Goal: Contribute content: Contribute content

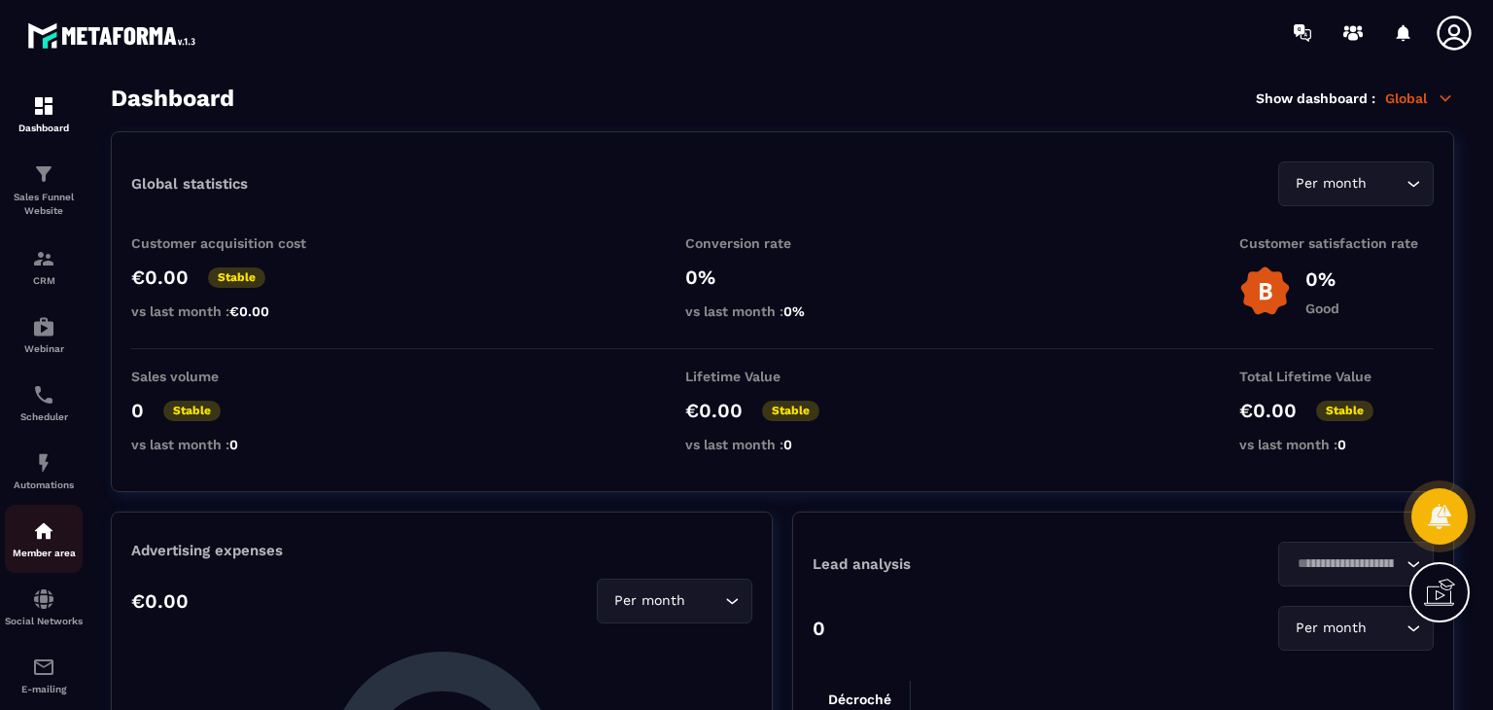
click at [39, 555] on p "Member area" at bounding box center [44, 552] width 78 height 11
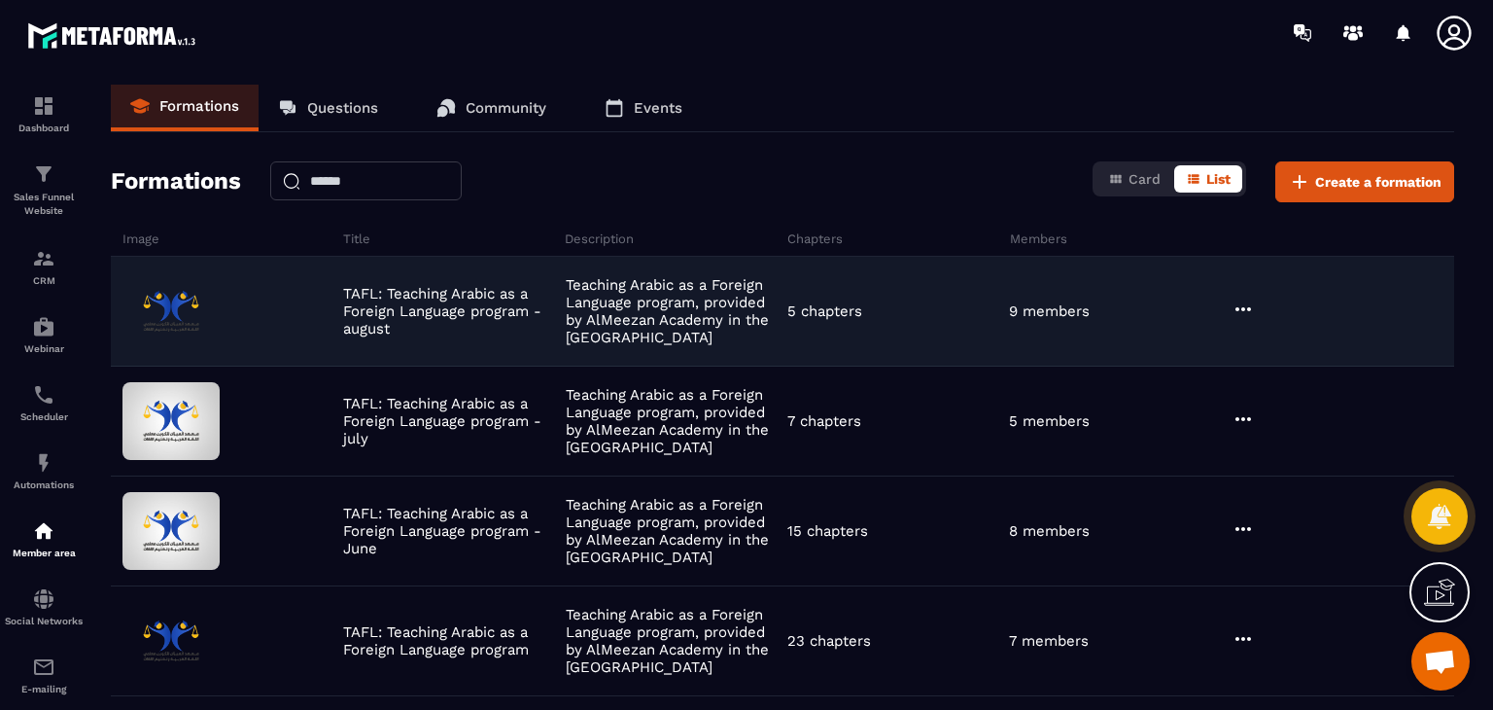
click at [1245, 304] on icon at bounding box center [1243, 308] width 23 height 23
click at [1267, 343] on button "Edit" at bounding box center [1293, 349] width 117 height 35
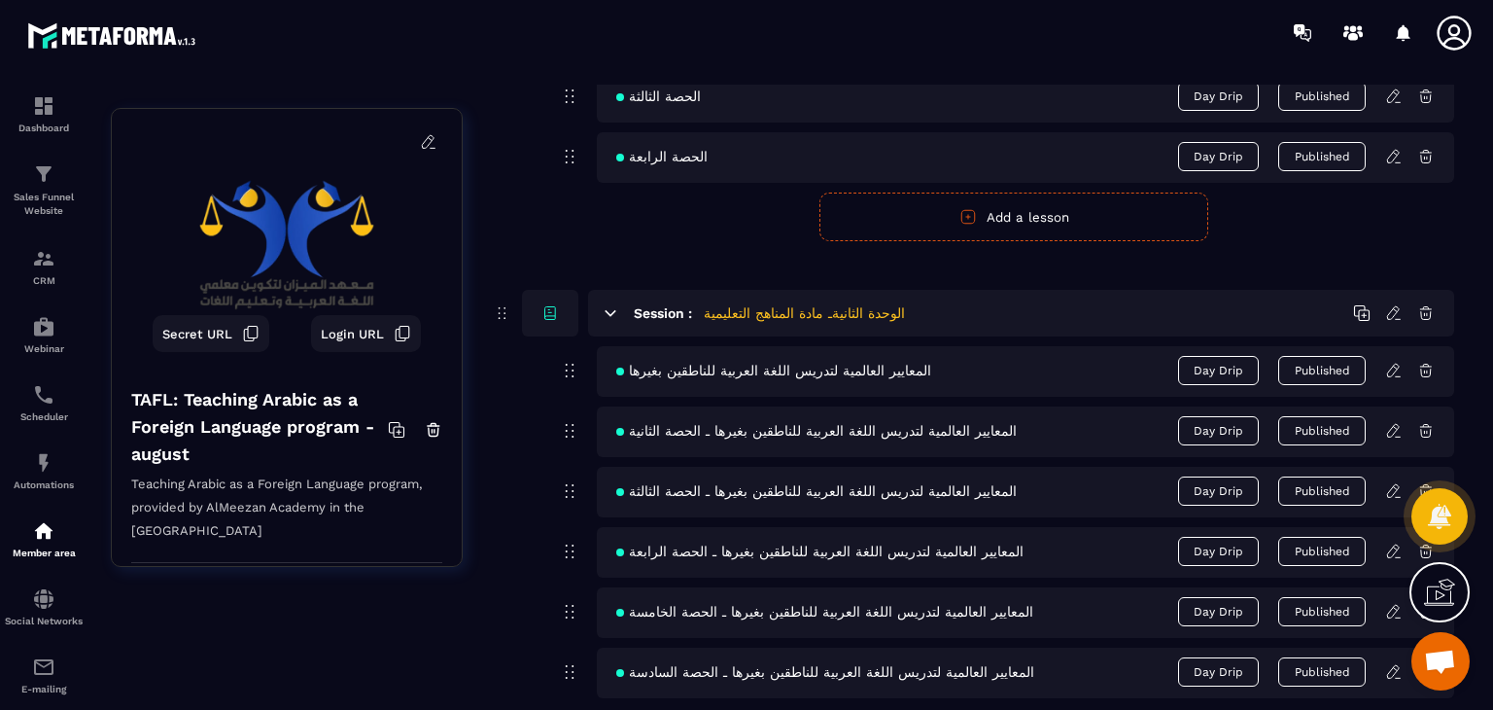
scroll to position [1353, 0]
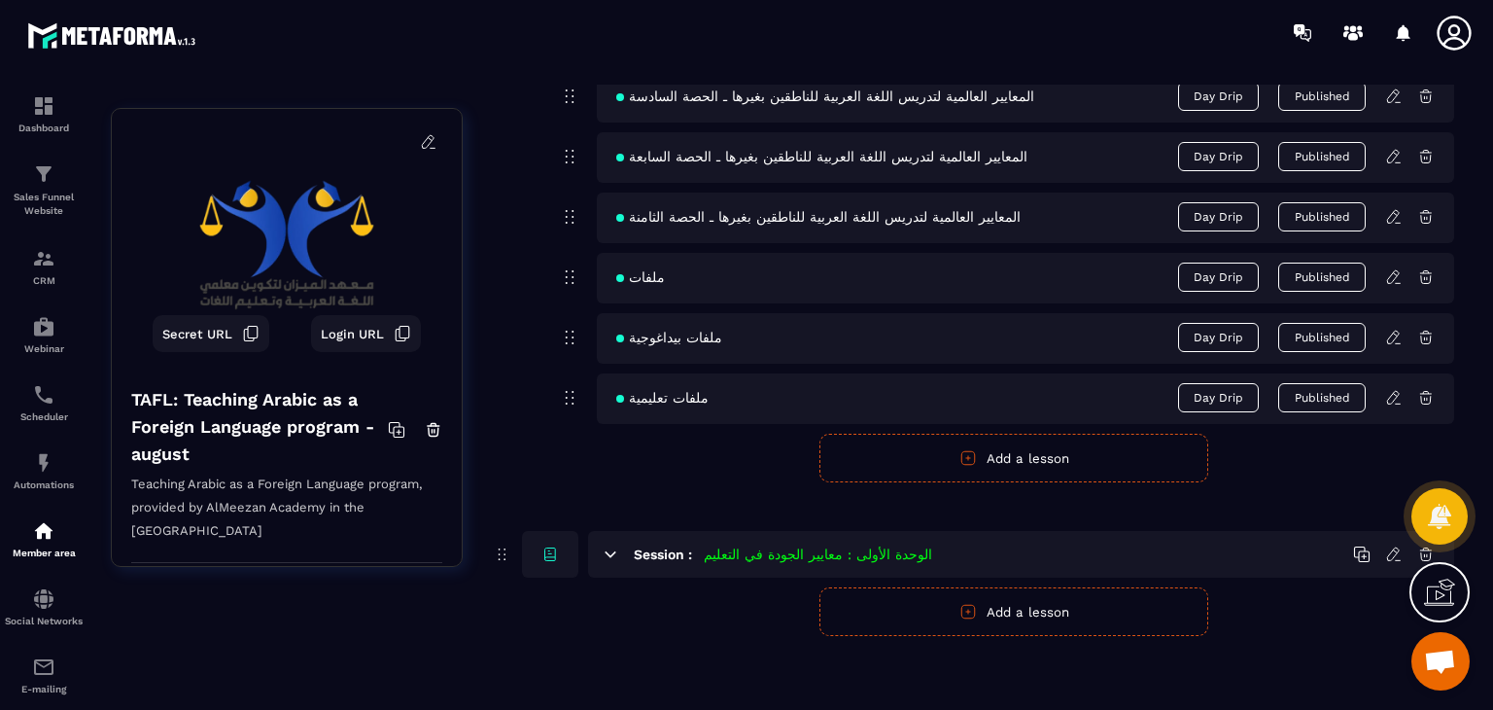
click at [1392, 218] on icon at bounding box center [1393, 216] width 17 height 17
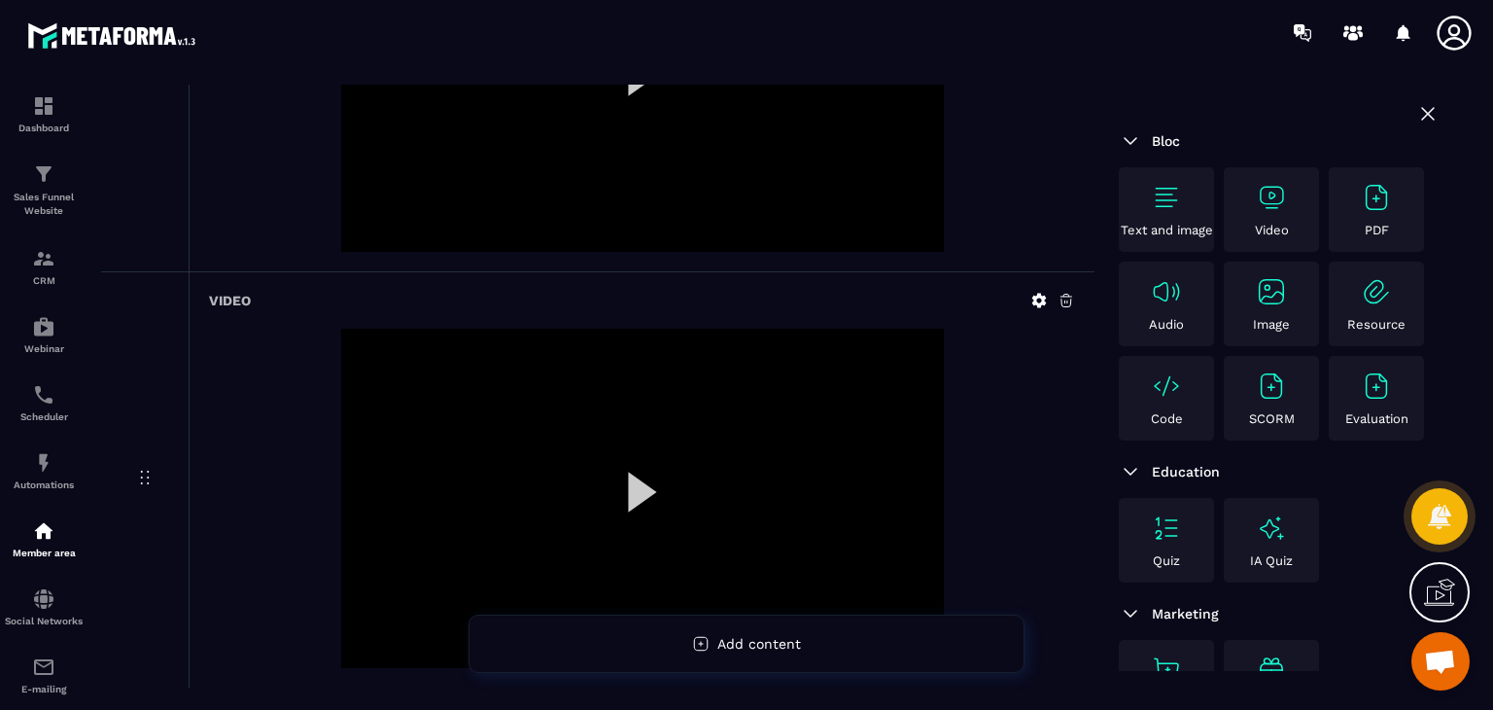
scroll to position [451, 0]
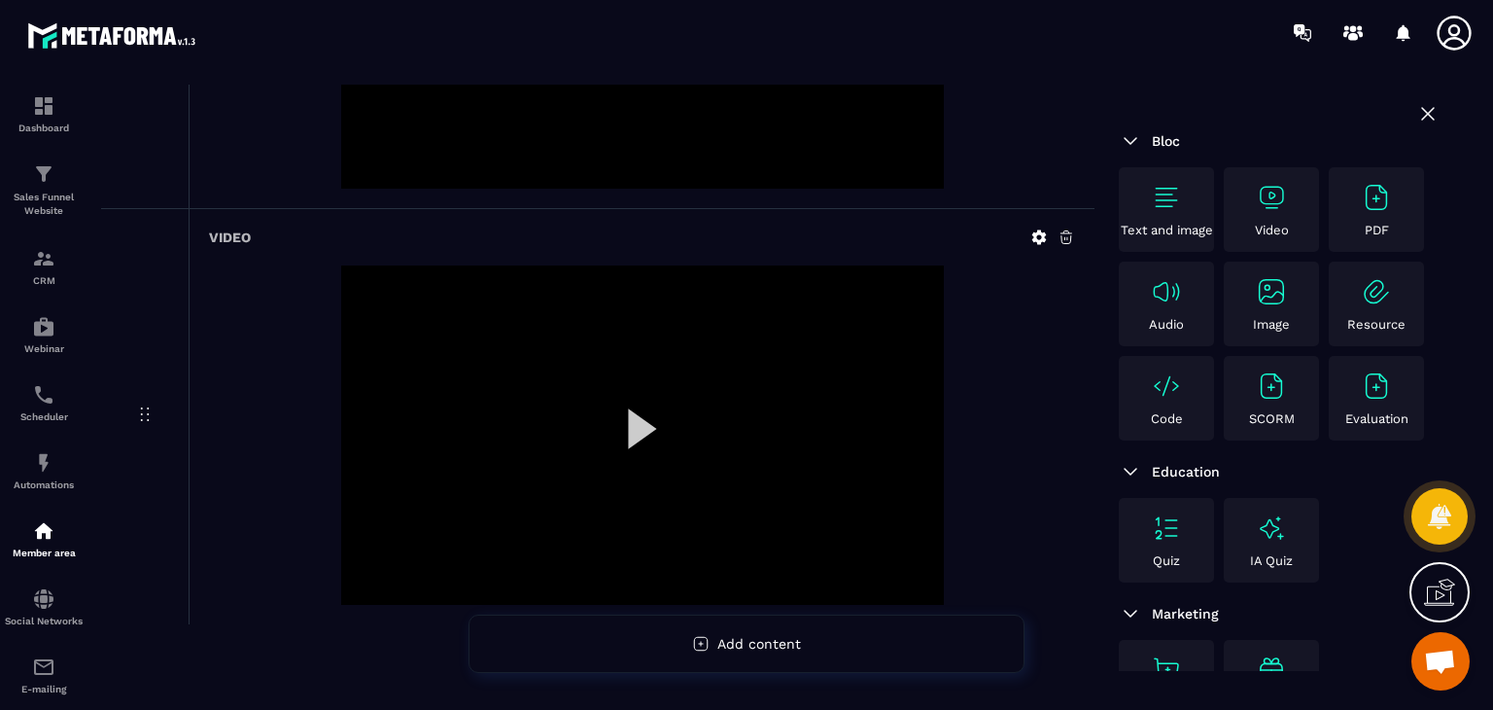
click at [731, 388] on div at bounding box center [642, 434] width 603 height 339
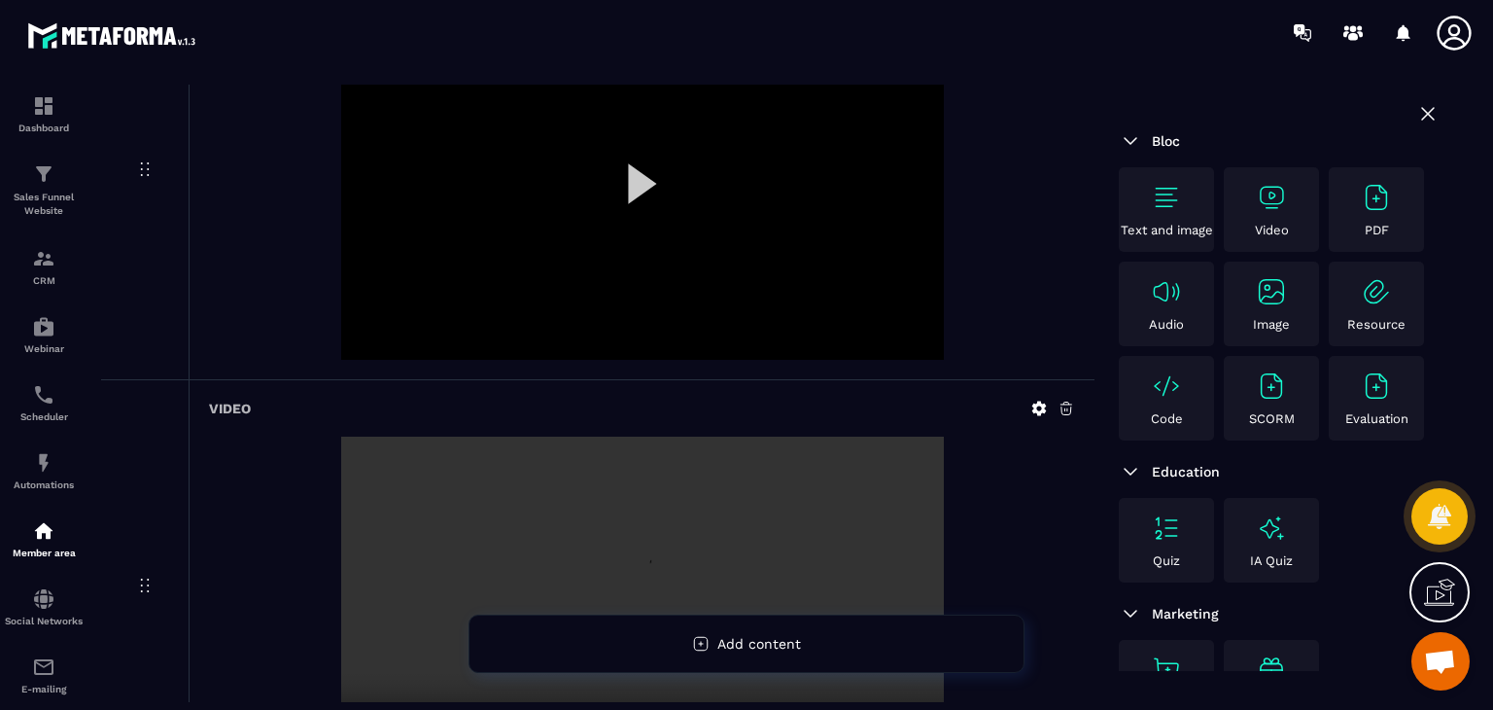
scroll to position [257, 0]
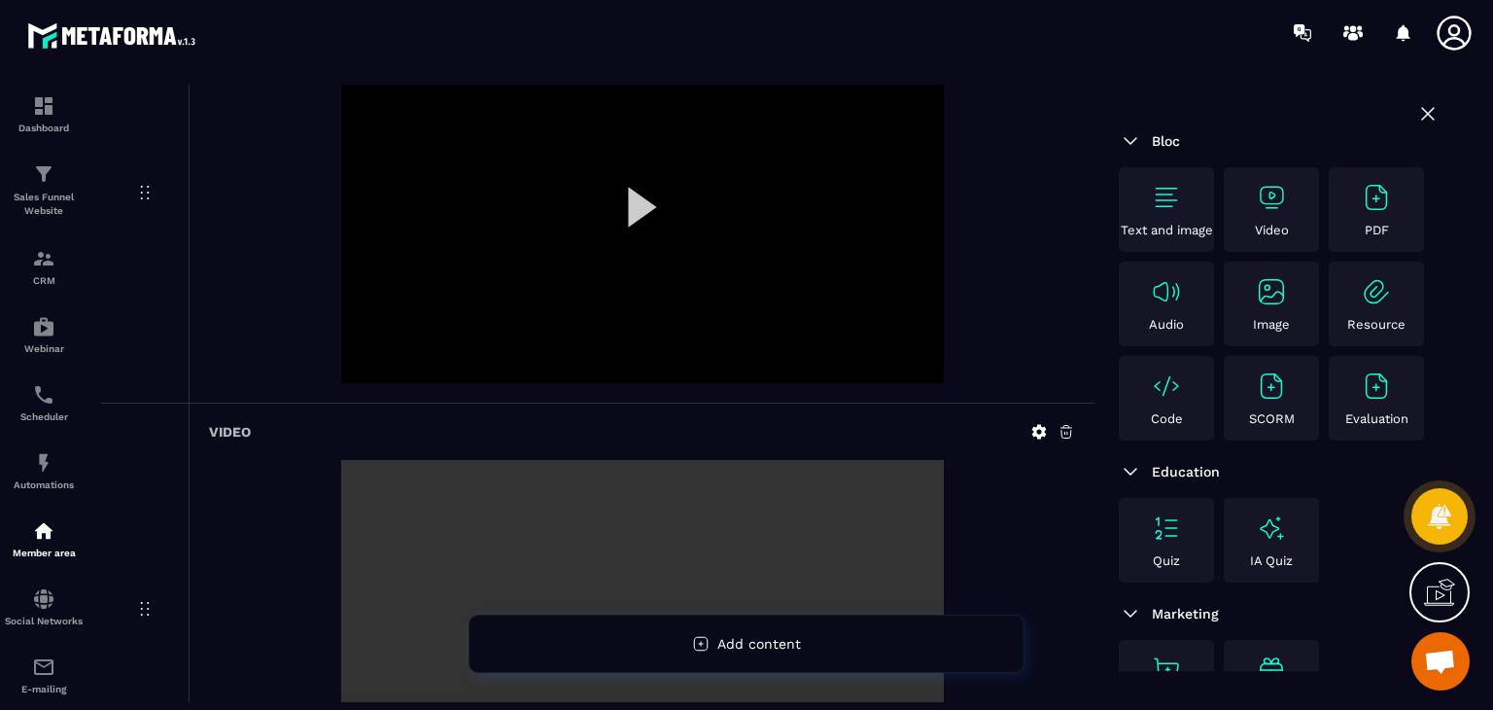
click at [609, 220] on div at bounding box center [642, 213] width 603 height 339
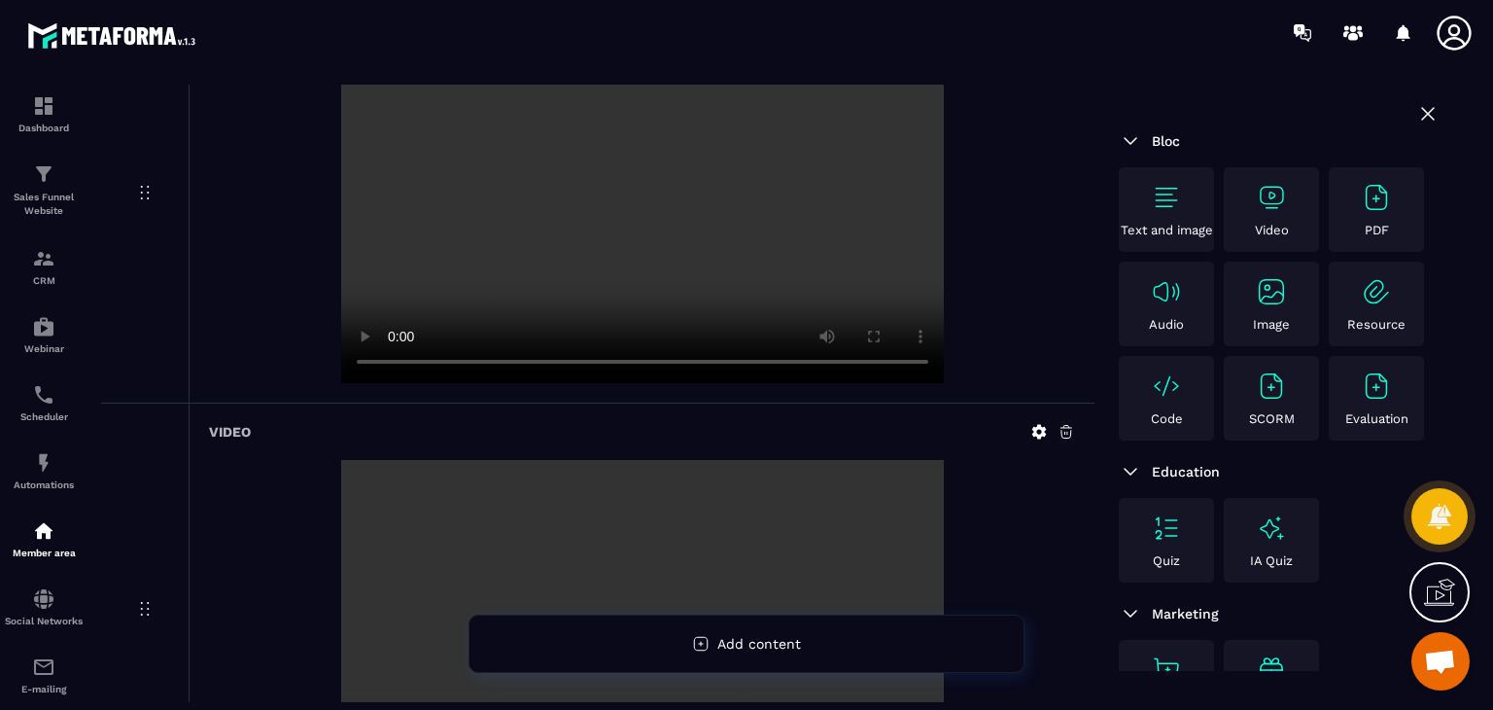
click at [1255, 224] on p "Video" at bounding box center [1272, 230] width 34 height 15
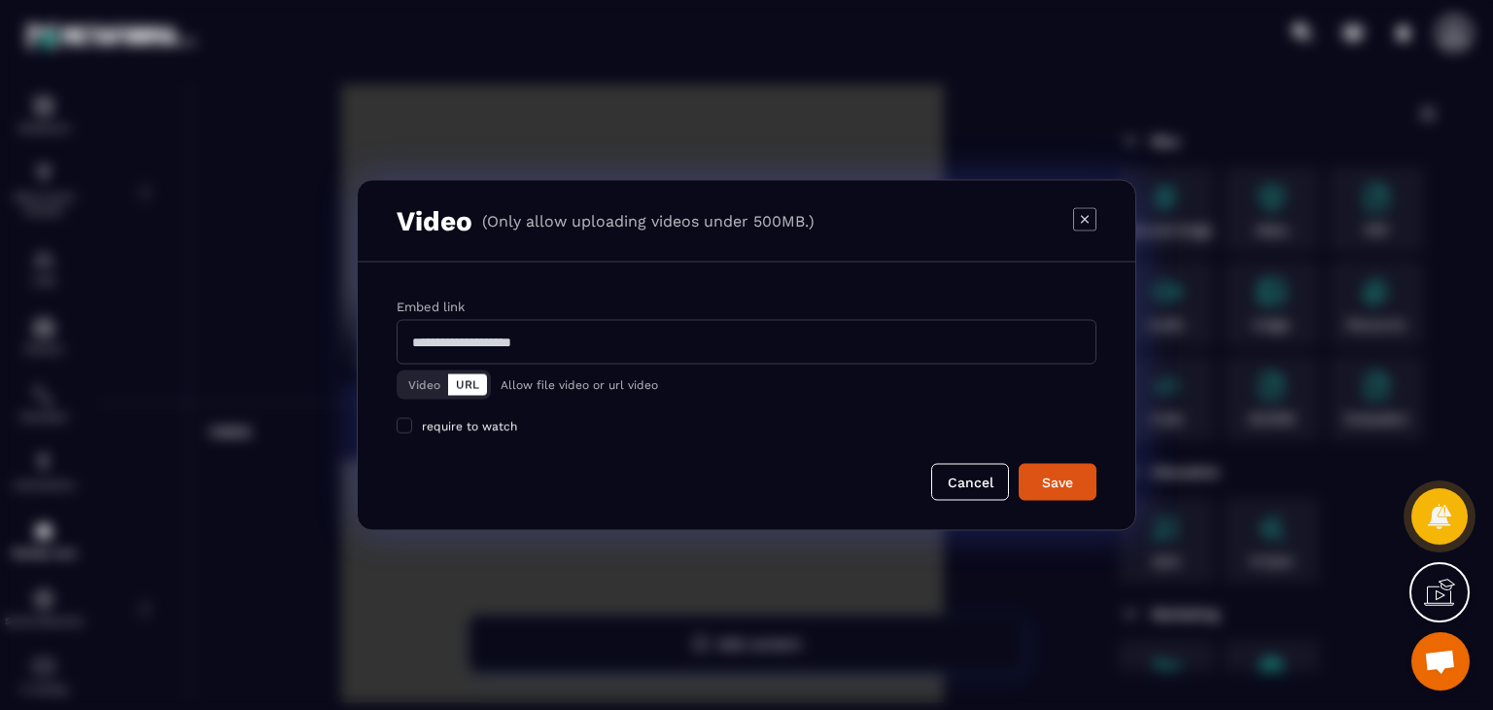
click at [441, 394] on button "Video" at bounding box center [425, 384] width 48 height 21
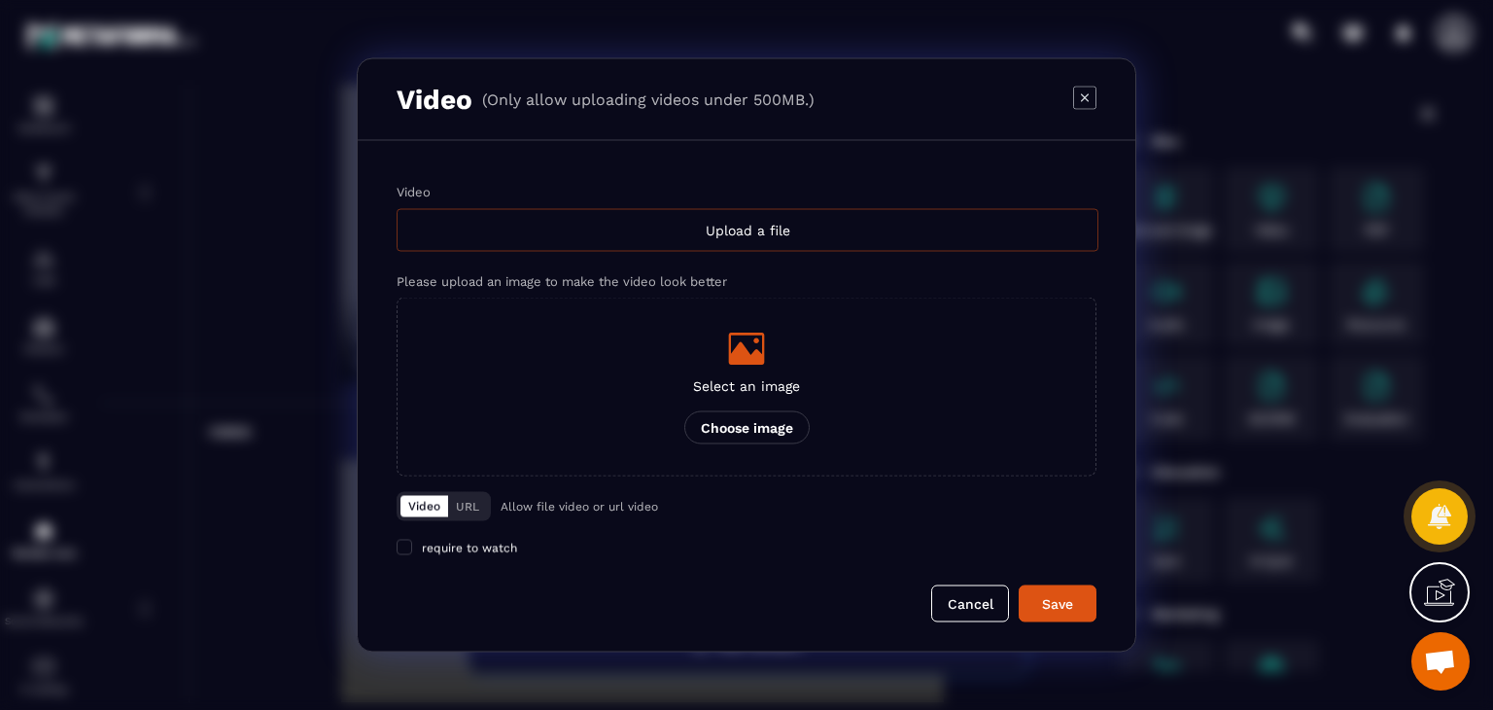
click at [767, 241] on div "Upload a file" at bounding box center [748, 230] width 702 height 43
click at [0, 0] on input "Video Upload a file" at bounding box center [0, 0] width 0 height 0
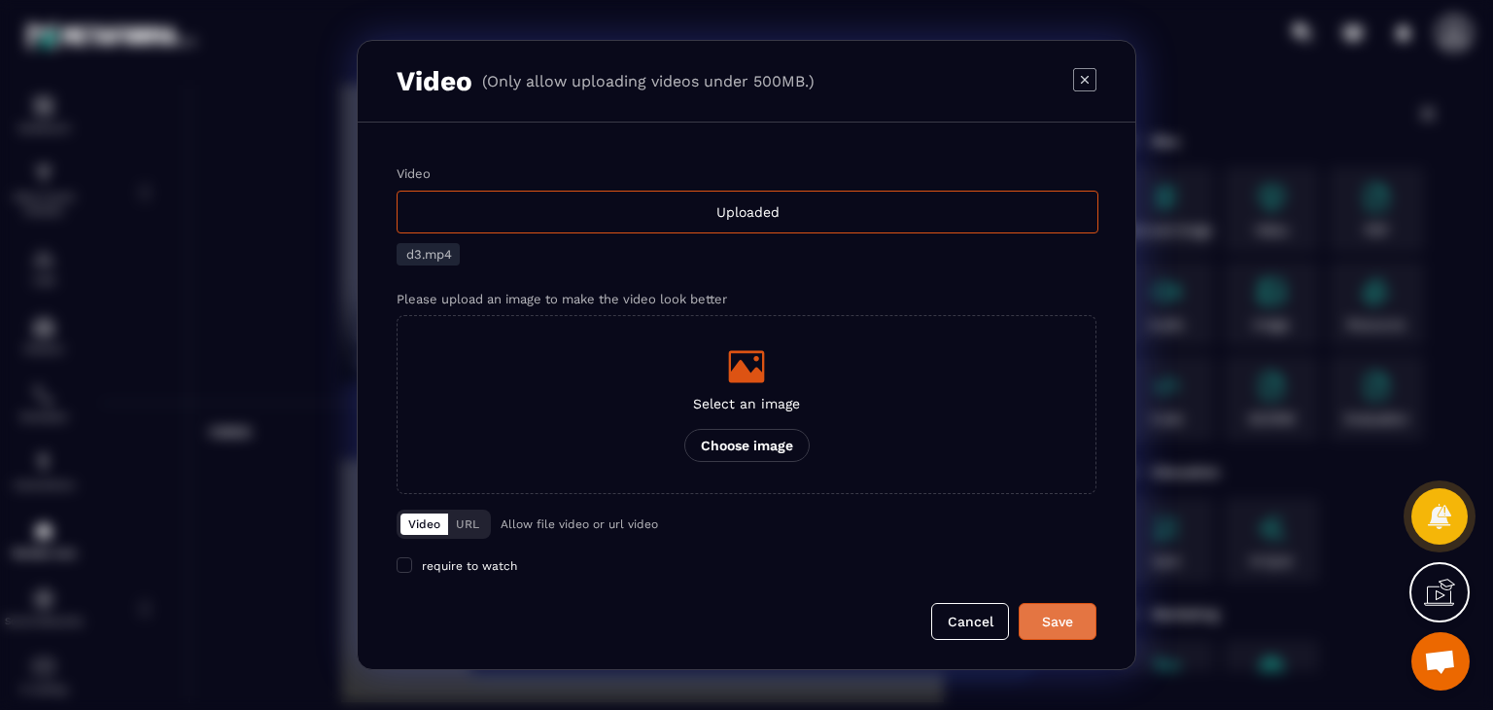
click at [1053, 610] on button "Save" at bounding box center [1058, 621] width 78 height 37
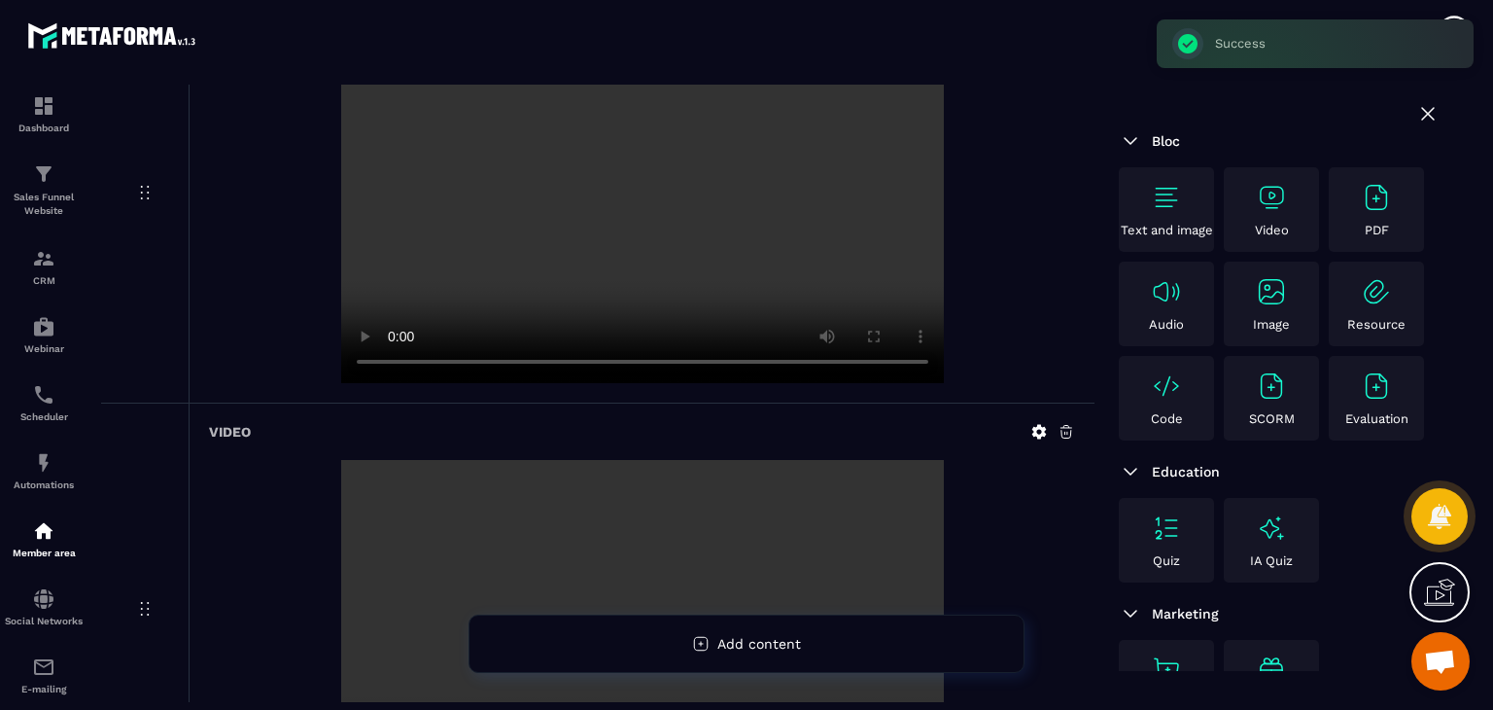
click at [1264, 204] on img at bounding box center [1271, 197] width 31 height 31
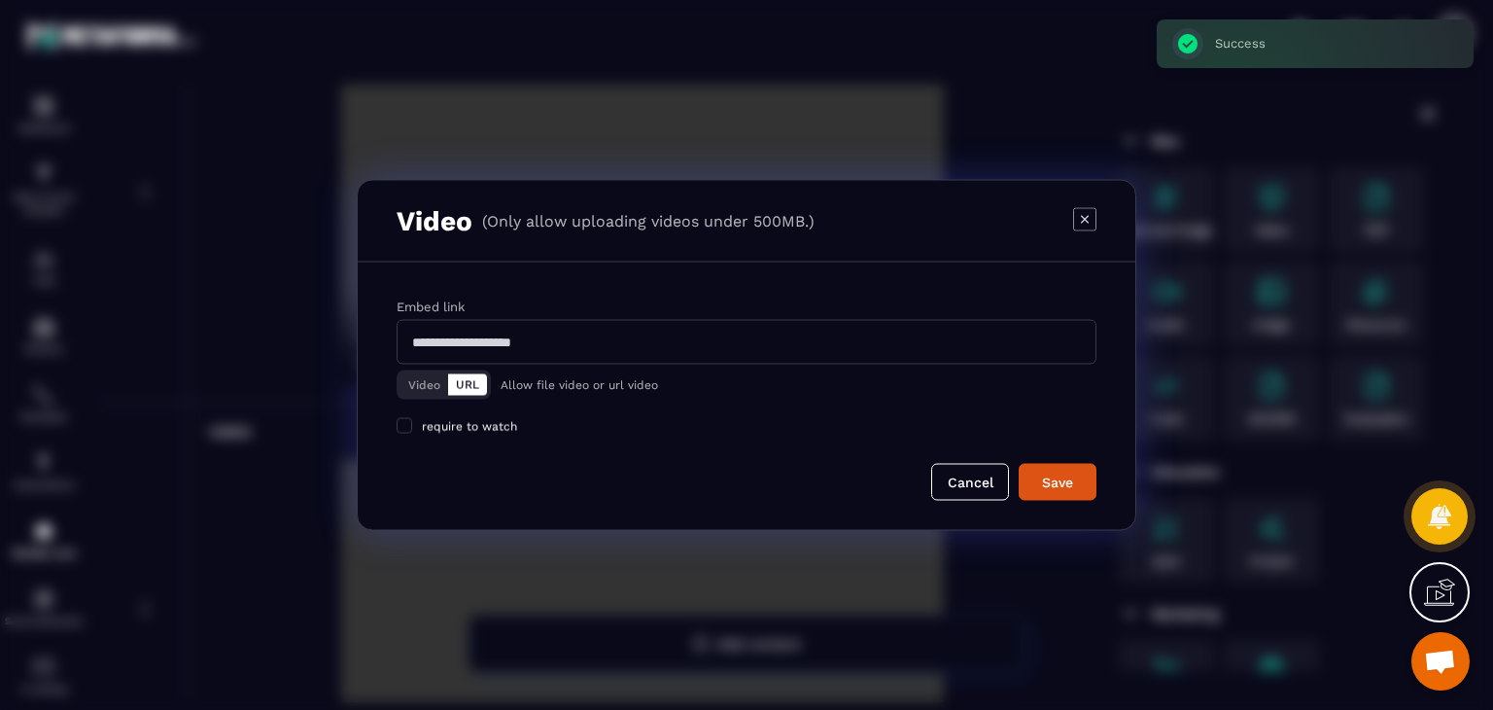
click at [416, 382] on button "Video" at bounding box center [425, 384] width 48 height 21
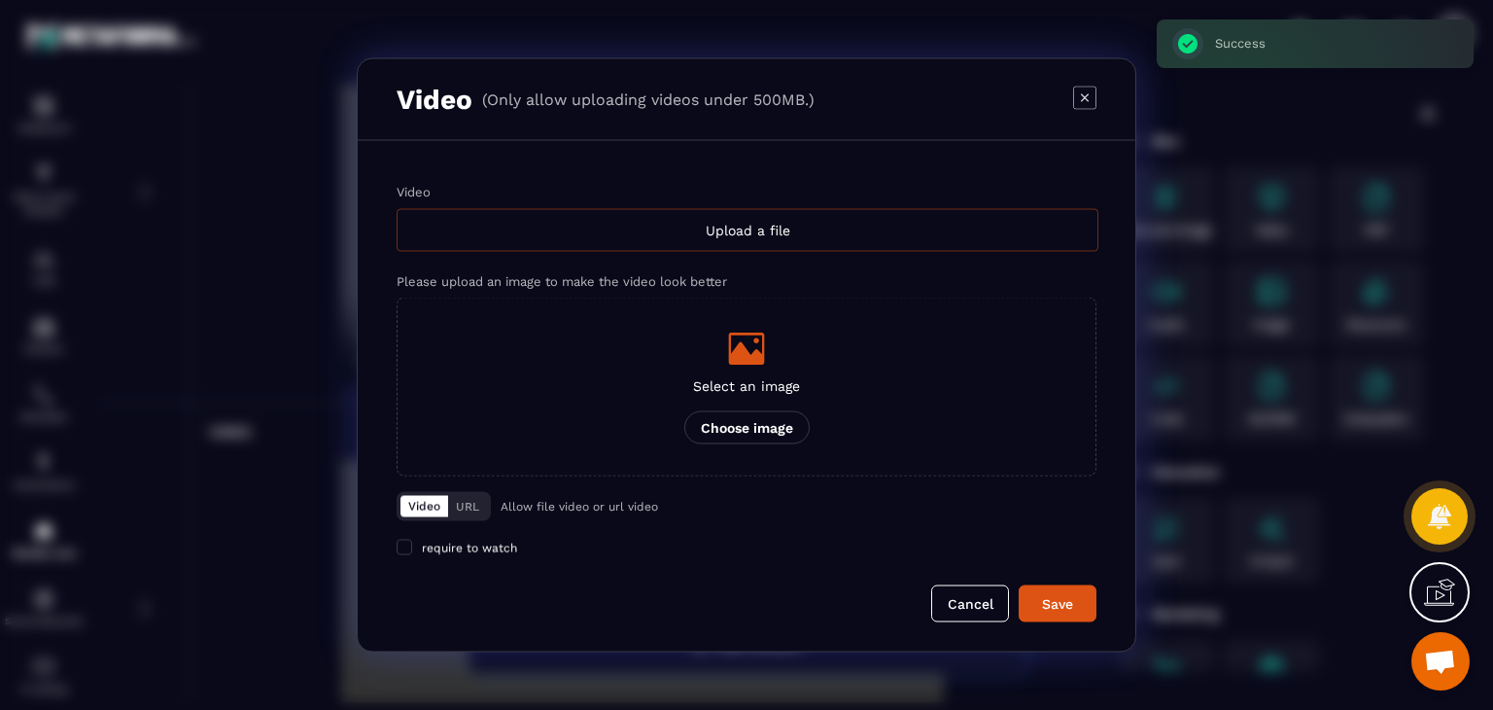
click at [819, 234] on div "Upload a file" at bounding box center [748, 230] width 702 height 43
click at [0, 0] on input "Video Upload a file" at bounding box center [0, 0] width 0 height 0
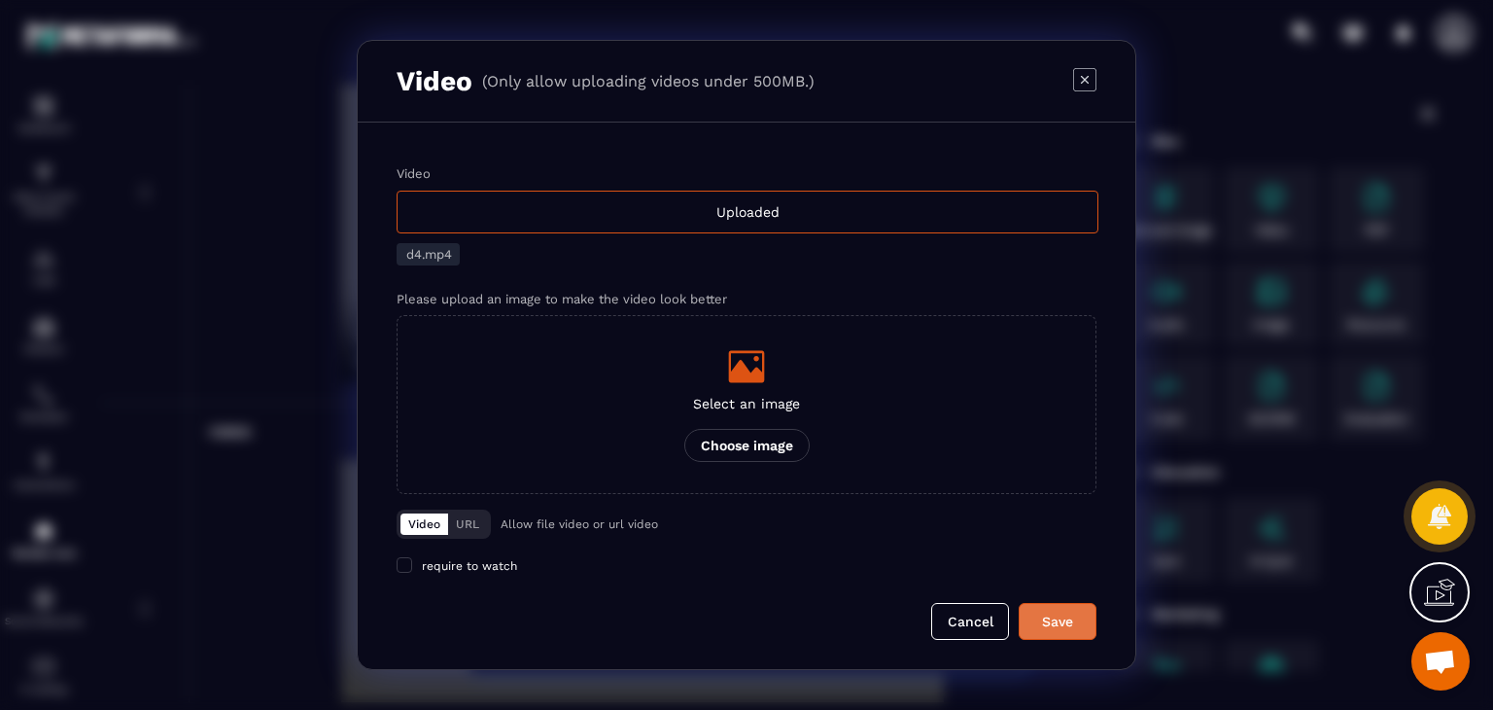
click at [1053, 614] on div "Save" at bounding box center [1057, 621] width 52 height 19
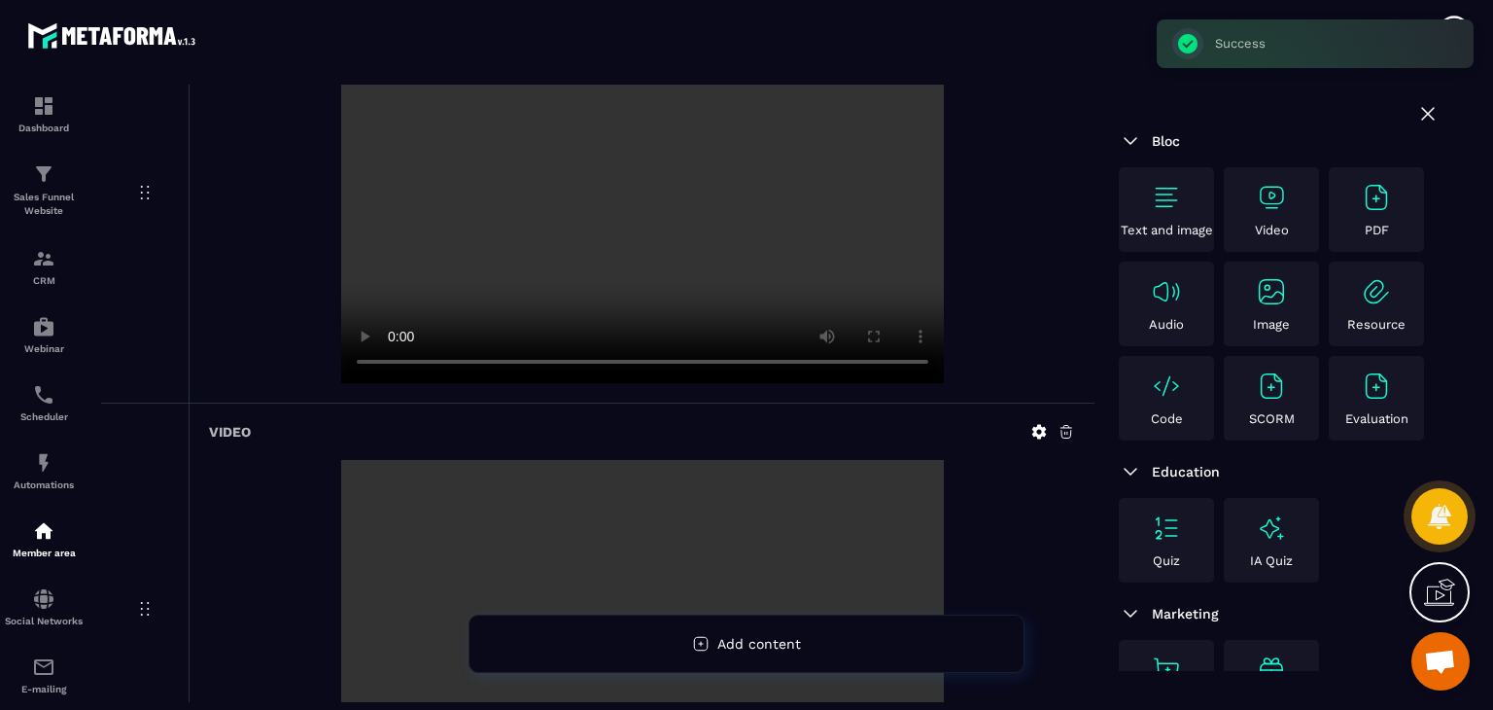
click at [1276, 214] on div "Video" at bounding box center [1272, 209] width 86 height 55
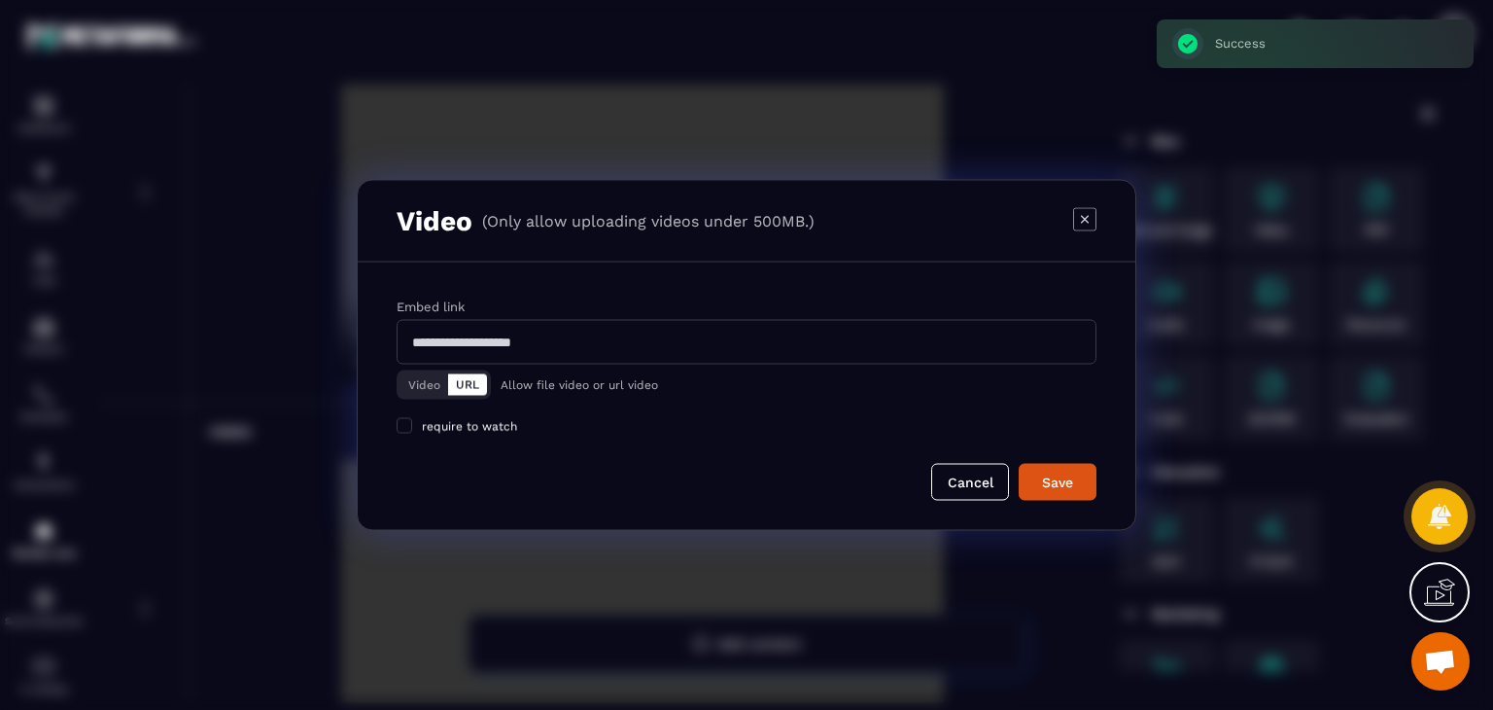
click at [421, 394] on button "Video" at bounding box center [425, 384] width 48 height 21
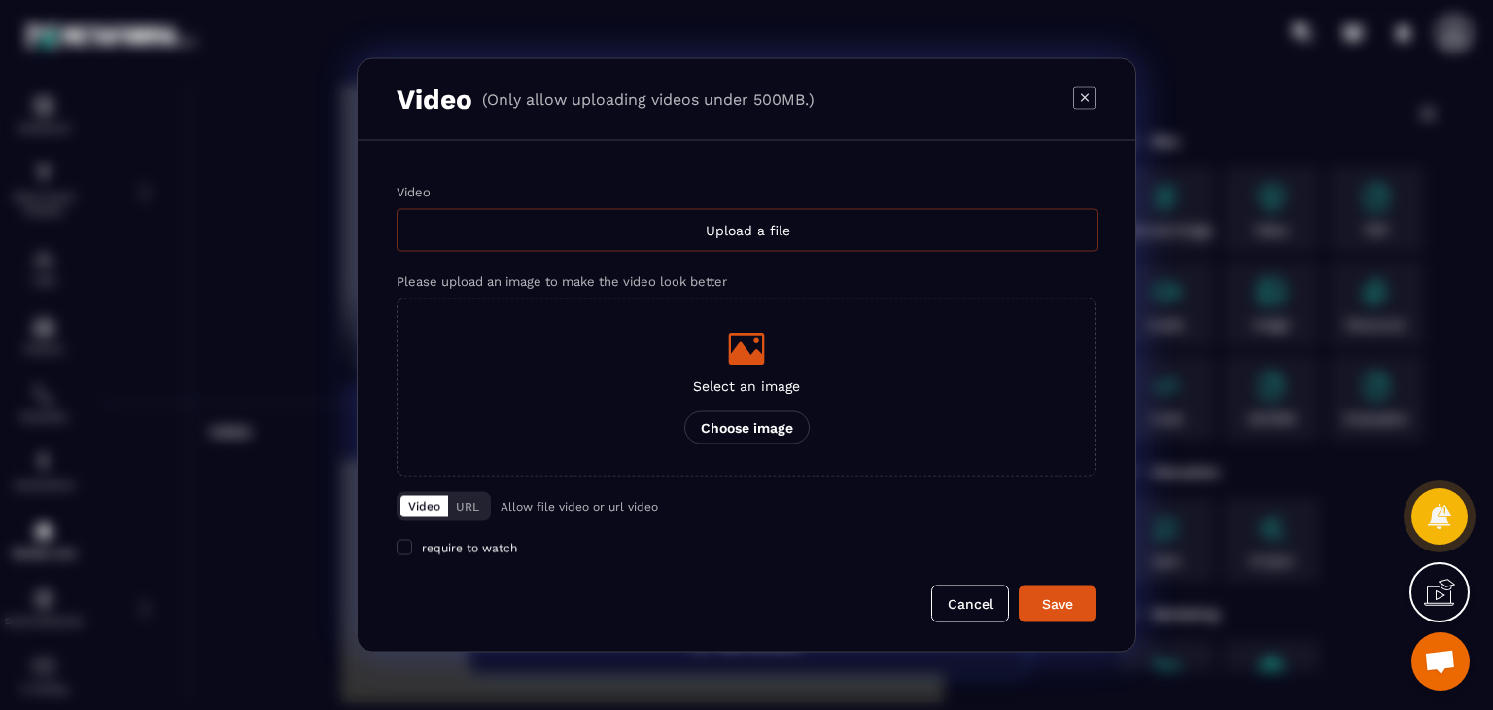
click at [746, 234] on div "Upload a file" at bounding box center [748, 230] width 702 height 43
click at [0, 0] on input "Video Upload a file" at bounding box center [0, 0] width 0 height 0
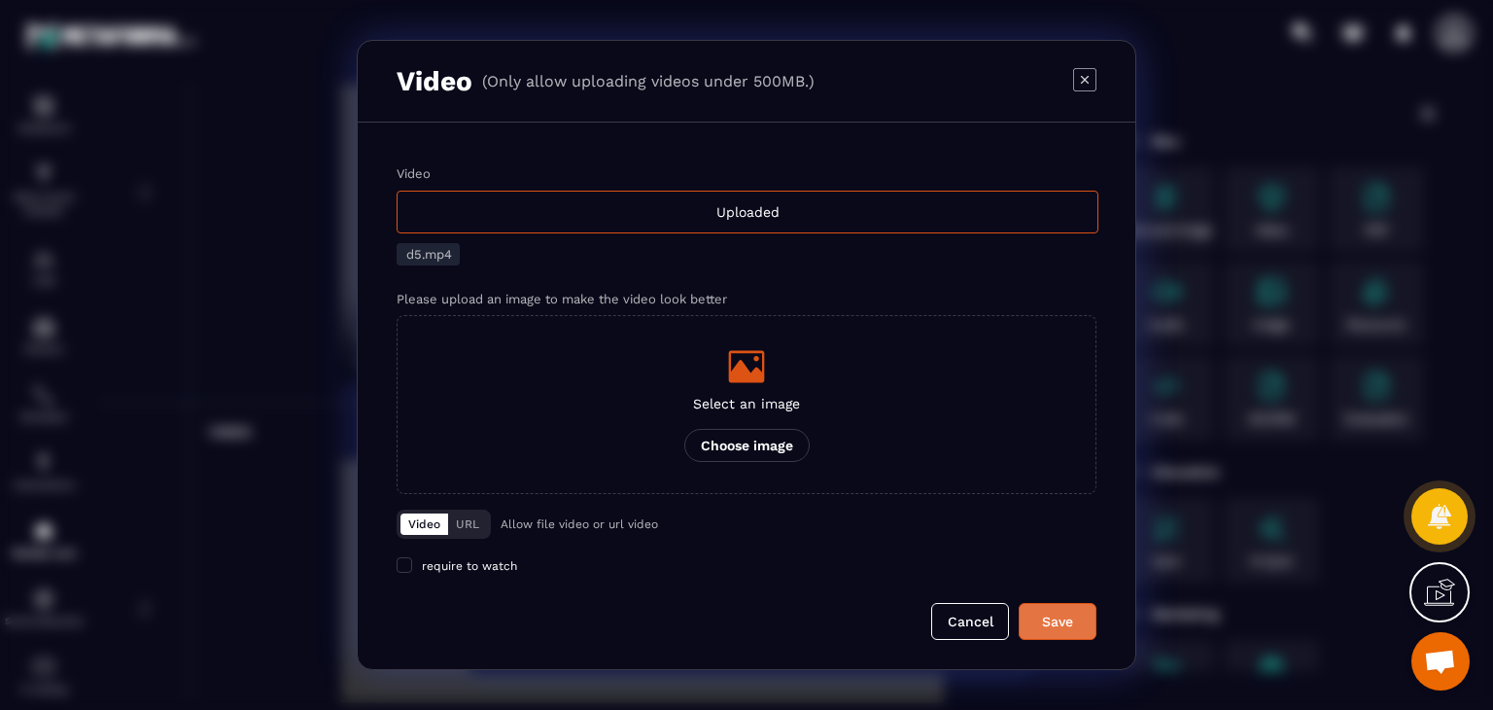
click at [1052, 617] on div "Save" at bounding box center [1057, 621] width 52 height 19
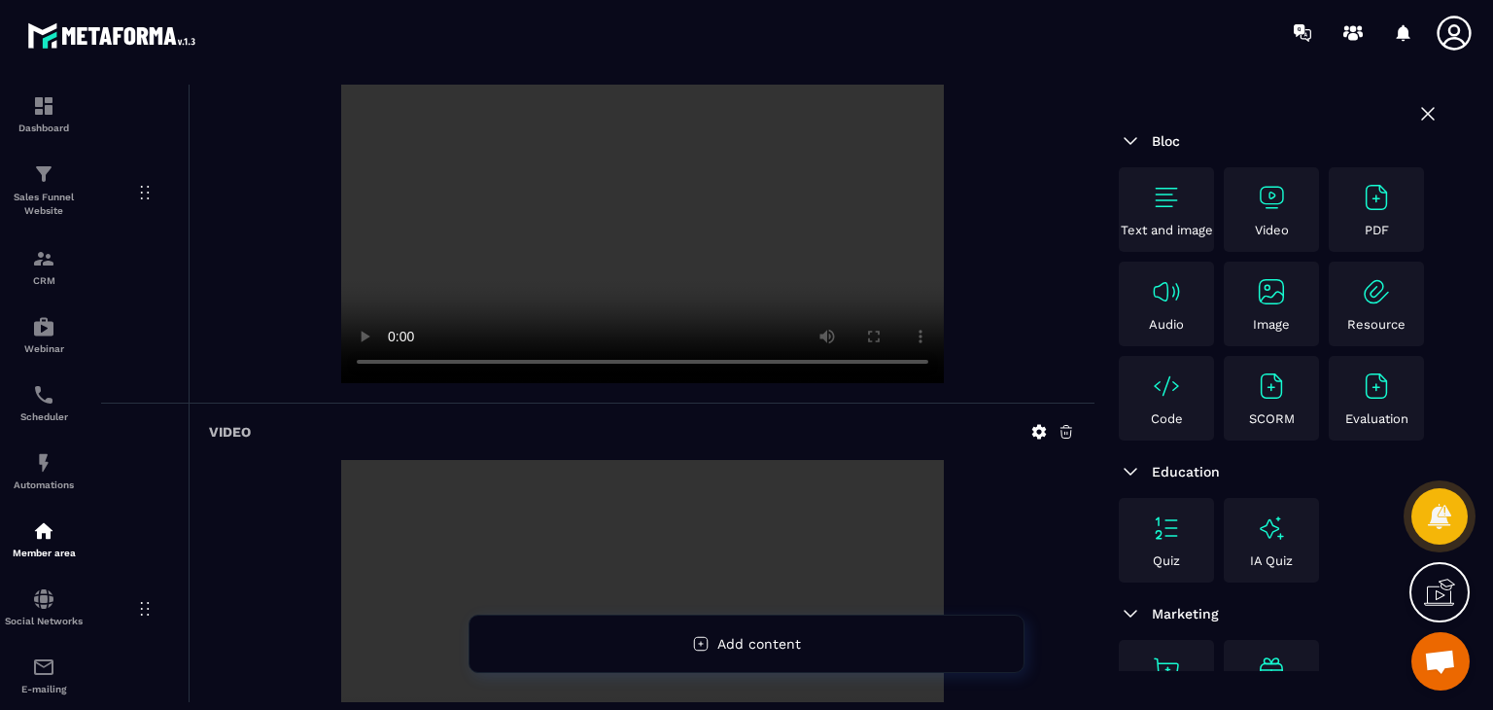
click at [1284, 217] on div "Video" at bounding box center [1272, 209] width 86 height 55
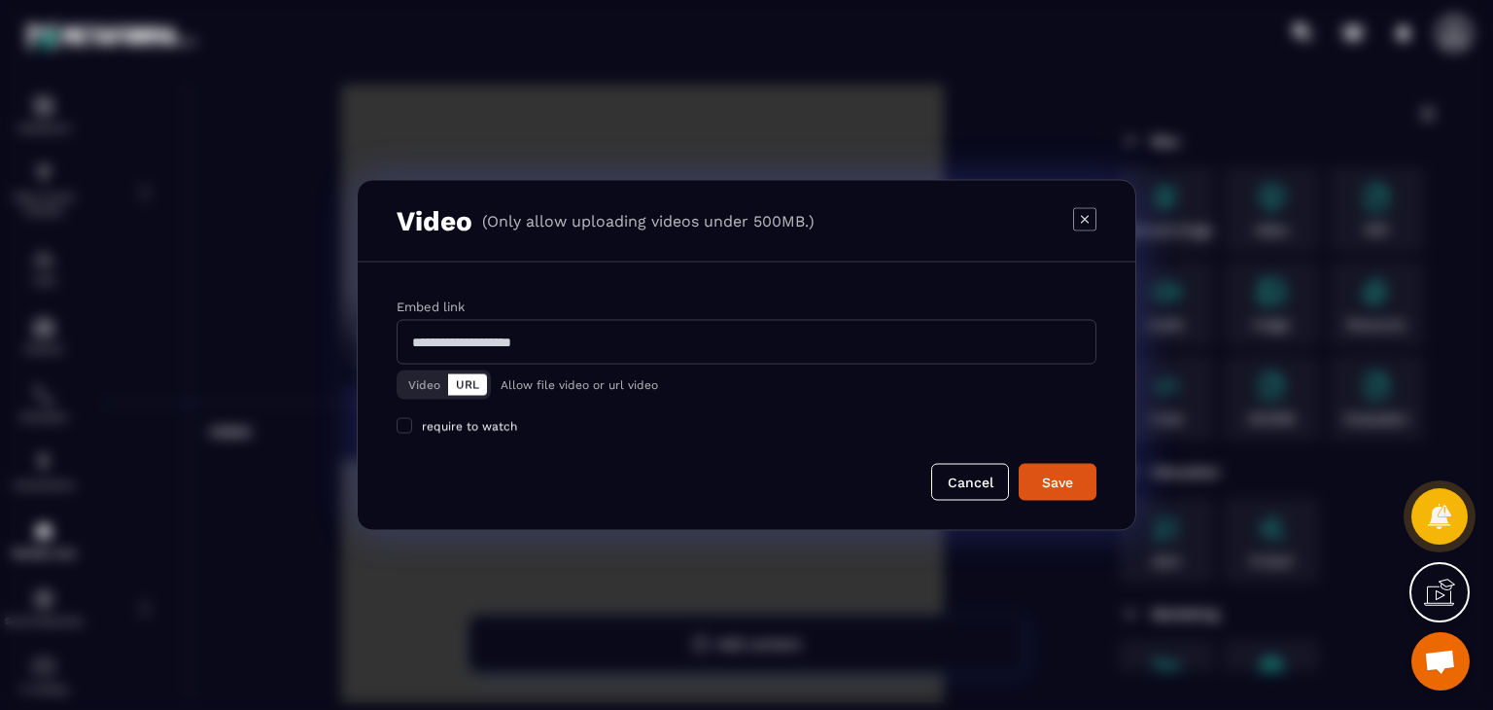
click at [1194, 24] on div "Modal window" at bounding box center [746, 355] width 1493 height 710
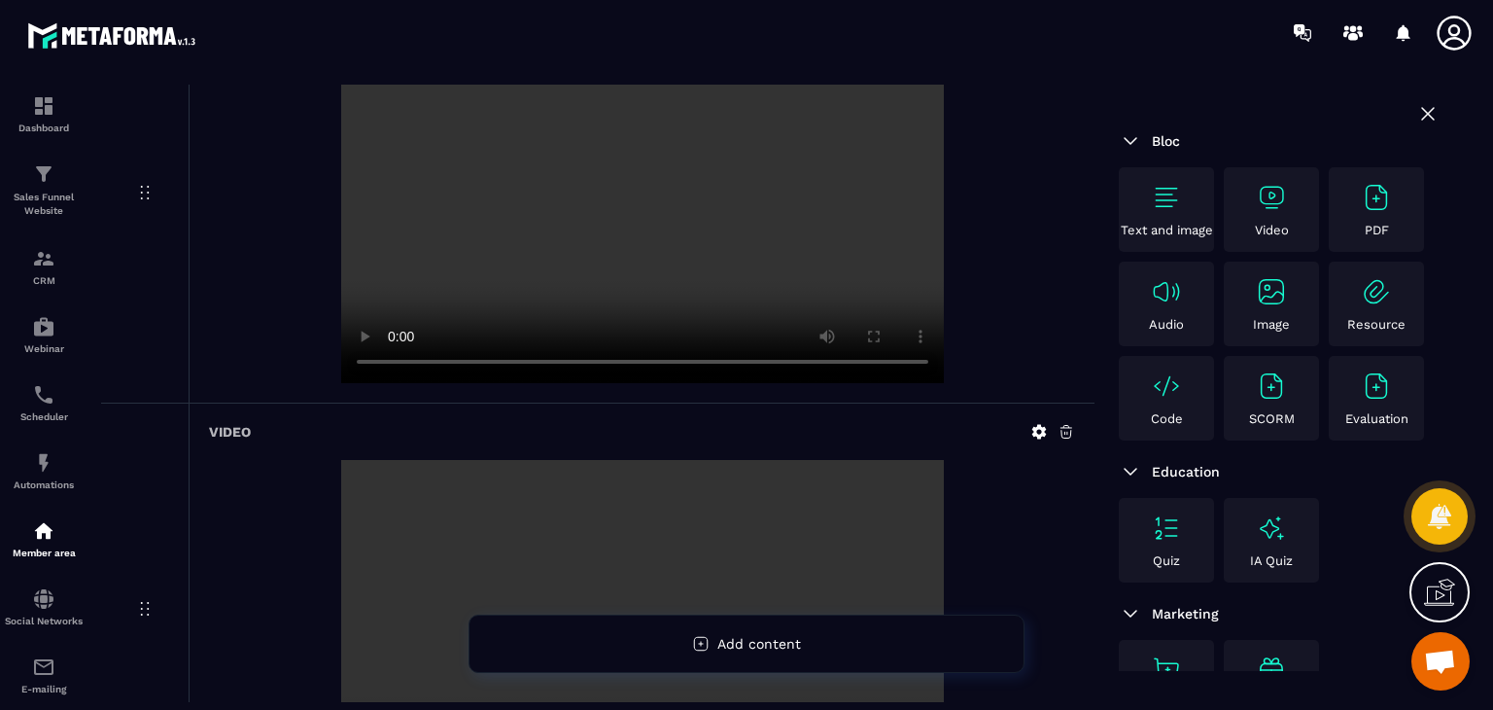
click at [1003, 102] on div at bounding box center [642, 213] width 866 height 339
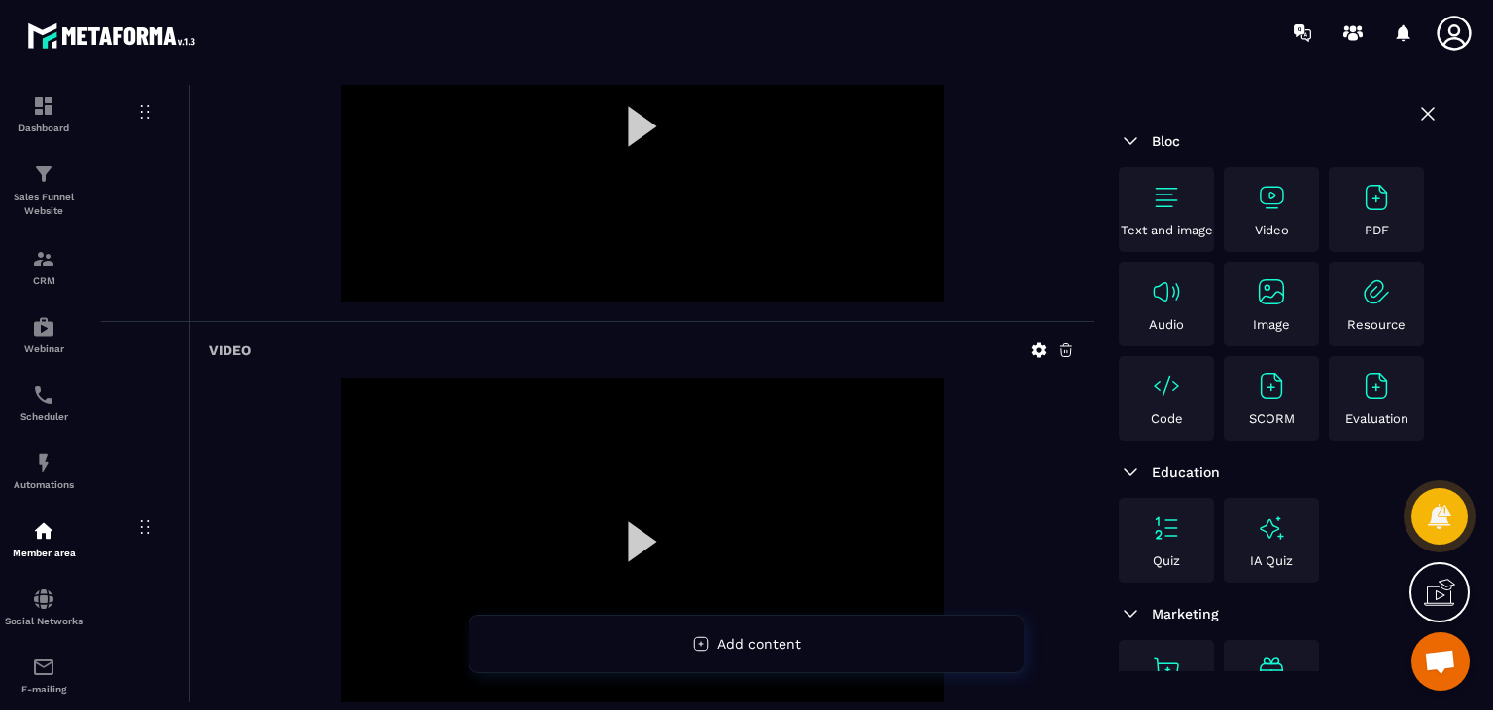
scroll to position [1653, 0]
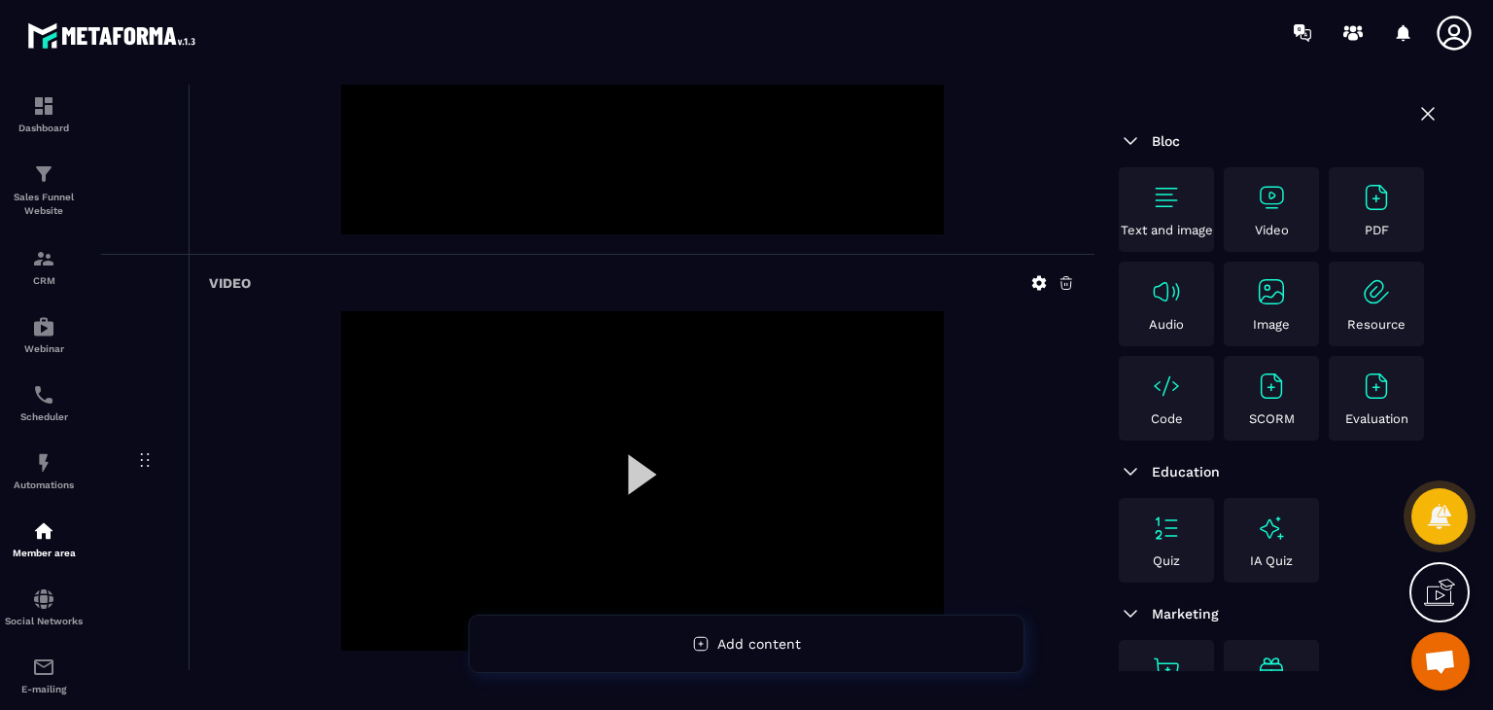
click at [998, 144] on div at bounding box center [642, 64] width 866 height 339
click at [1270, 198] on img at bounding box center [1271, 197] width 31 height 31
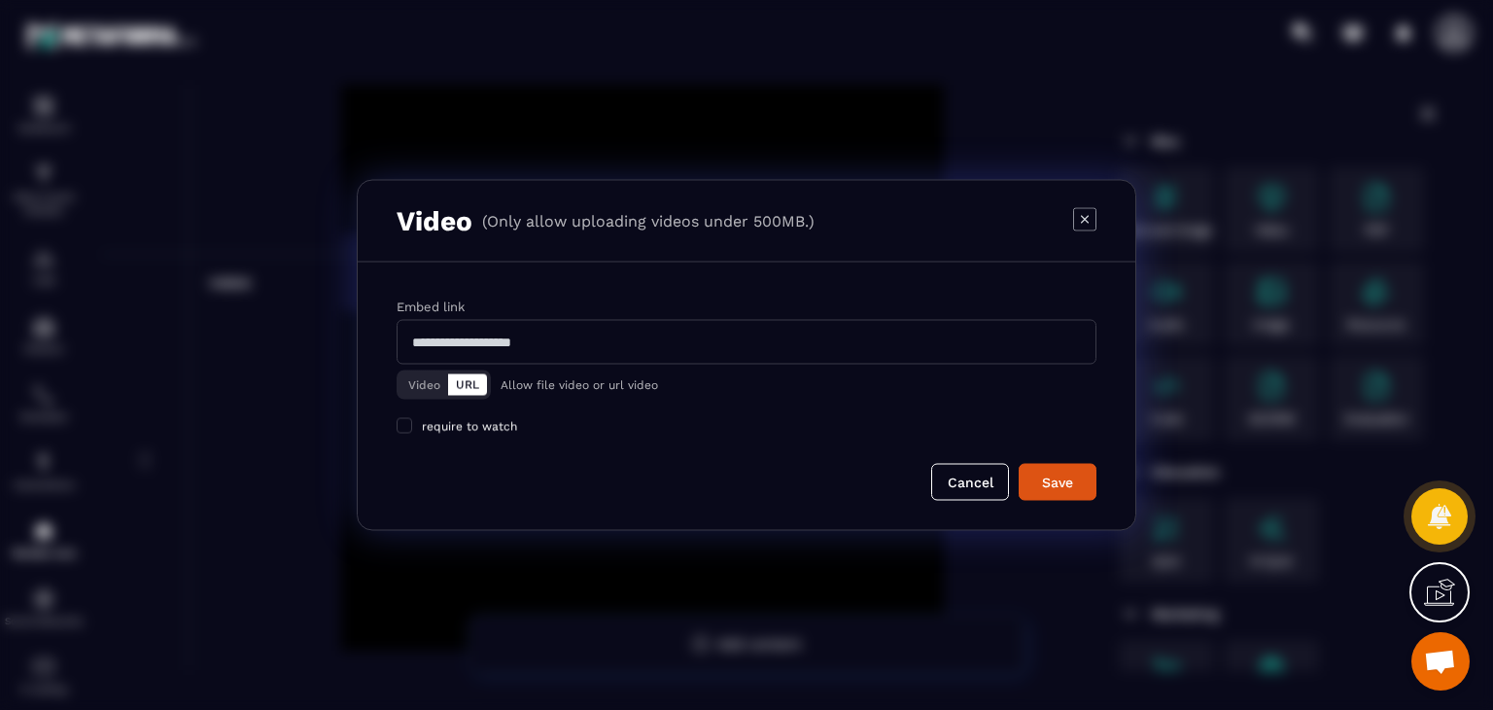
click at [405, 379] on button "Video" at bounding box center [425, 384] width 48 height 21
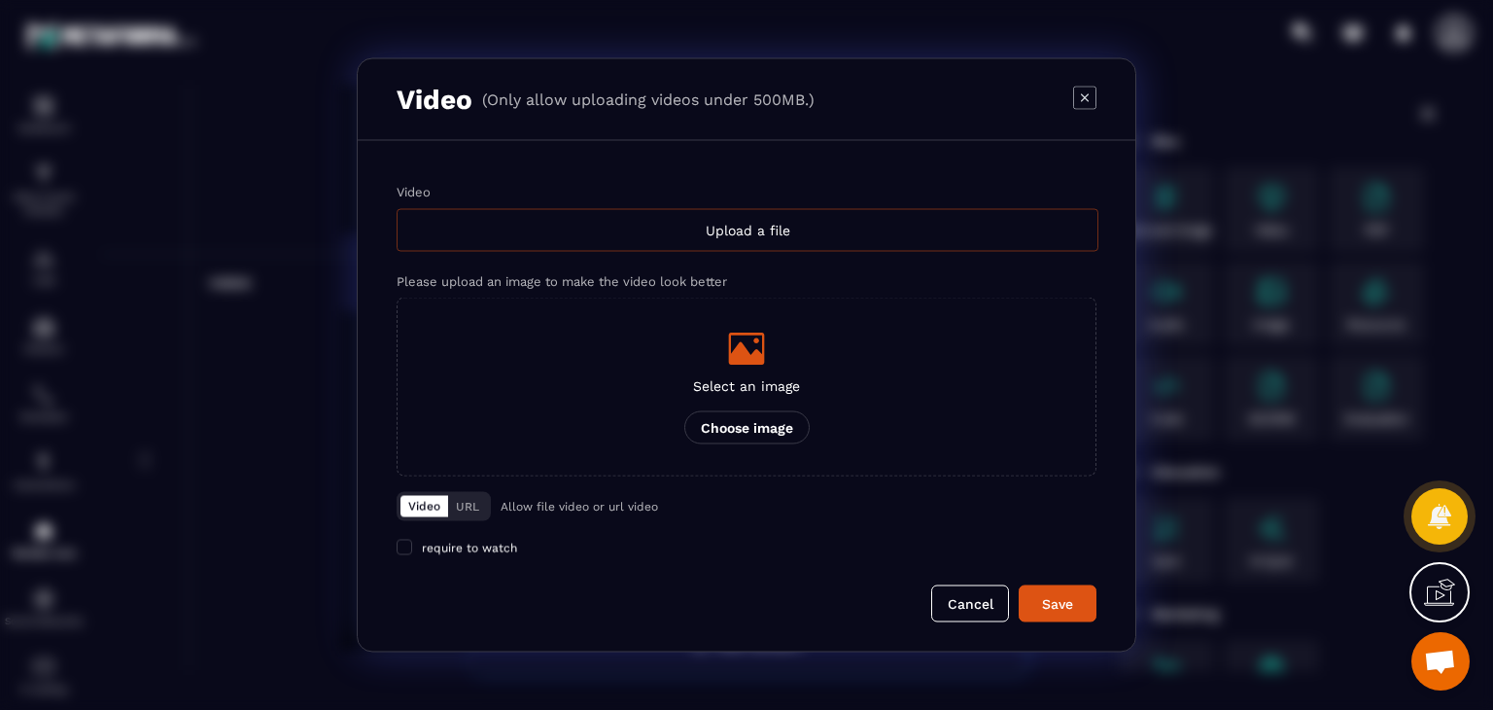
click at [651, 230] on div "Upload a file" at bounding box center [748, 230] width 702 height 43
click at [0, 0] on input "Video Upload a file" at bounding box center [0, 0] width 0 height 0
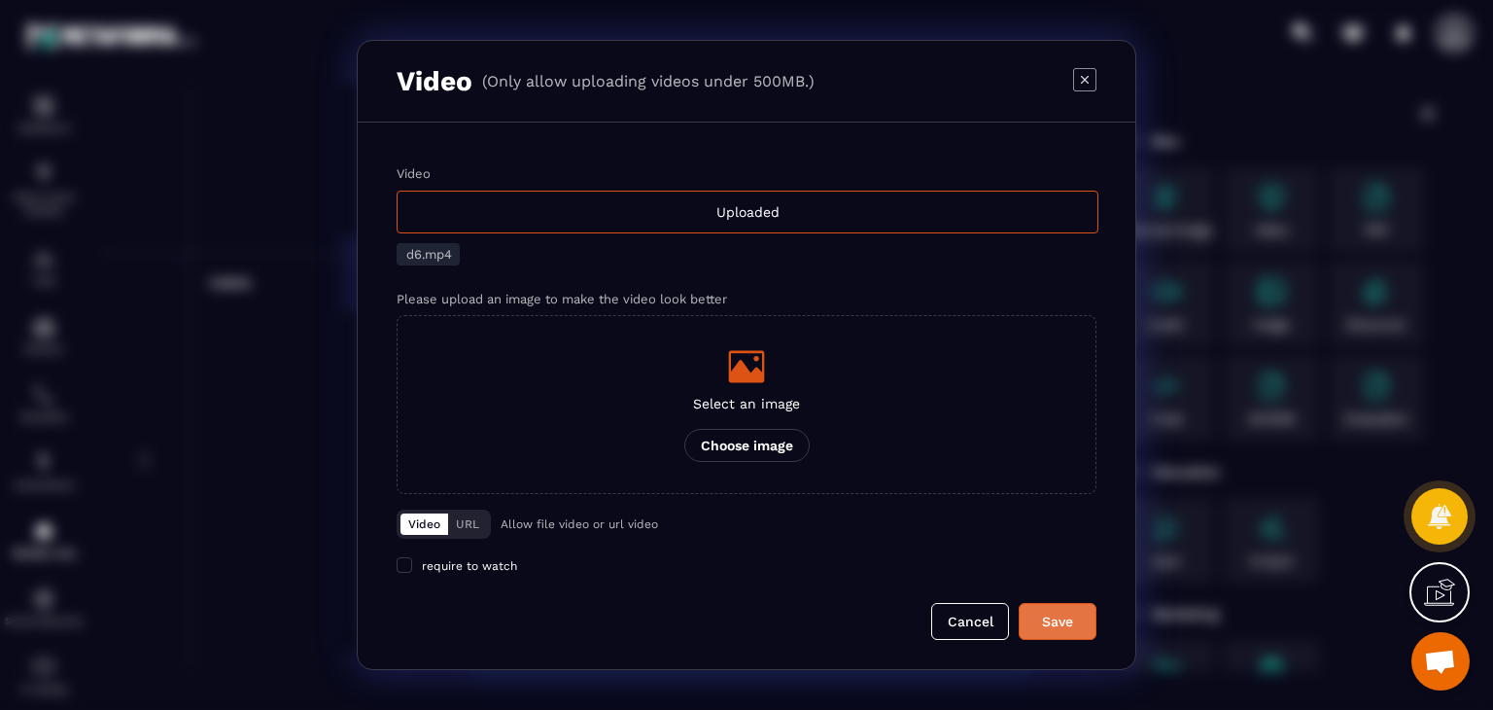
click at [1053, 623] on div "Save" at bounding box center [1057, 621] width 52 height 19
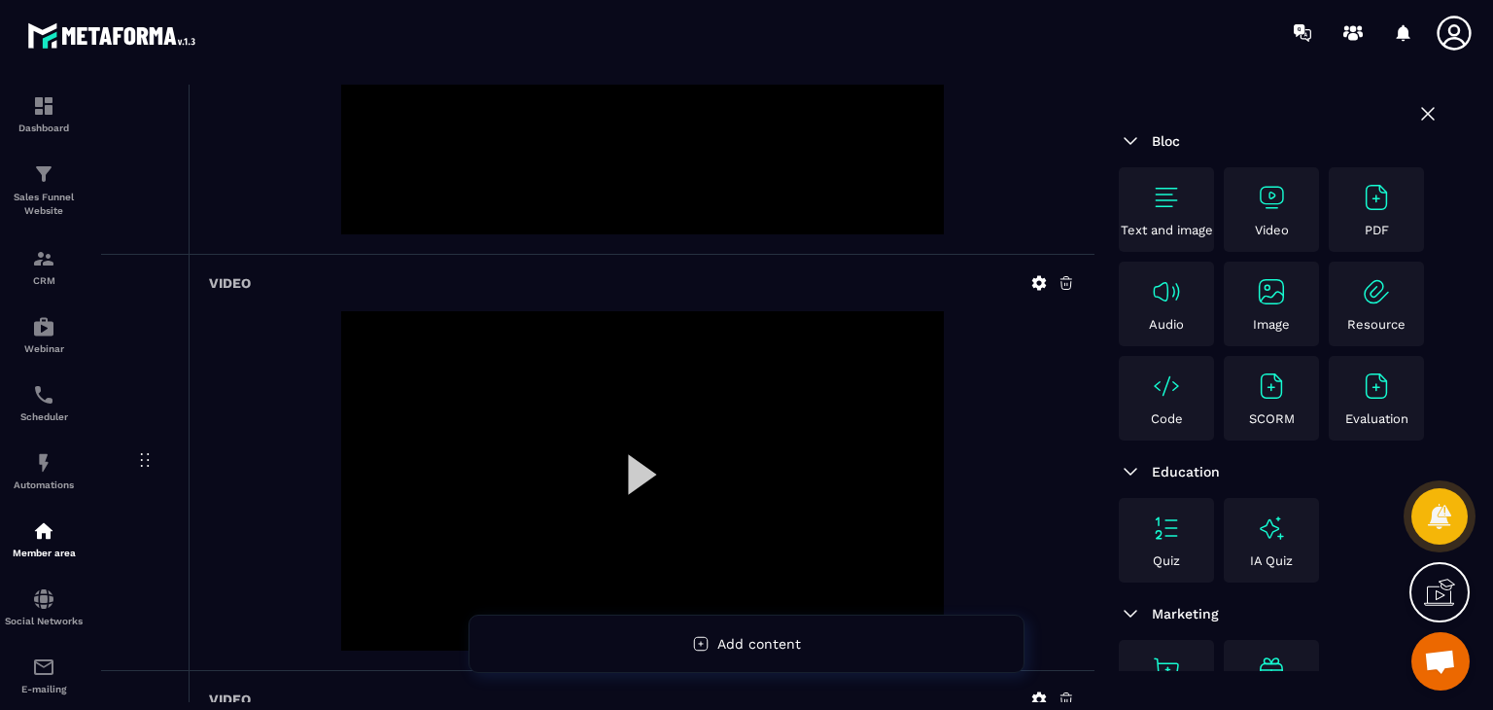
click at [957, 99] on div at bounding box center [642, 64] width 866 height 339
click at [1260, 211] on img at bounding box center [1271, 197] width 31 height 31
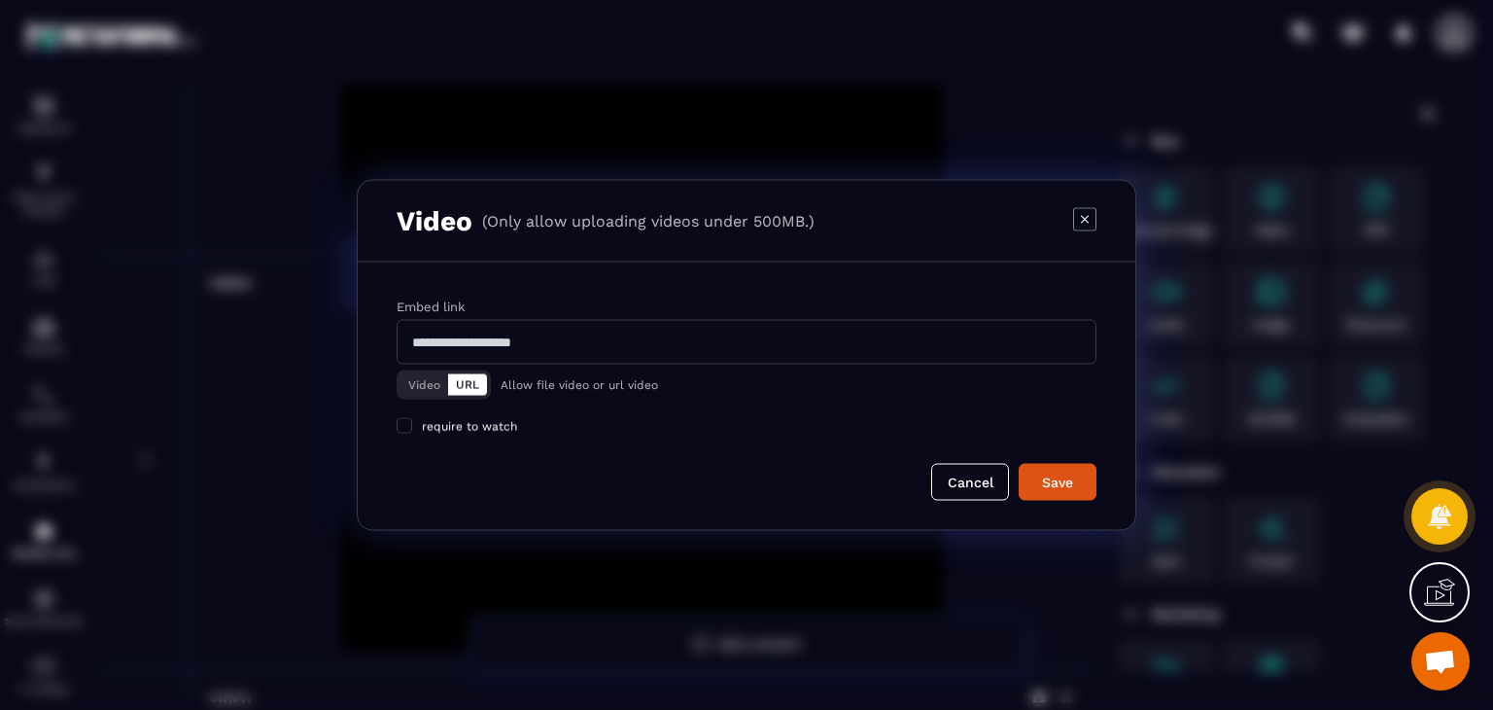
click at [408, 386] on button "Video" at bounding box center [425, 384] width 48 height 21
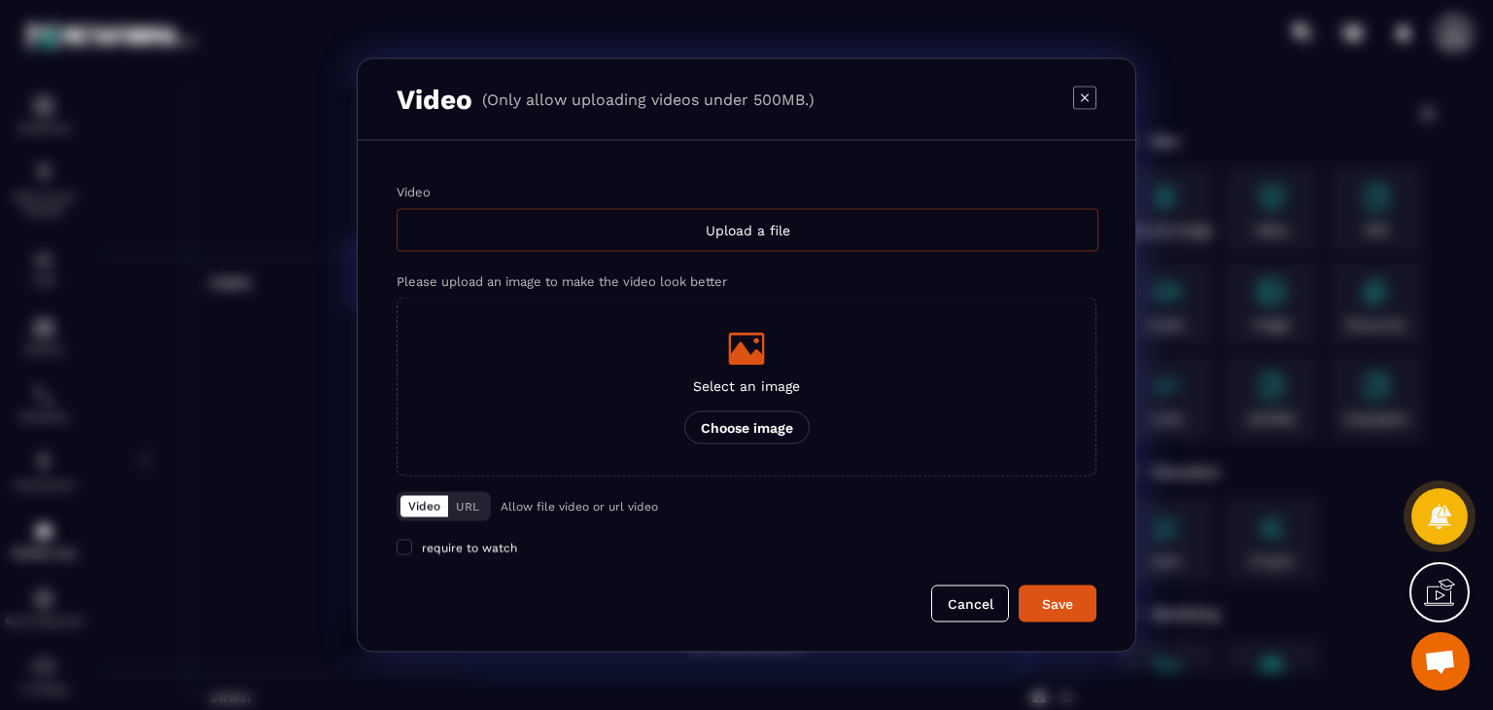
click at [610, 230] on div "Upload a file" at bounding box center [748, 230] width 702 height 43
click at [0, 0] on input "Video Upload a file" at bounding box center [0, 0] width 0 height 0
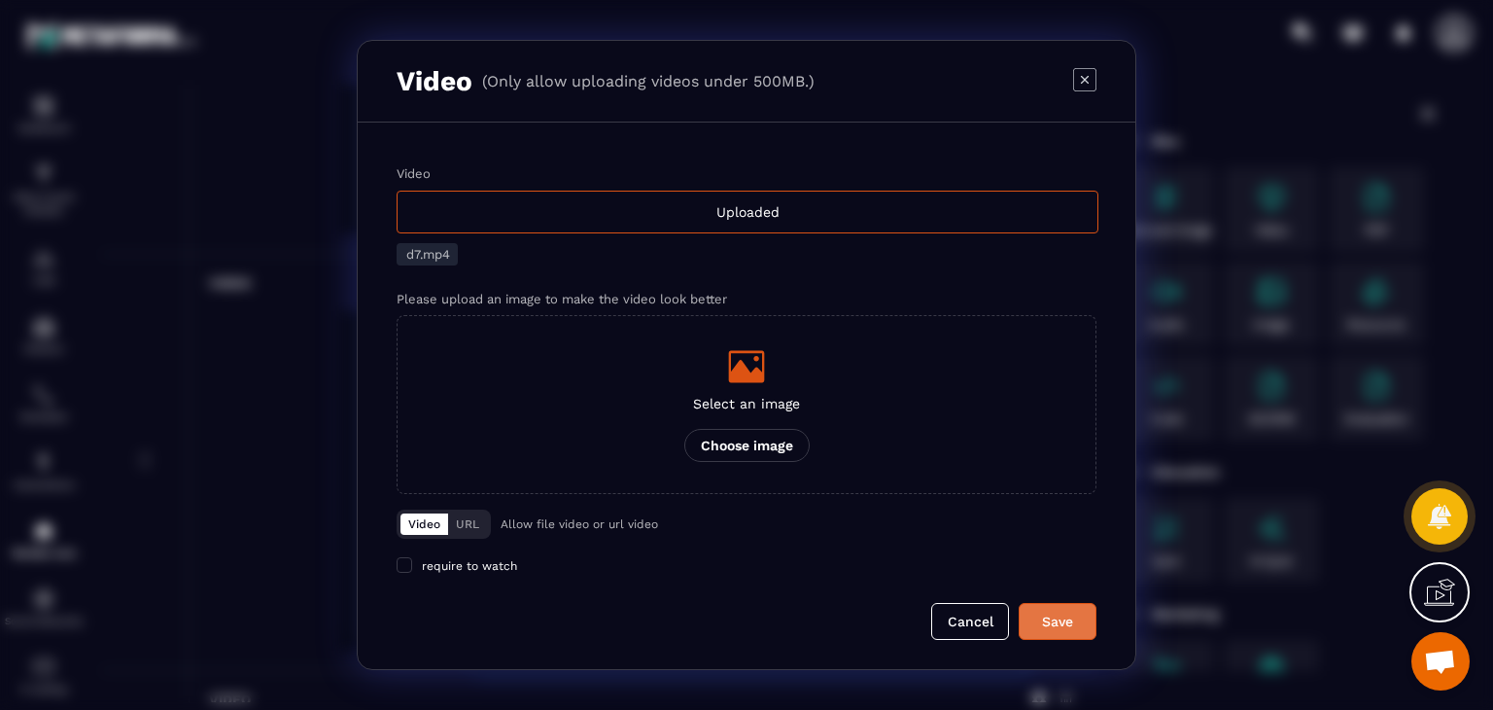
click at [1044, 630] on div "Save" at bounding box center [1057, 621] width 52 height 19
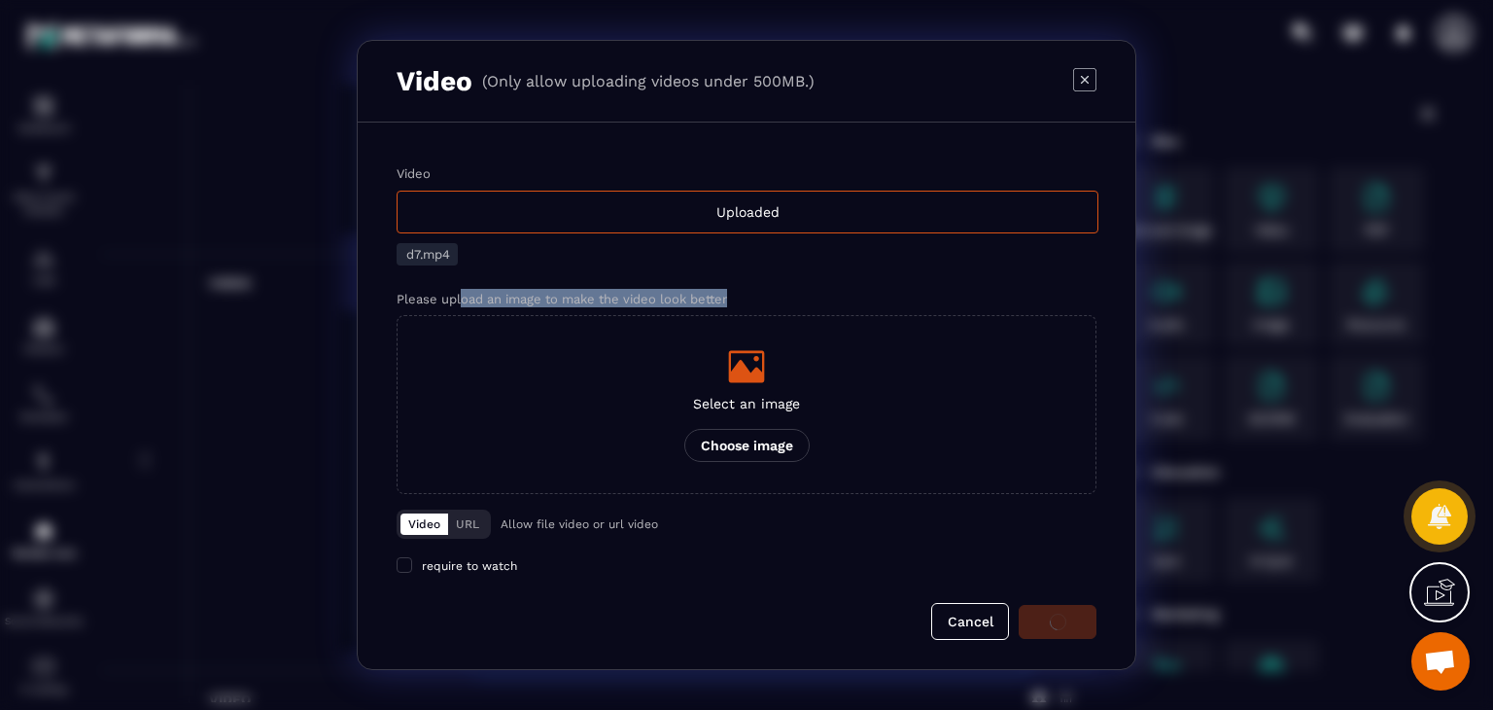
drag, startPoint x: 731, startPoint y: 292, endPoint x: 463, endPoint y: 293, distance: 268.3
click at [464, 293] on div "Please upload an image to make the video look better" at bounding box center [747, 298] width 700 height 18
click at [528, 279] on div "Video Uploaded d7.mp4 Please upload an image to make the video look better Sele…" at bounding box center [747, 330] width 700 height 328
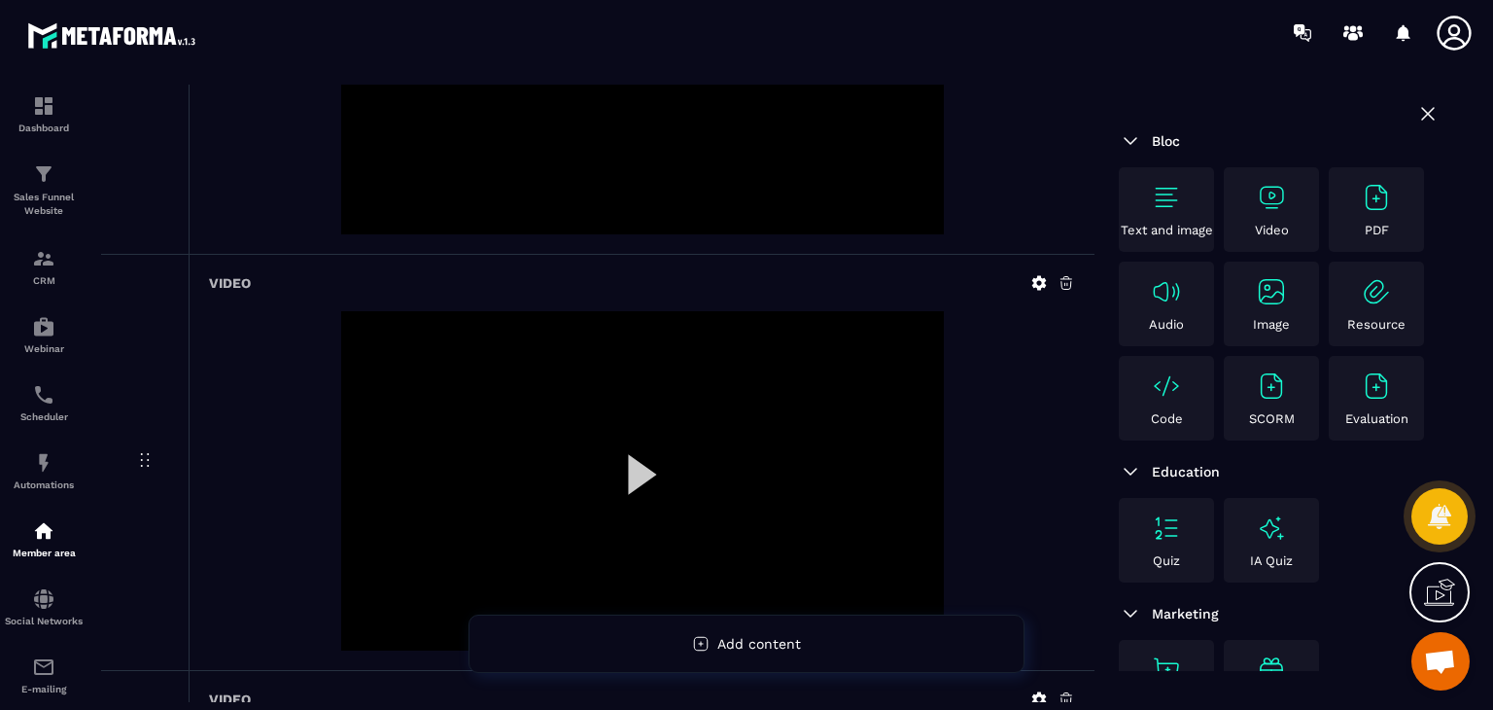
click at [1235, 195] on div "Video" at bounding box center [1272, 209] width 86 height 55
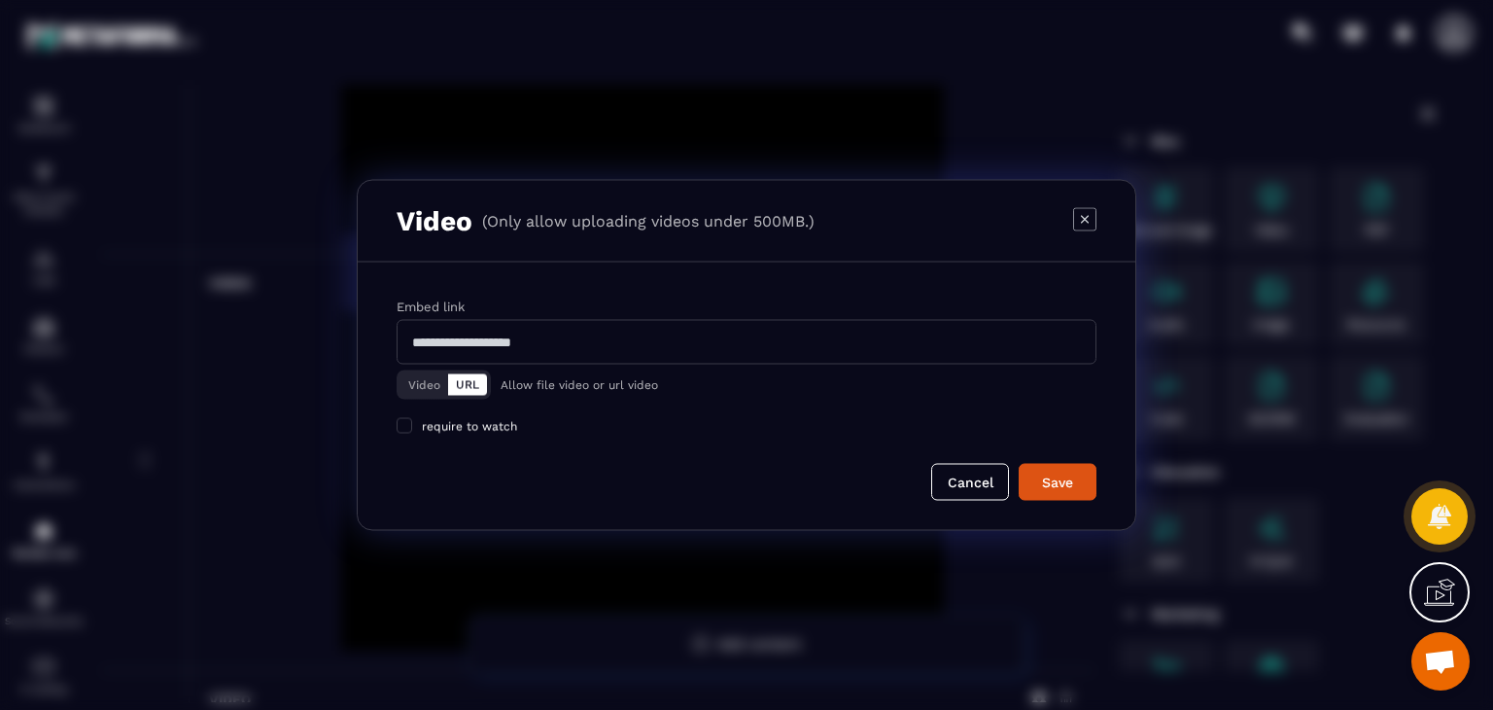
click at [442, 384] on button "Video" at bounding box center [425, 384] width 48 height 21
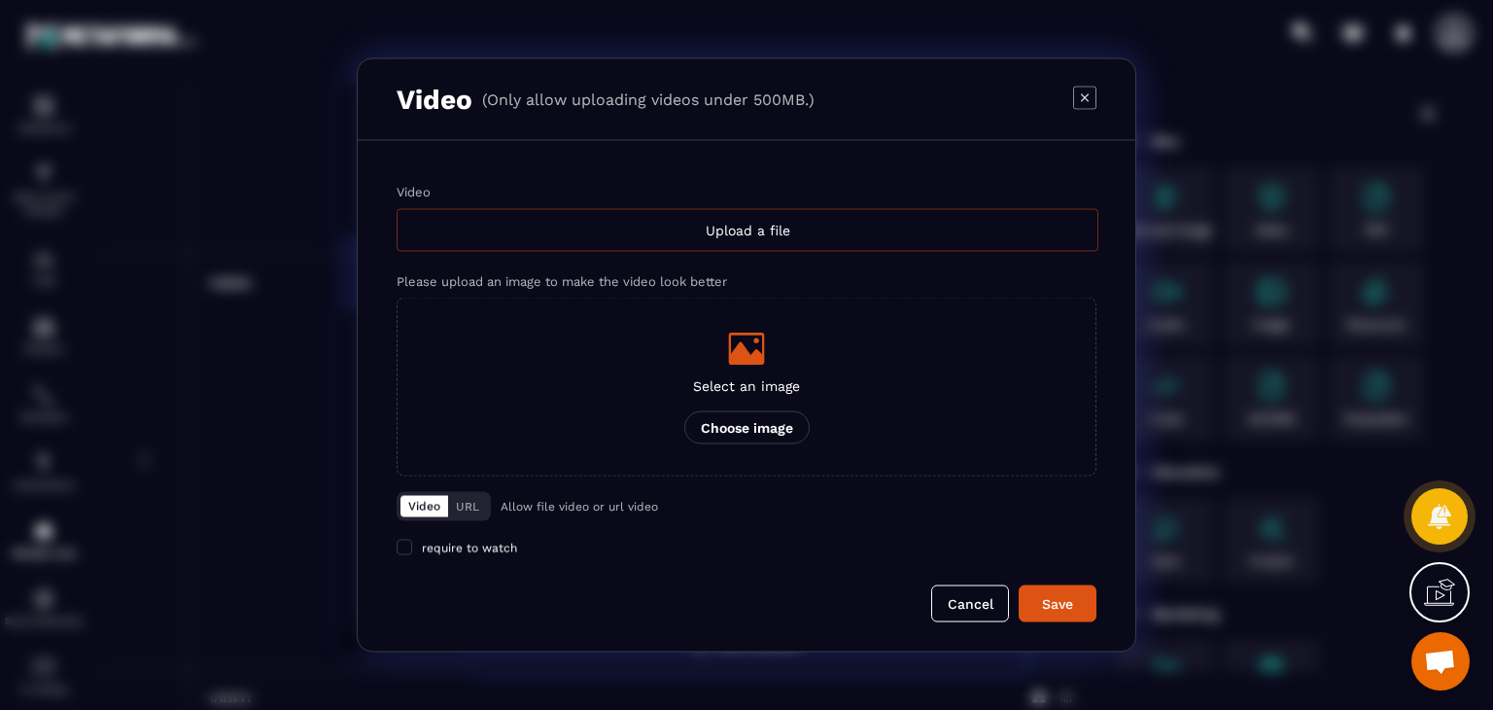
click at [859, 209] on div "Upload a file" at bounding box center [748, 230] width 702 height 43
click at [0, 0] on input "Video Upload a file" at bounding box center [0, 0] width 0 height 0
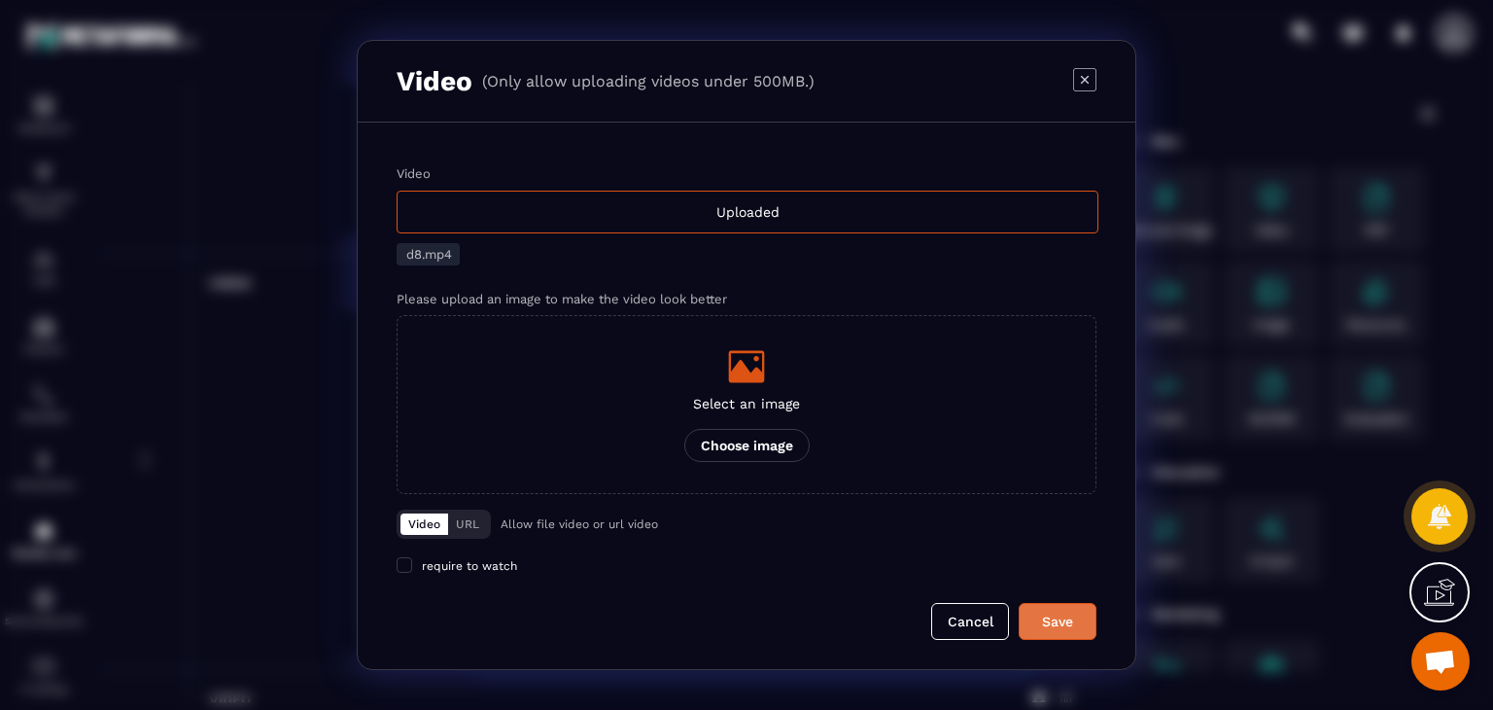
click at [1050, 631] on div "Save" at bounding box center [1057, 621] width 52 height 19
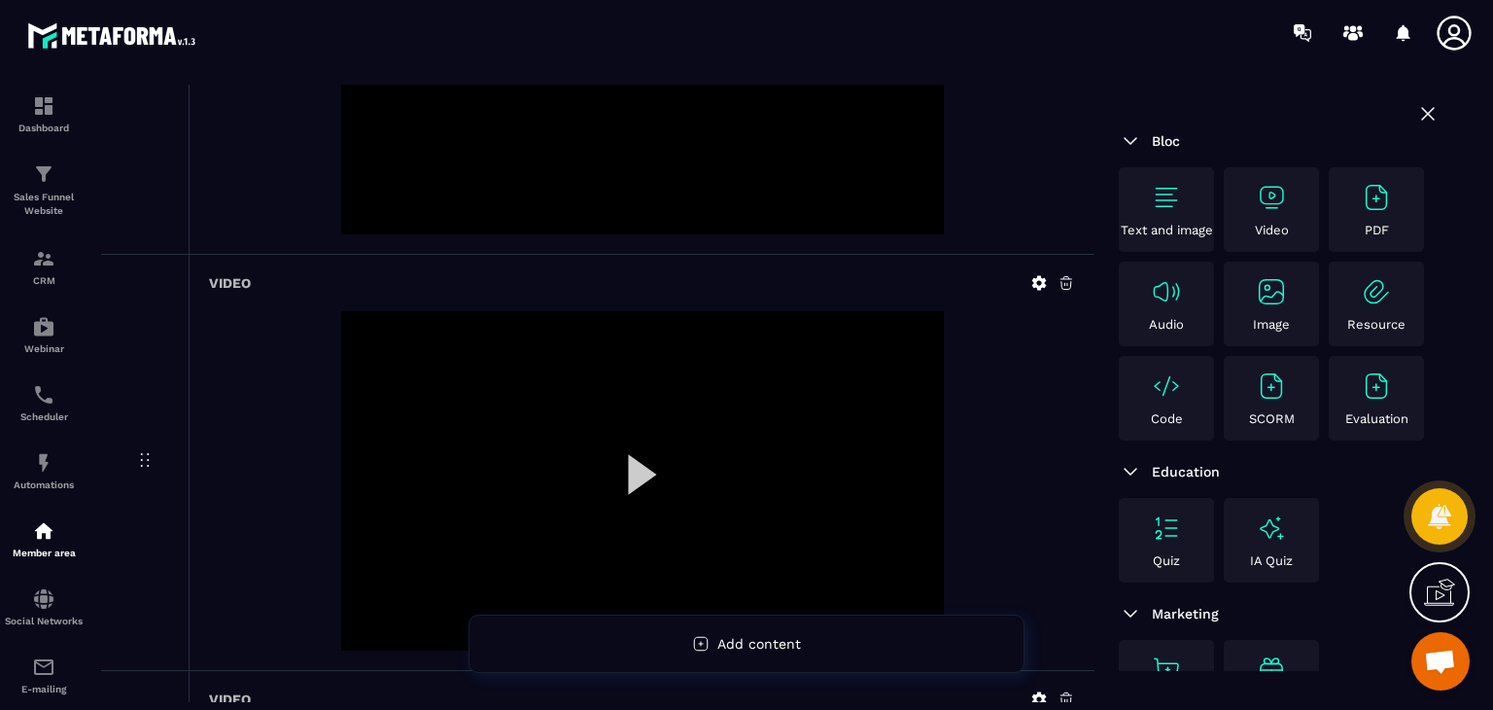
click at [1258, 164] on div "Bloc Text and image Video PDF Audio Image Resource Code SCORM Evaluation" at bounding box center [1279, 271] width 321 height 338
click at [1286, 203] on img at bounding box center [1271, 197] width 31 height 31
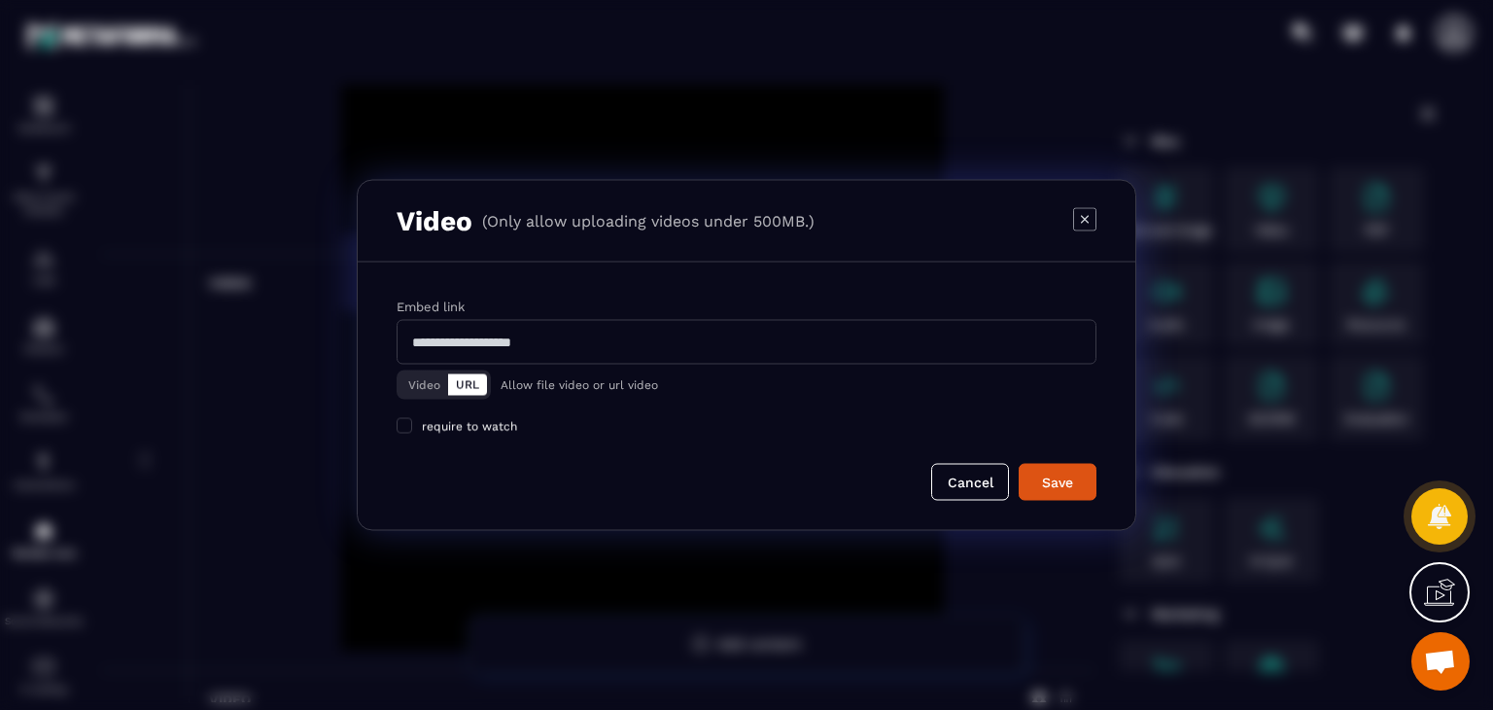
click at [397, 378] on div "Video URL" at bounding box center [444, 384] width 94 height 29
click at [424, 374] on button "Video" at bounding box center [425, 384] width 48 height 21
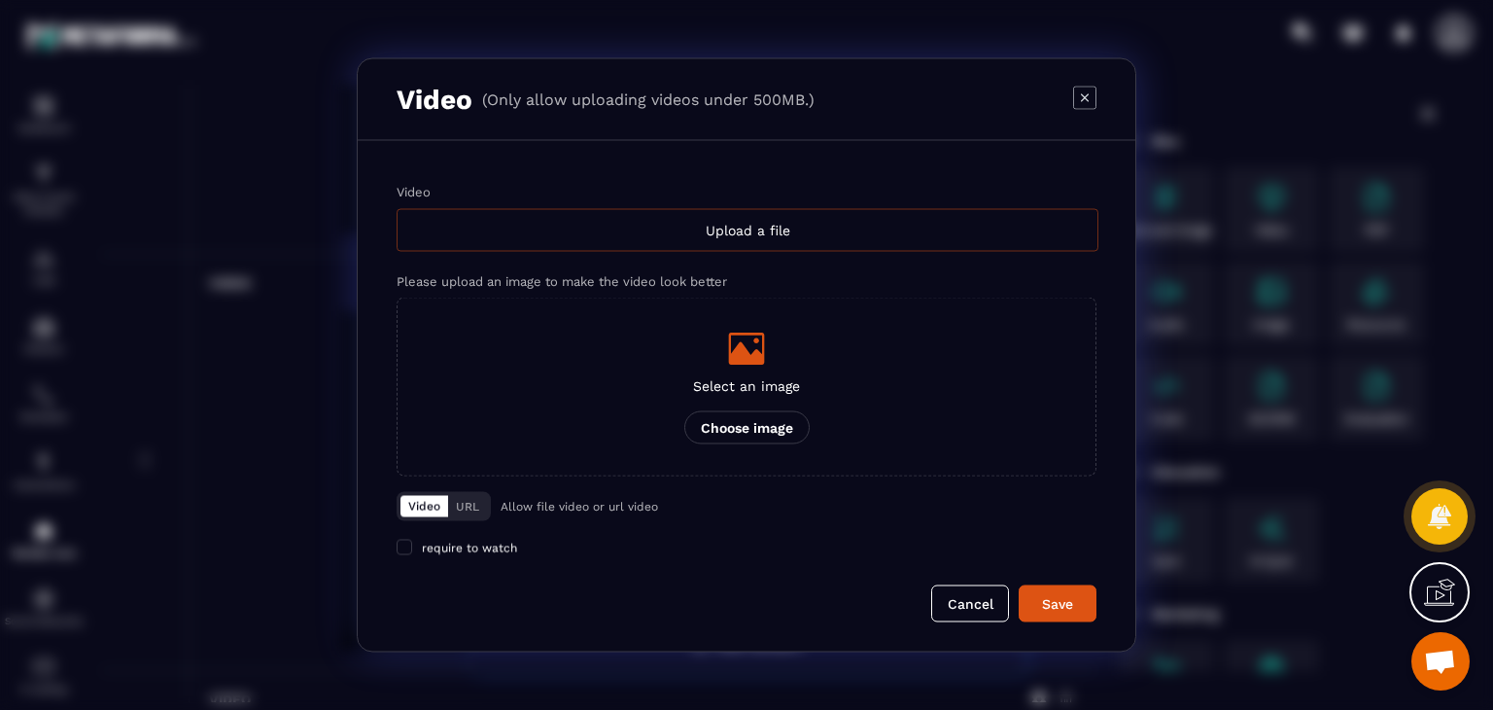
click at [884, 220] on div "Upload a file" at bounding box center [748, 230] width 702 height 43
click at [0, 0] on input "Video Upload a file" at bounding box center [0, 0] width 0 height 0
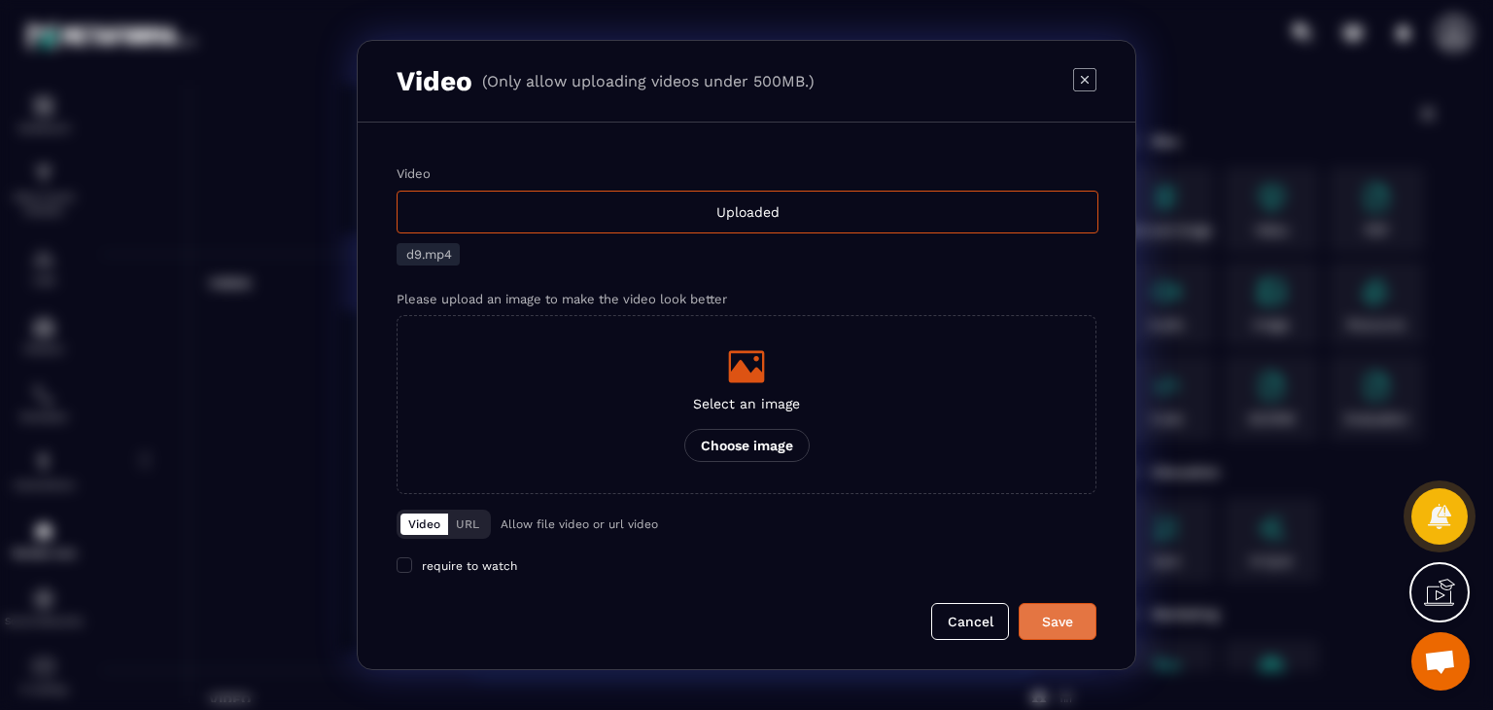
click at [1042, 607] on button "Save" at bounding box center [1058, 621] width 78 height 37
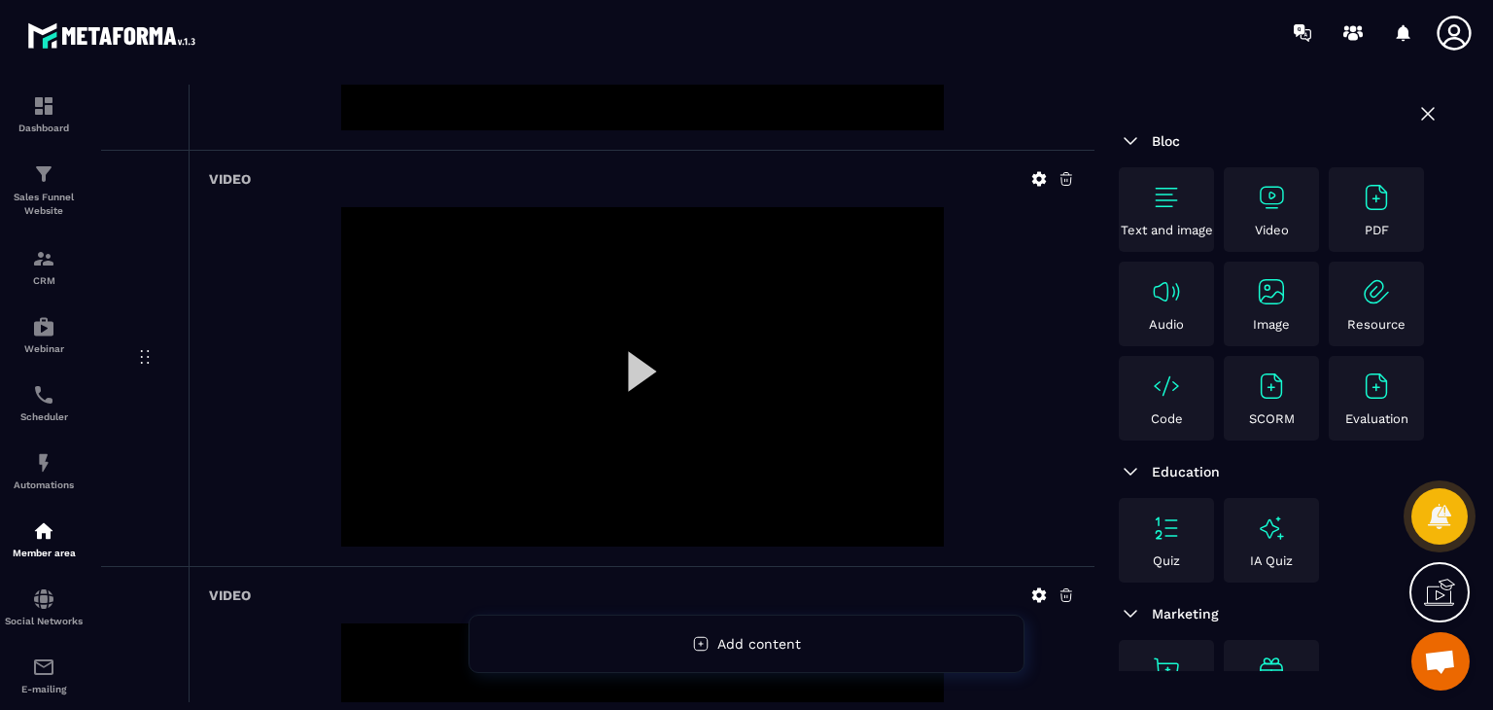
scroll to position [972, 0]
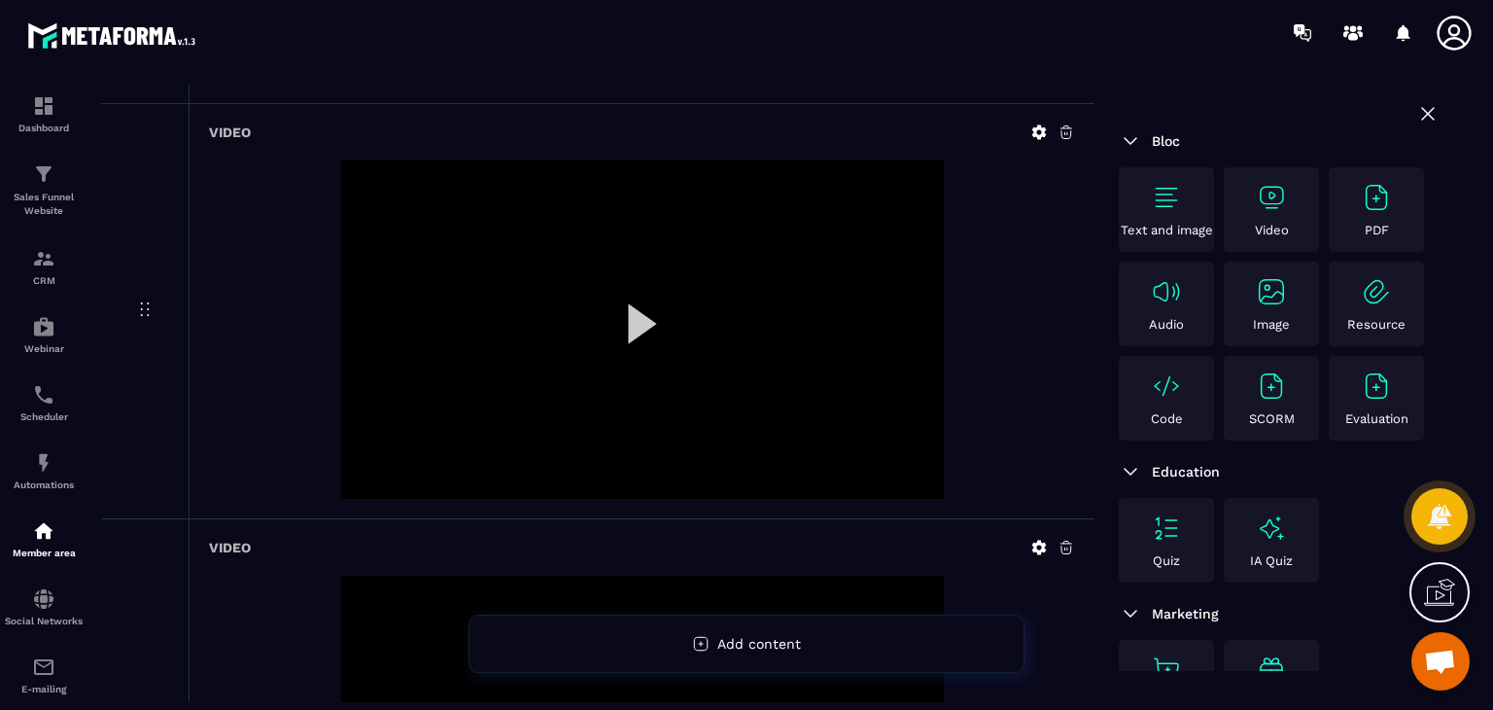
click at [653, 283] on div at bounding box center [642, 329] width 603 height 339
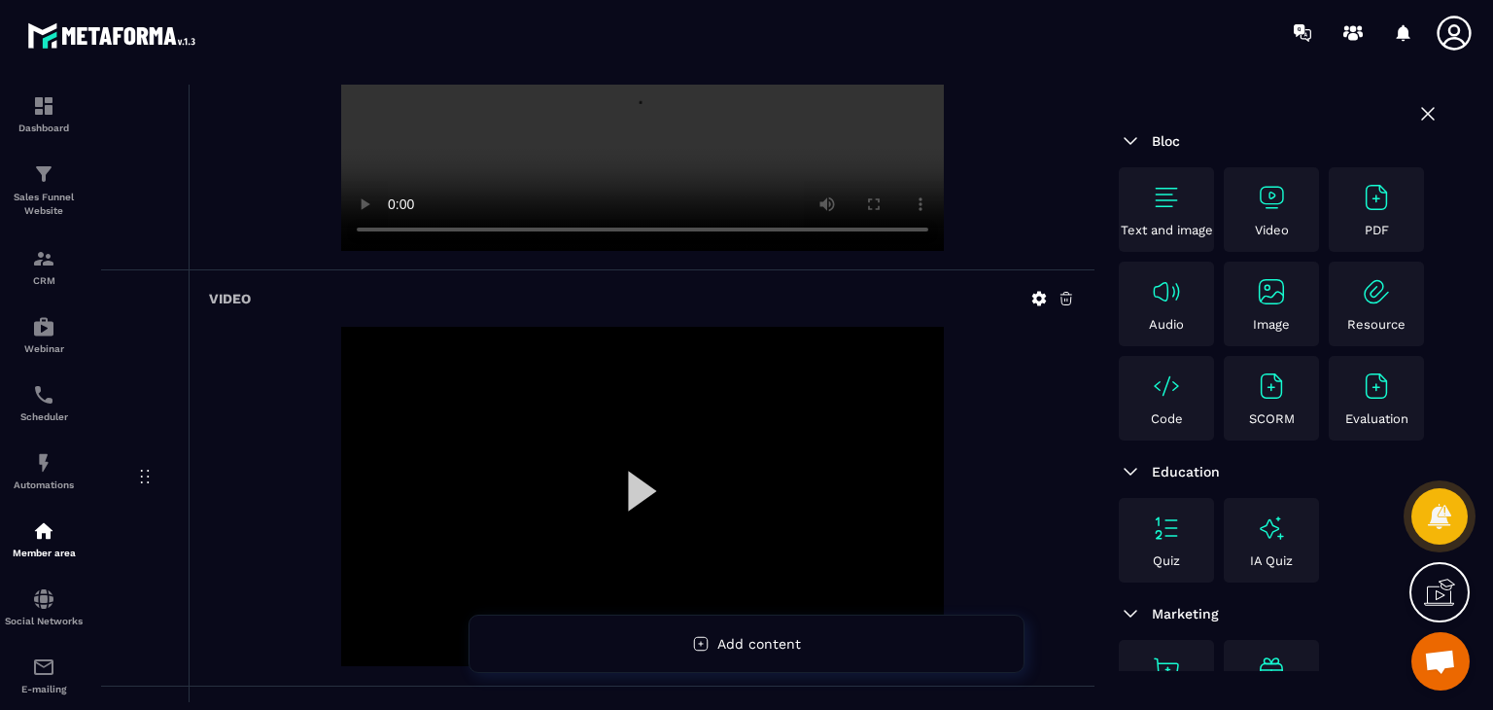
scroll to position [1653, 0]
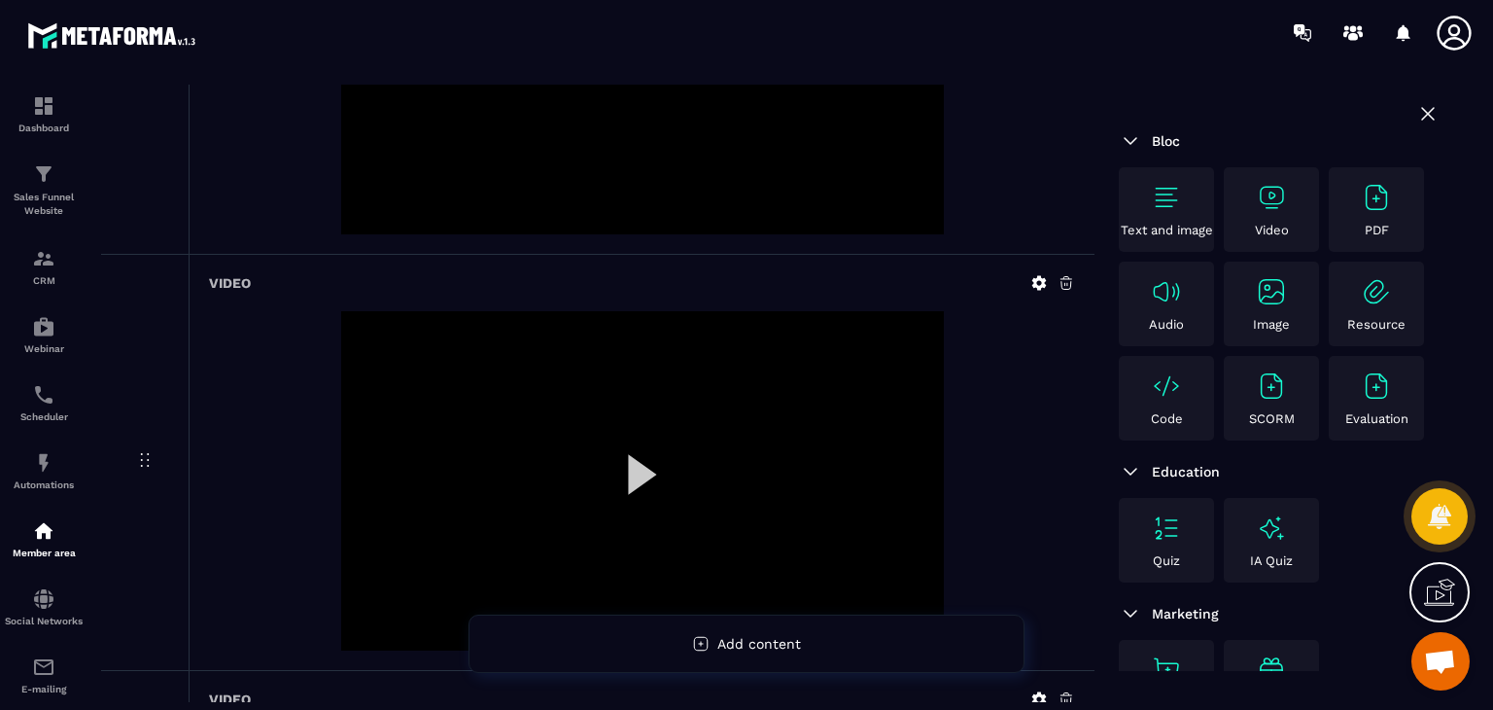
click at [653, 427] on div at bounding box center [642, 480] width 603 height 339
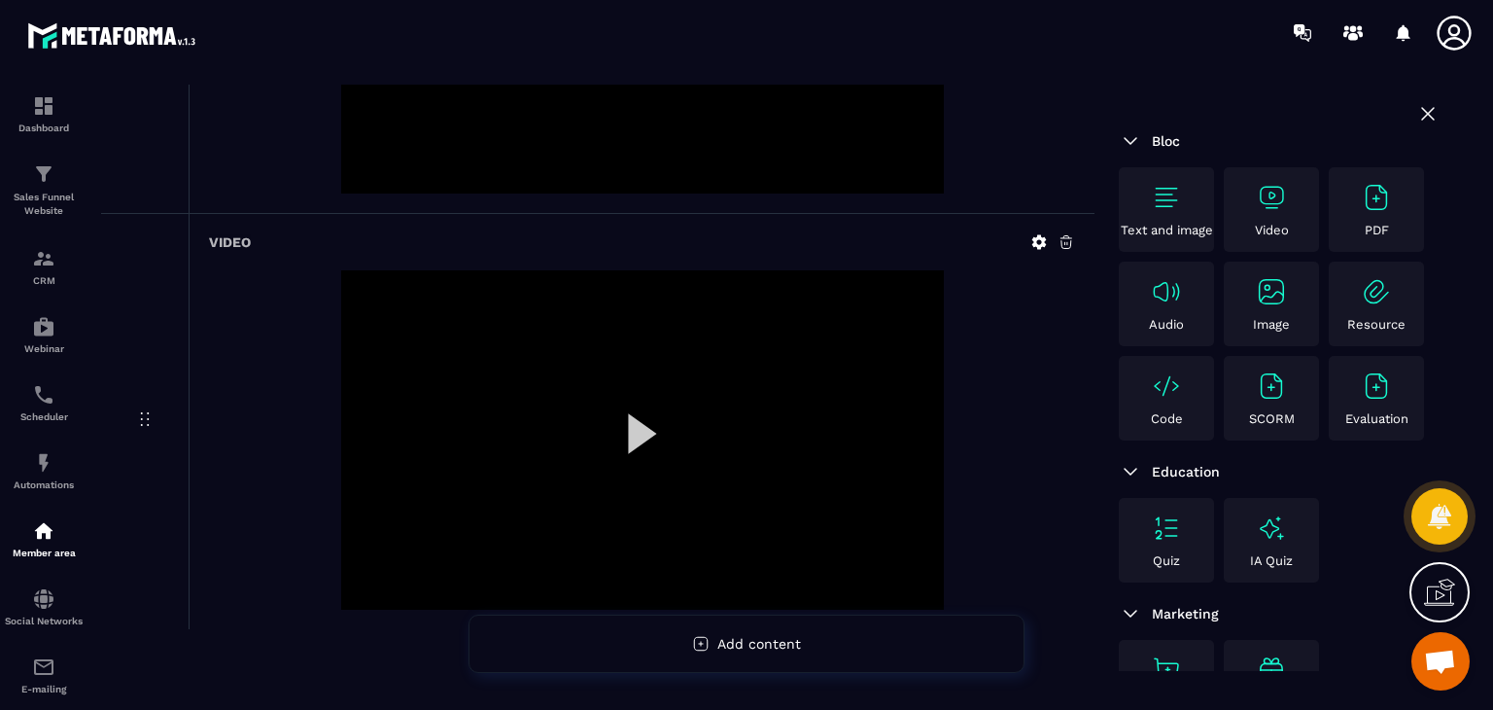
scroll to position [3360, 0]
click at [634, 374] on div at bounding box center [642, 436] width 603 height 339
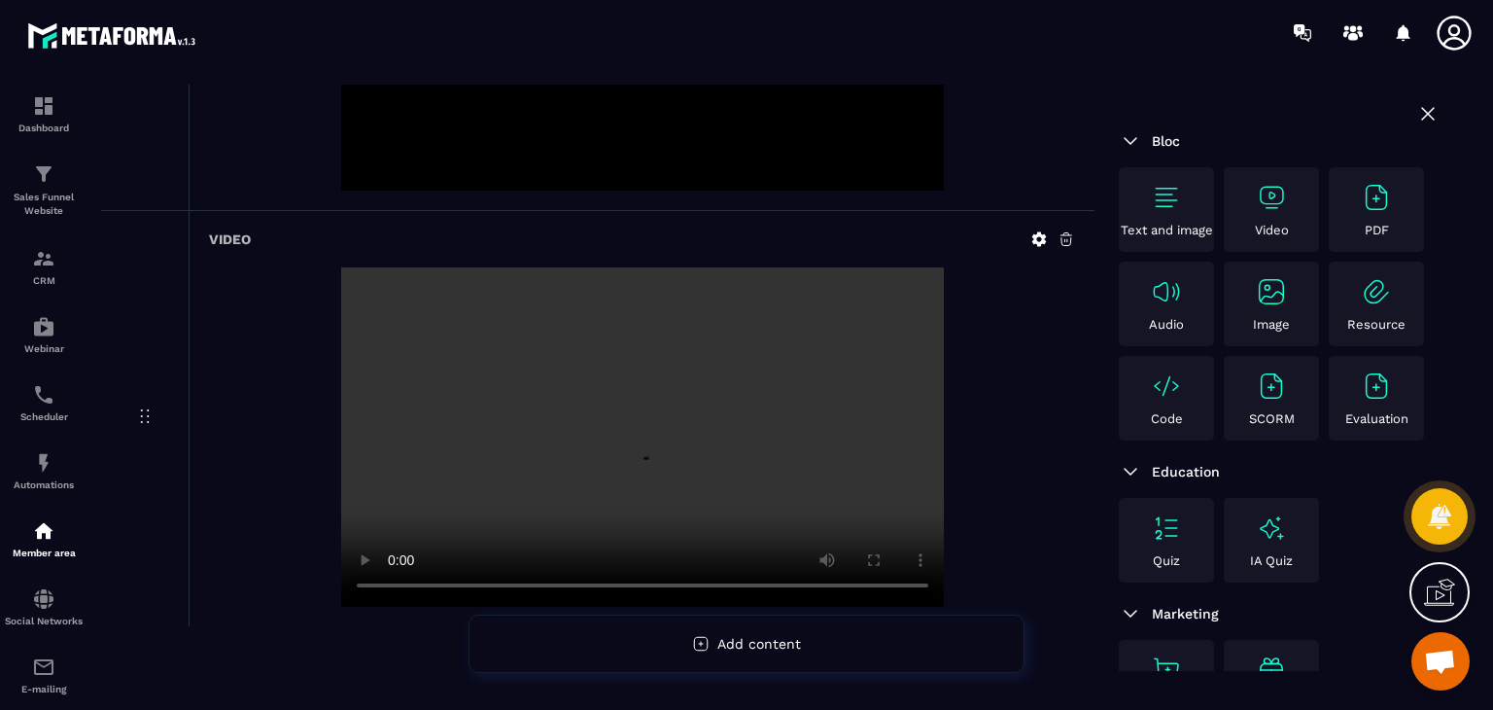
drag, startPoint x: 337, startPoint y: 538, endPoint x: 350, endPoint y: 532, distance: 13.9
click at [334, 538] on div at bounding box center [642, 436] width 866 height 339
click at [969, 356] on div at bounding box center [642, 436] width 866 height 339
click at [1278, 245] on div "Video" at bounding box center [1271, 209] width 95 height 85
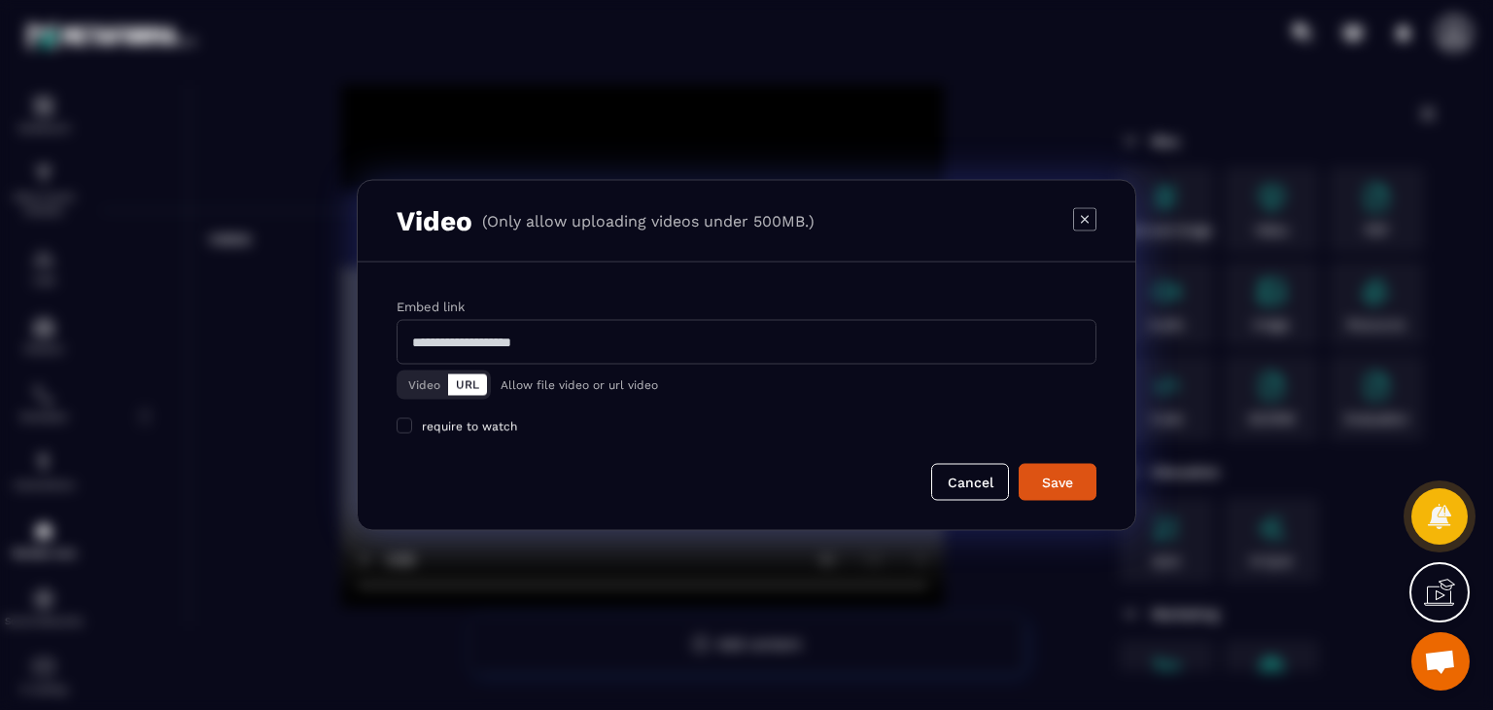
click at [417, 395] on button "Video" at bounding box center [425, 384] width 48 height 21
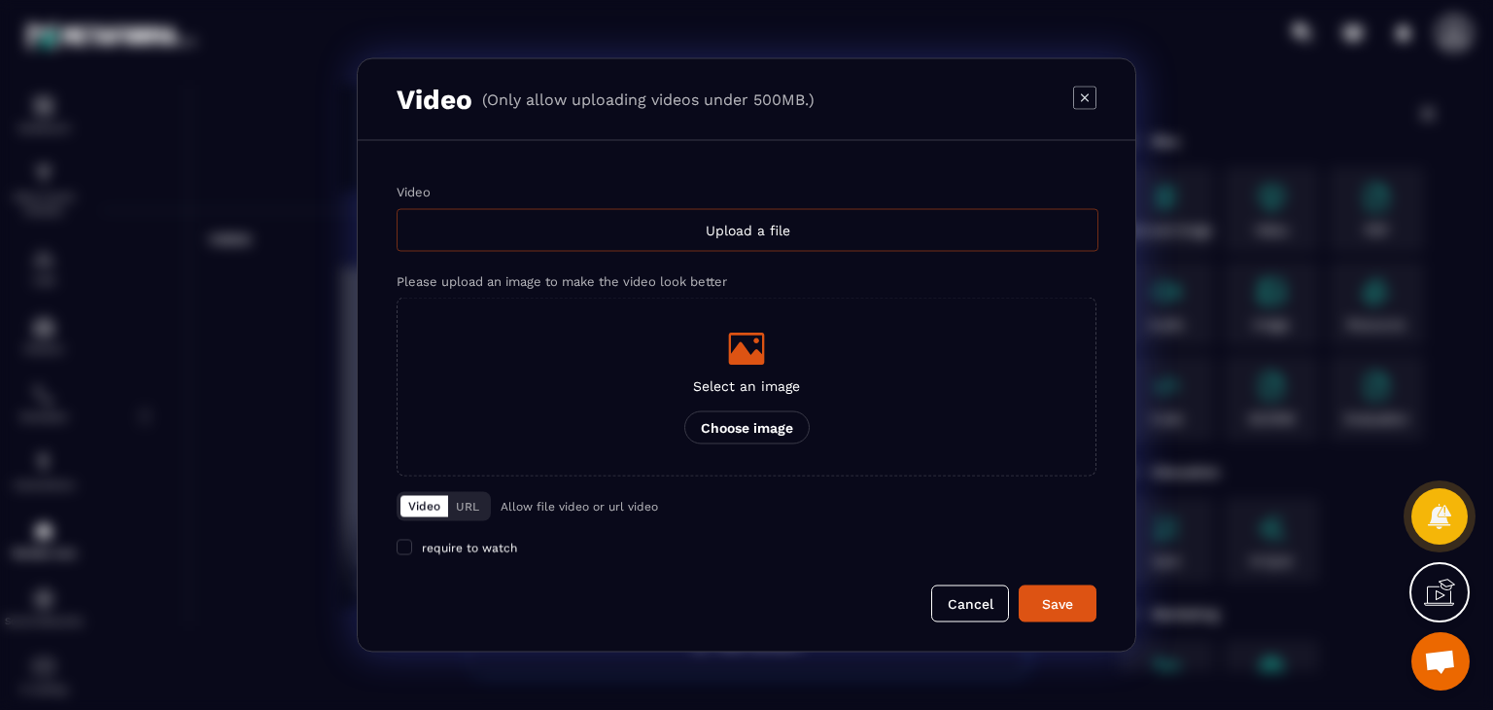
click at [803, 230] on div "Upload a file" at bounding box center [748, 230] width 702 height 43
click at [0, 0] on input "Video Upload a file" at bounding box center [0, 0] width 0 height 0
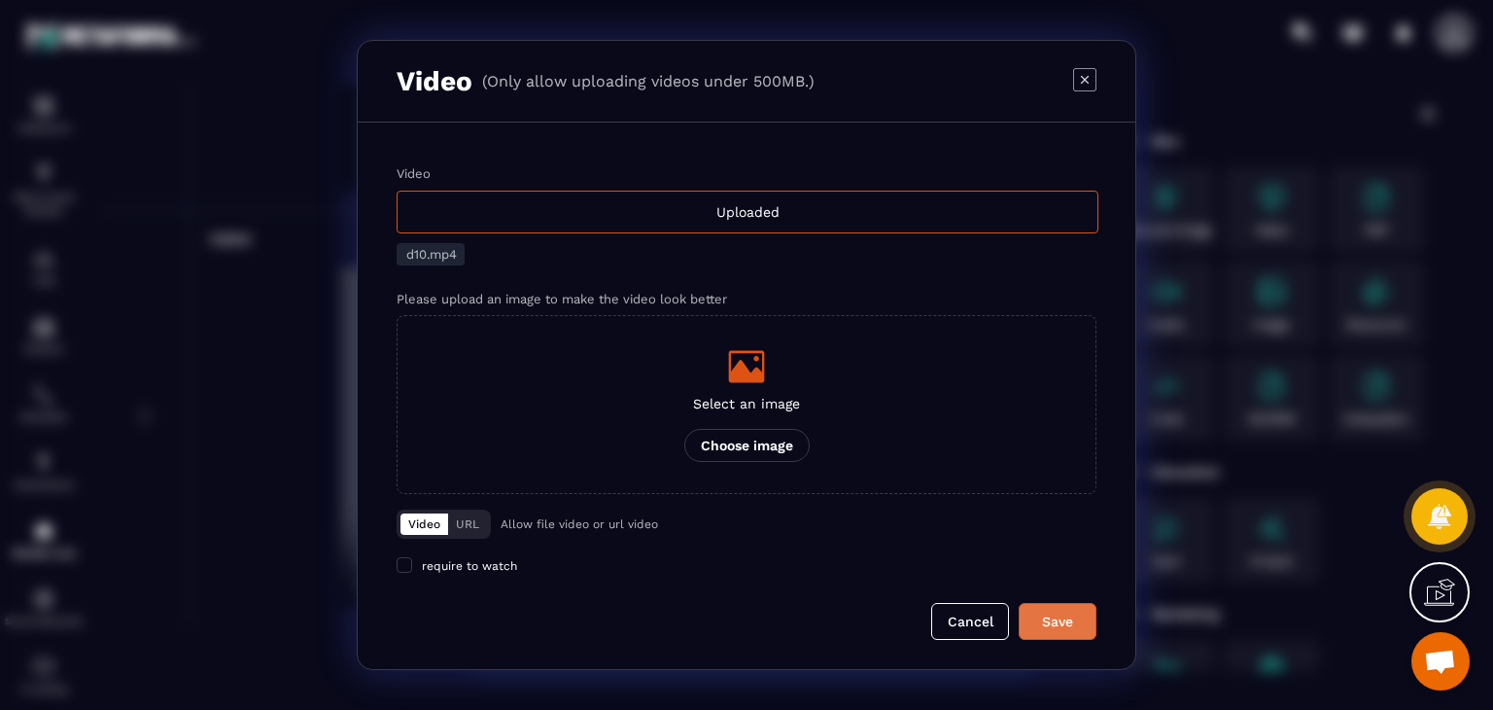
click at [1058, 615] on div "Save" at bounding box center [1057, 621] width 52 height 19
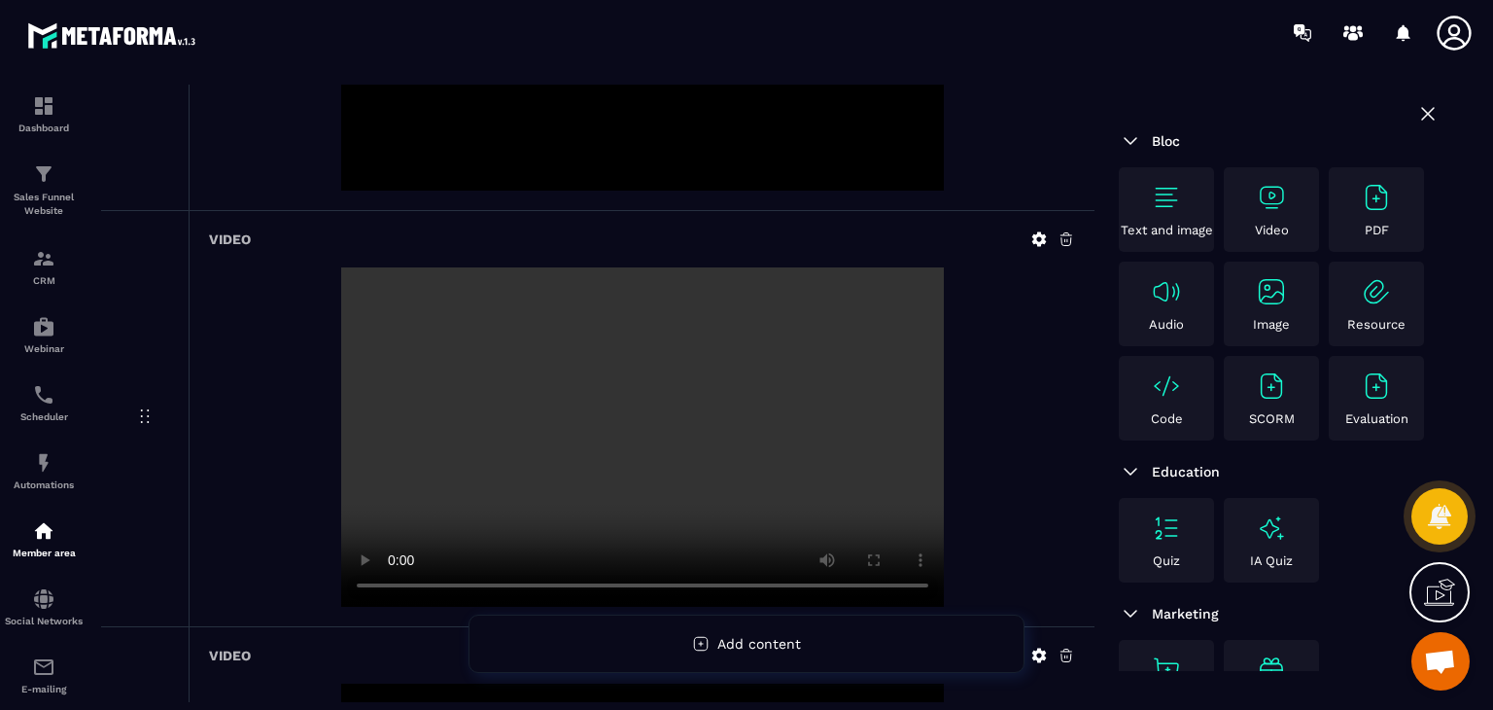
click at [1268, 199] on img at bounding box center [1271, 197] width 31 height 31
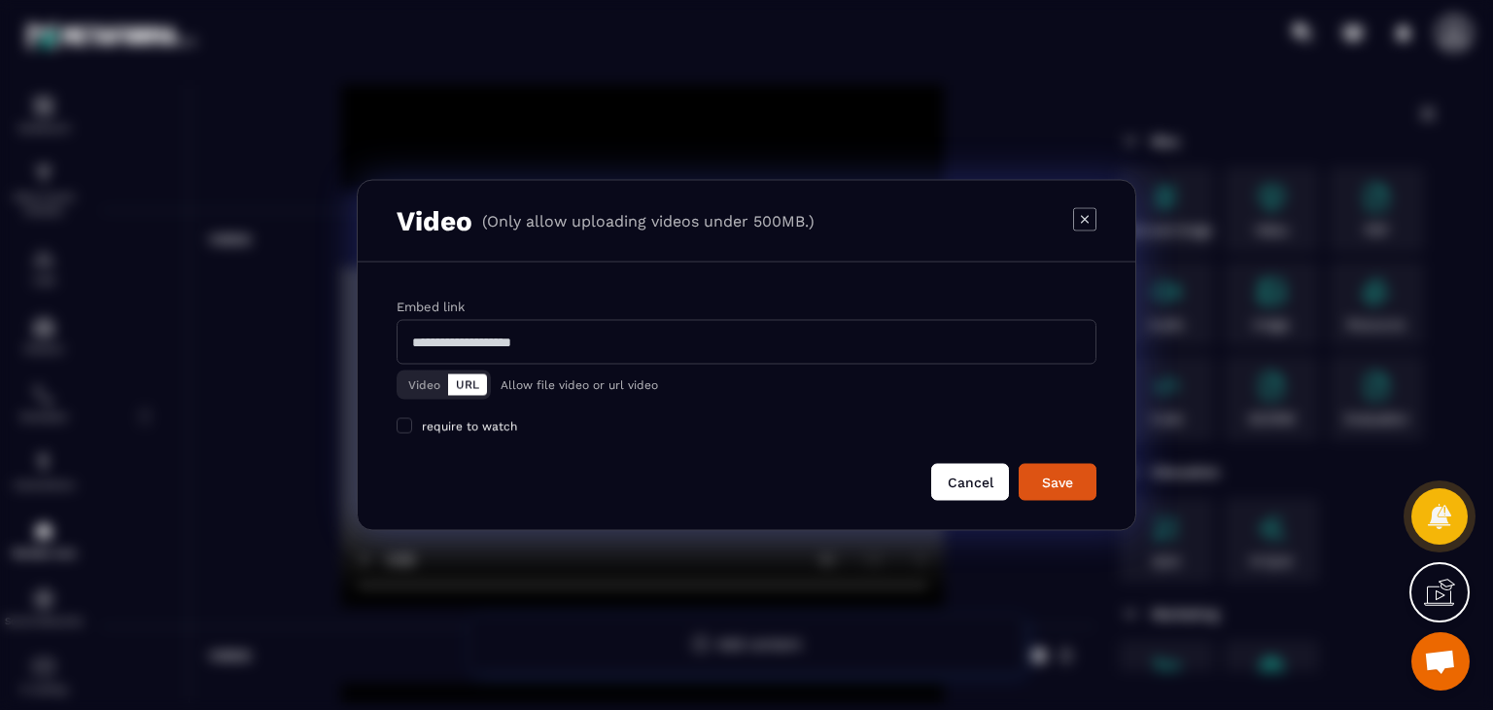
click at [965, 493] on button "Cancel" at bounding box center [970, 482] width 78 height 37
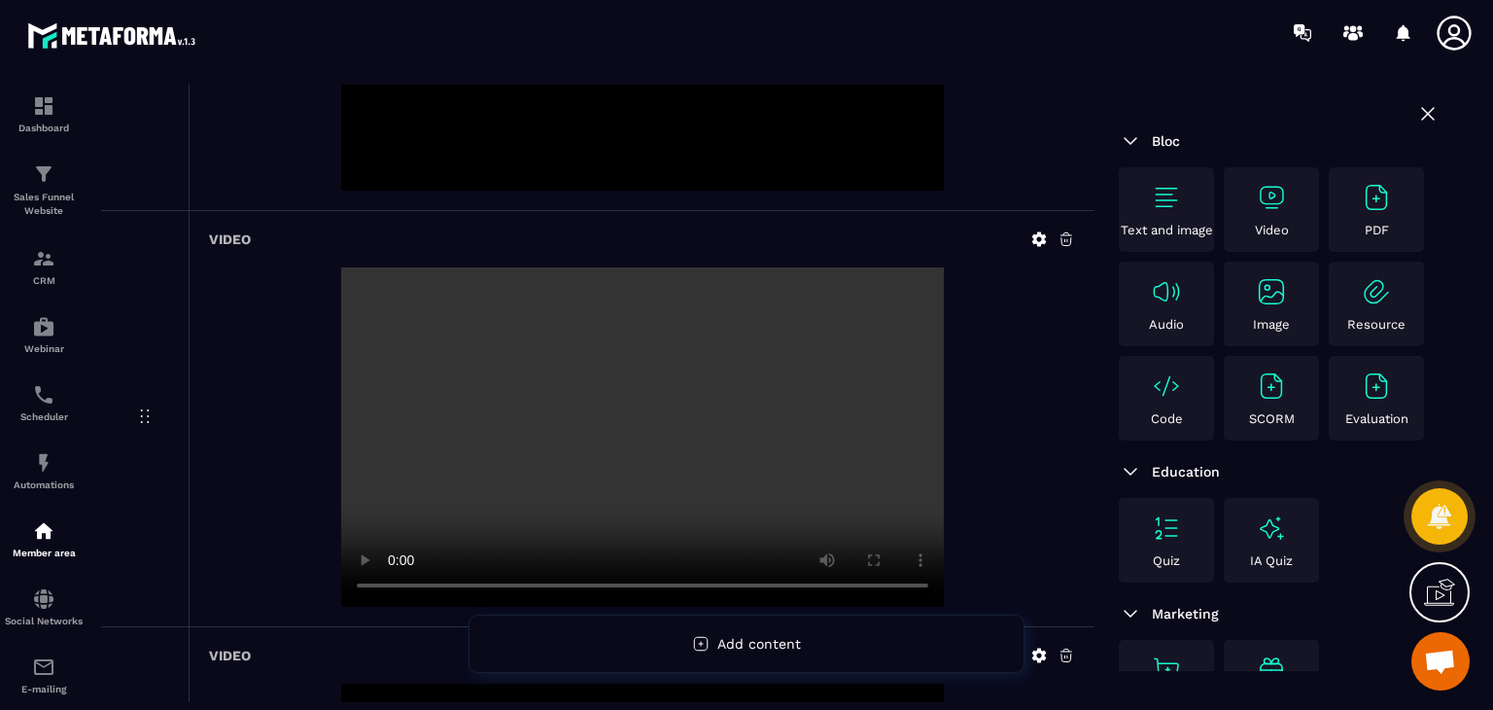
scroll to position [3776, 0]
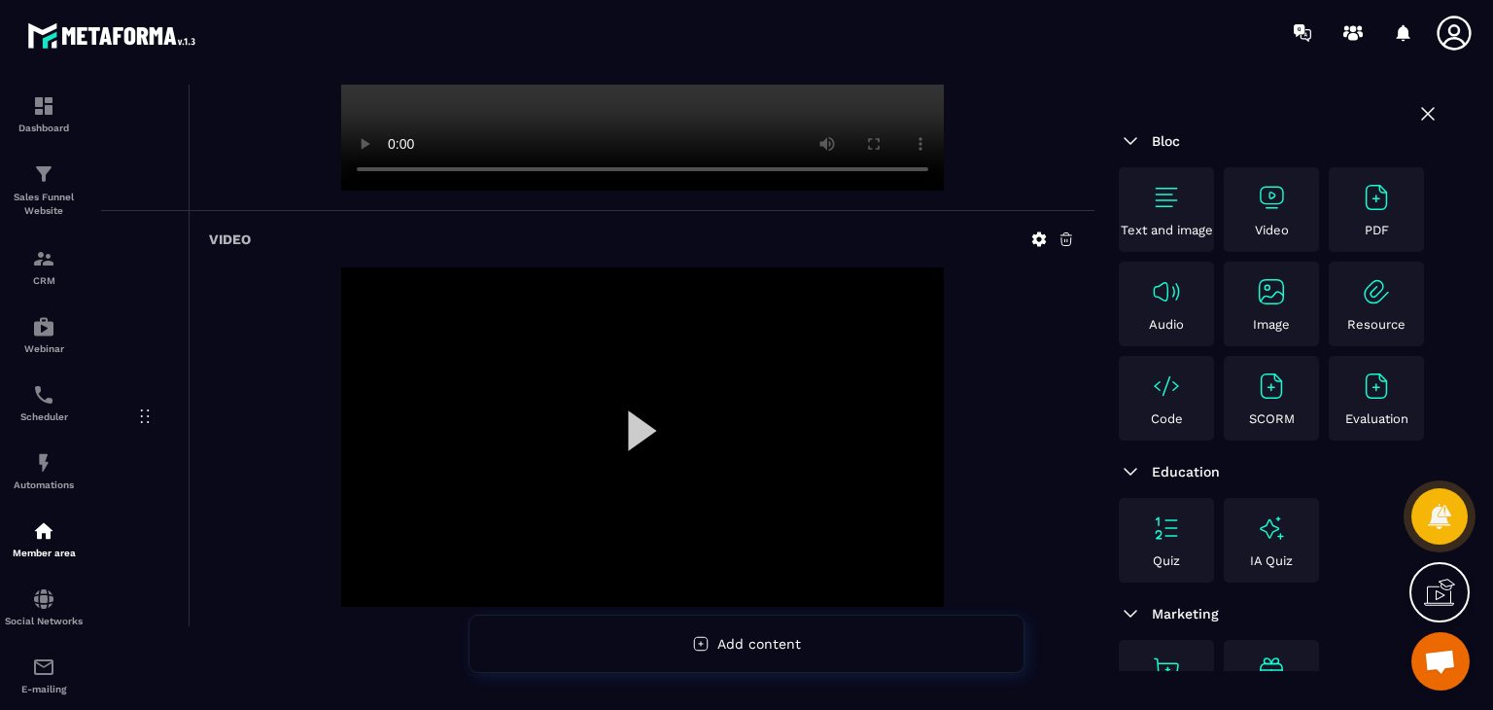
click at [1251, 215] on div "Video" at bounding box center [1272, 209] width 86 height 55
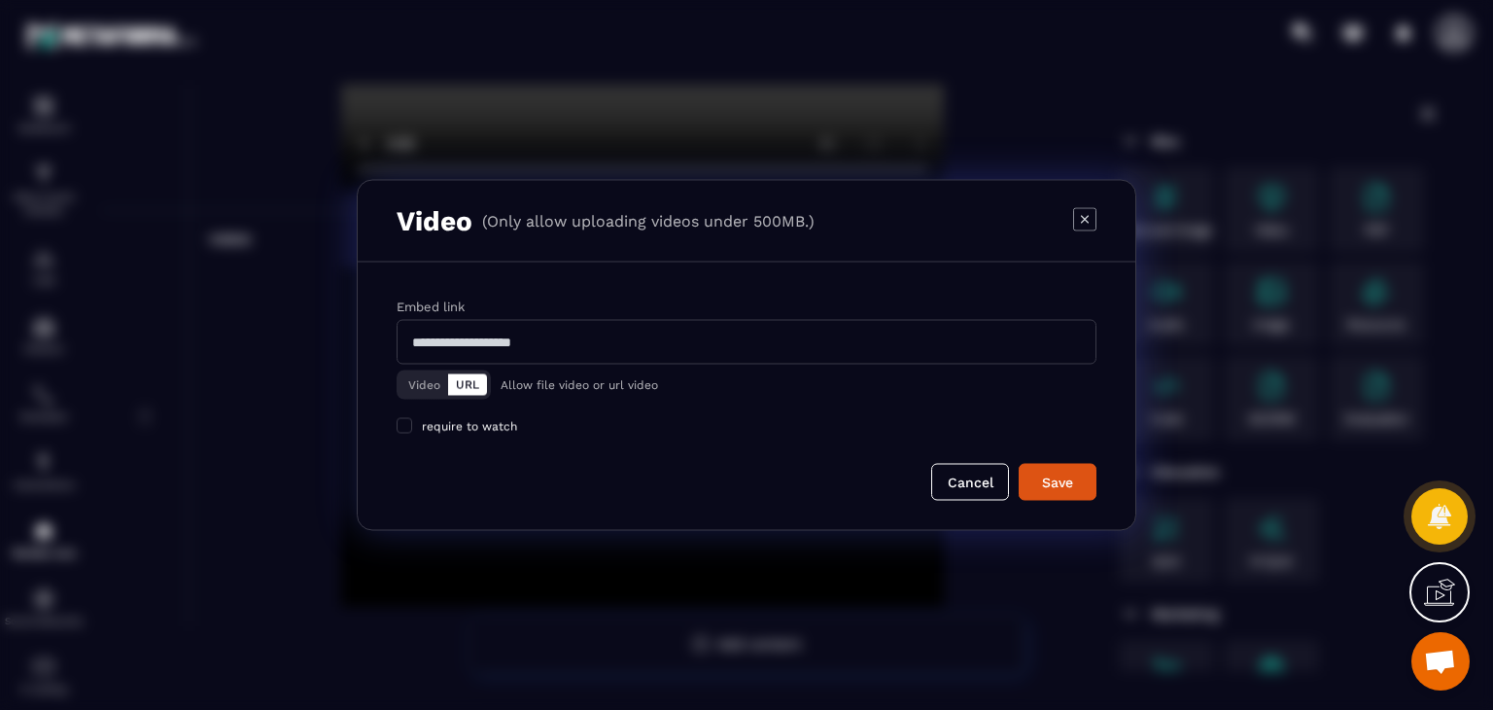
click at [412, 375] on button "Video" at bounding box center [425, 384] width 48 height 21
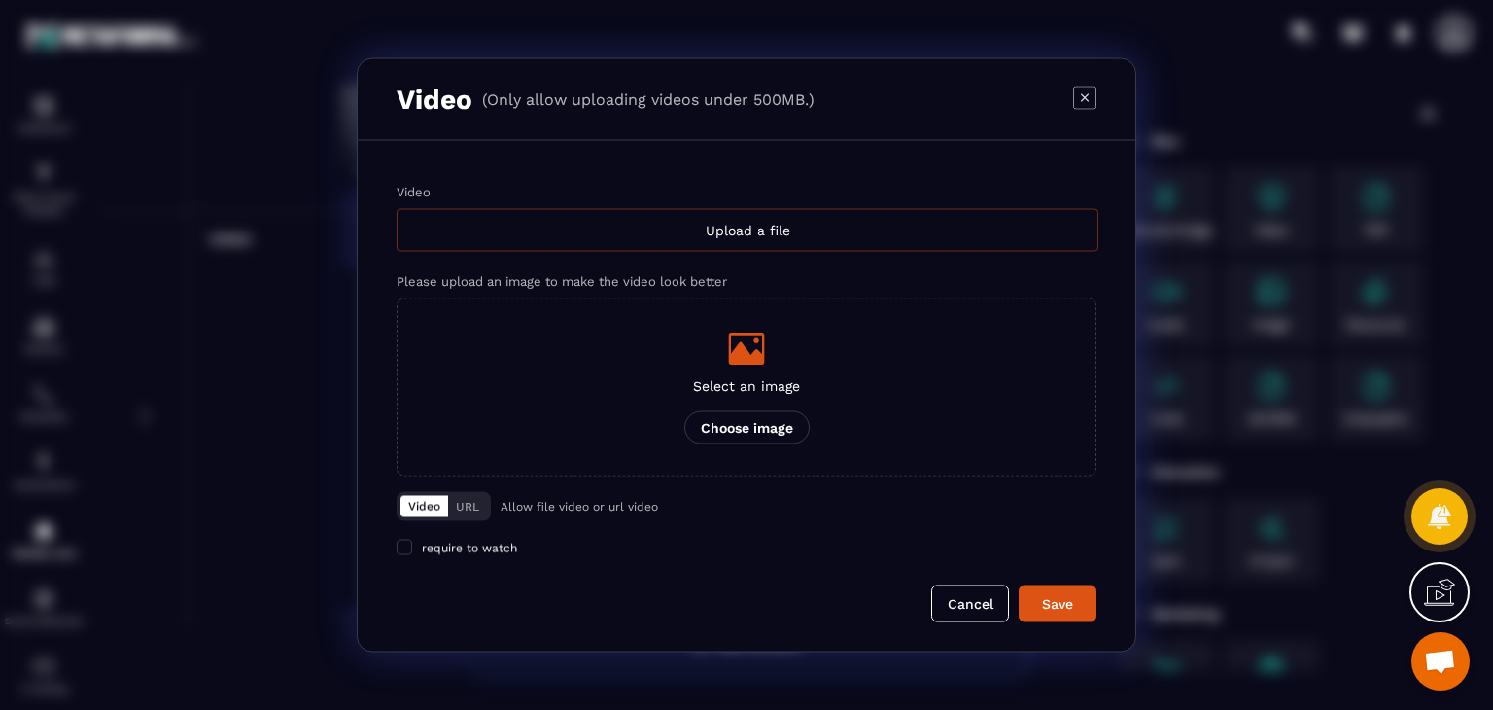
click at [717, 234] on div "Upload a file" at bounding box center [748, 230] width 702 height 43
click at [0, 0] on input "Video Upload a file" at bounding box center [0, 0] width 0 height 0
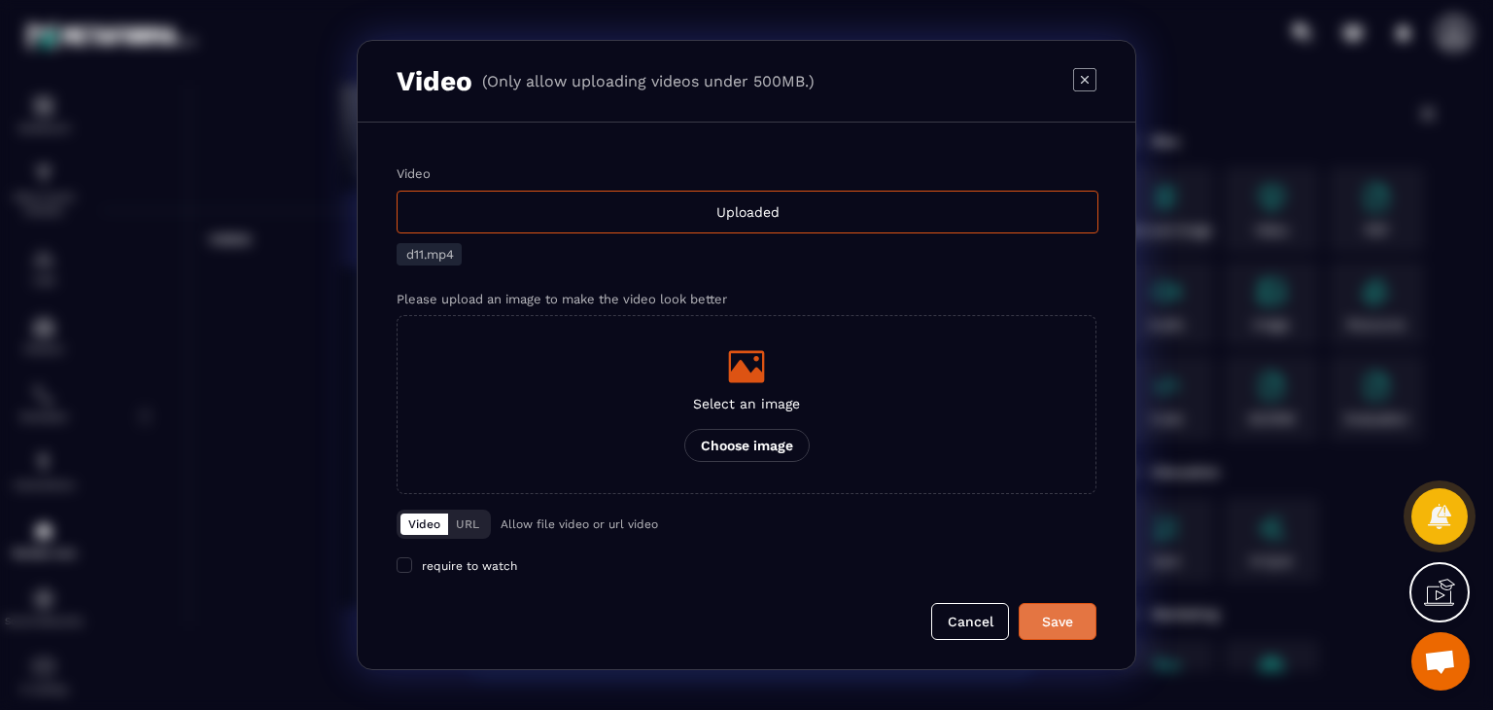
click at [1072, 619] on div "Save" at bounding box center [1057, 621] width 52 height 19
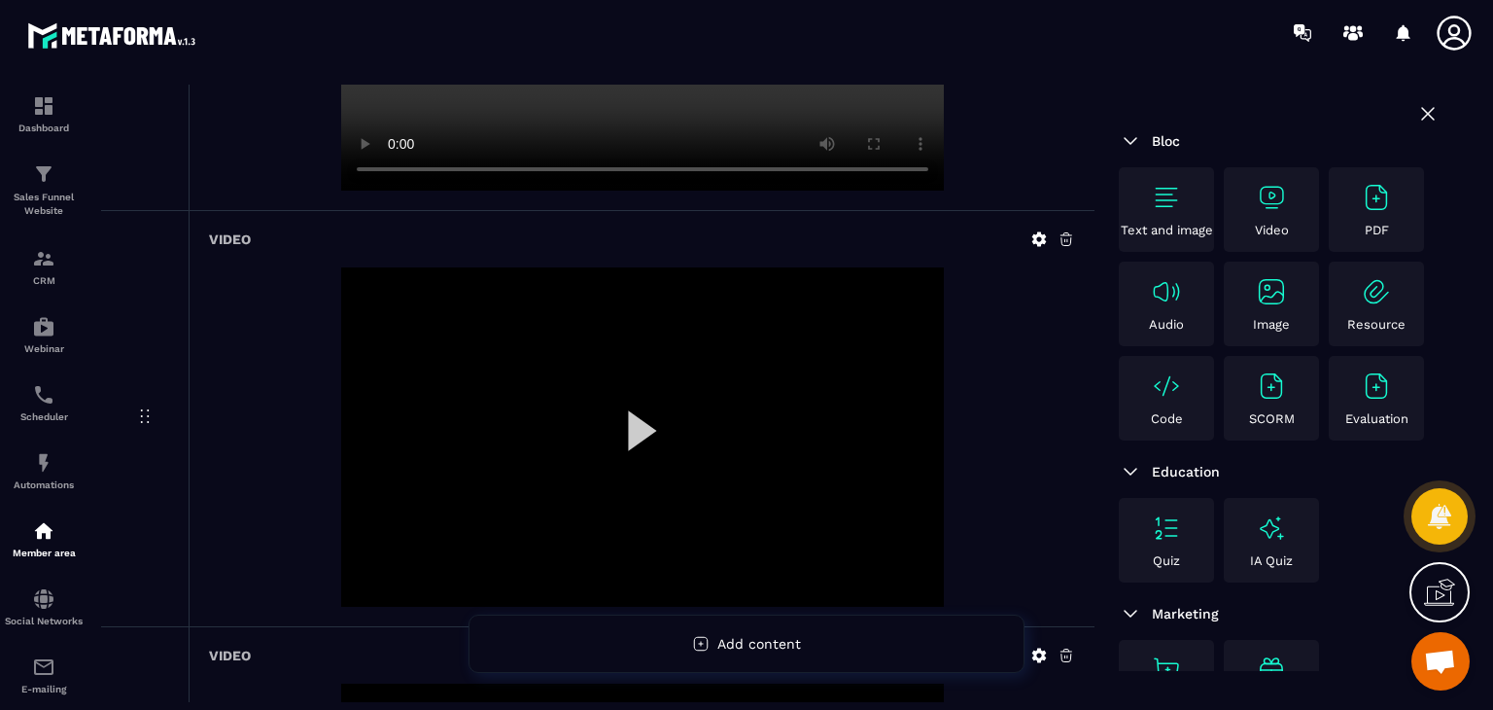
click at [1248, 223] on div "Video" at bounding box center [1272, 209] width 86 height 55
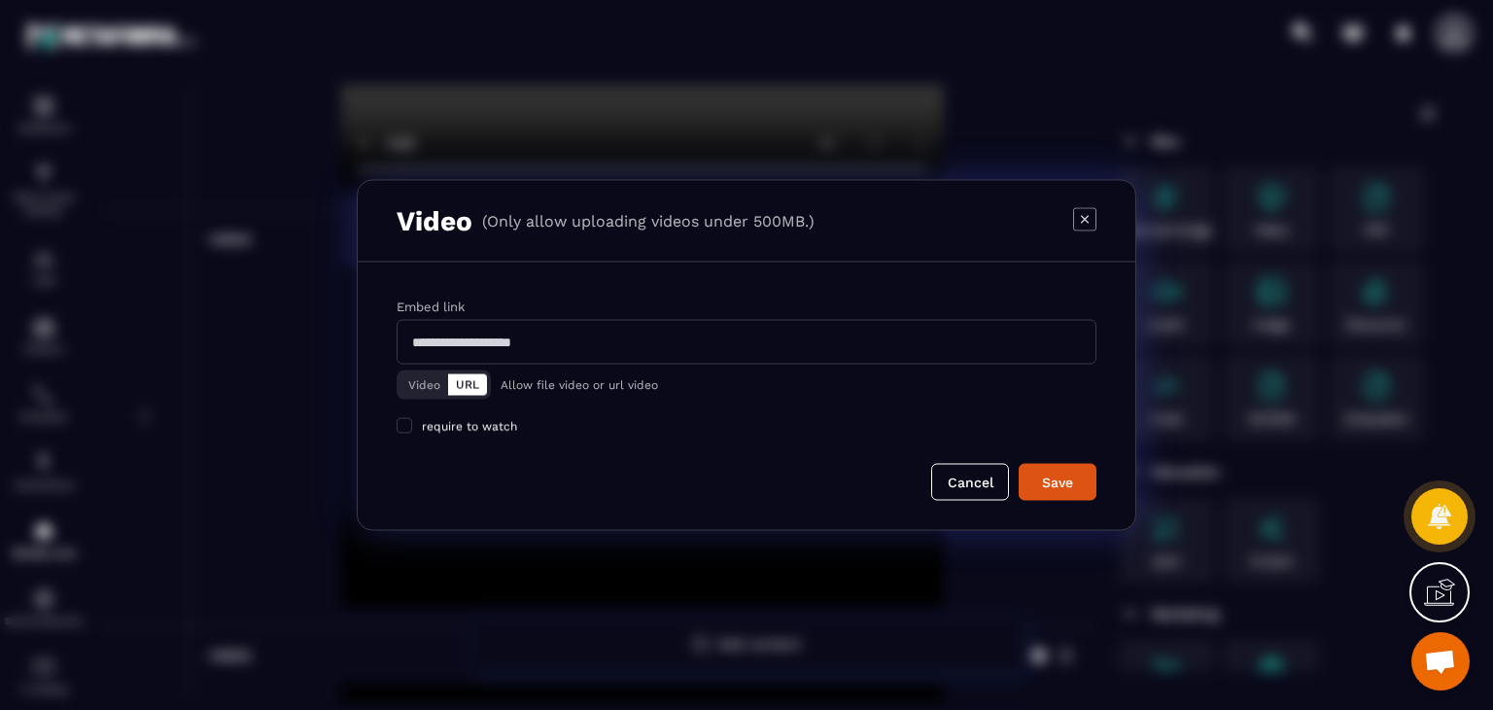
click at [427, 386] on button "Video" at bounding box center [425, 384] width 48 height 21
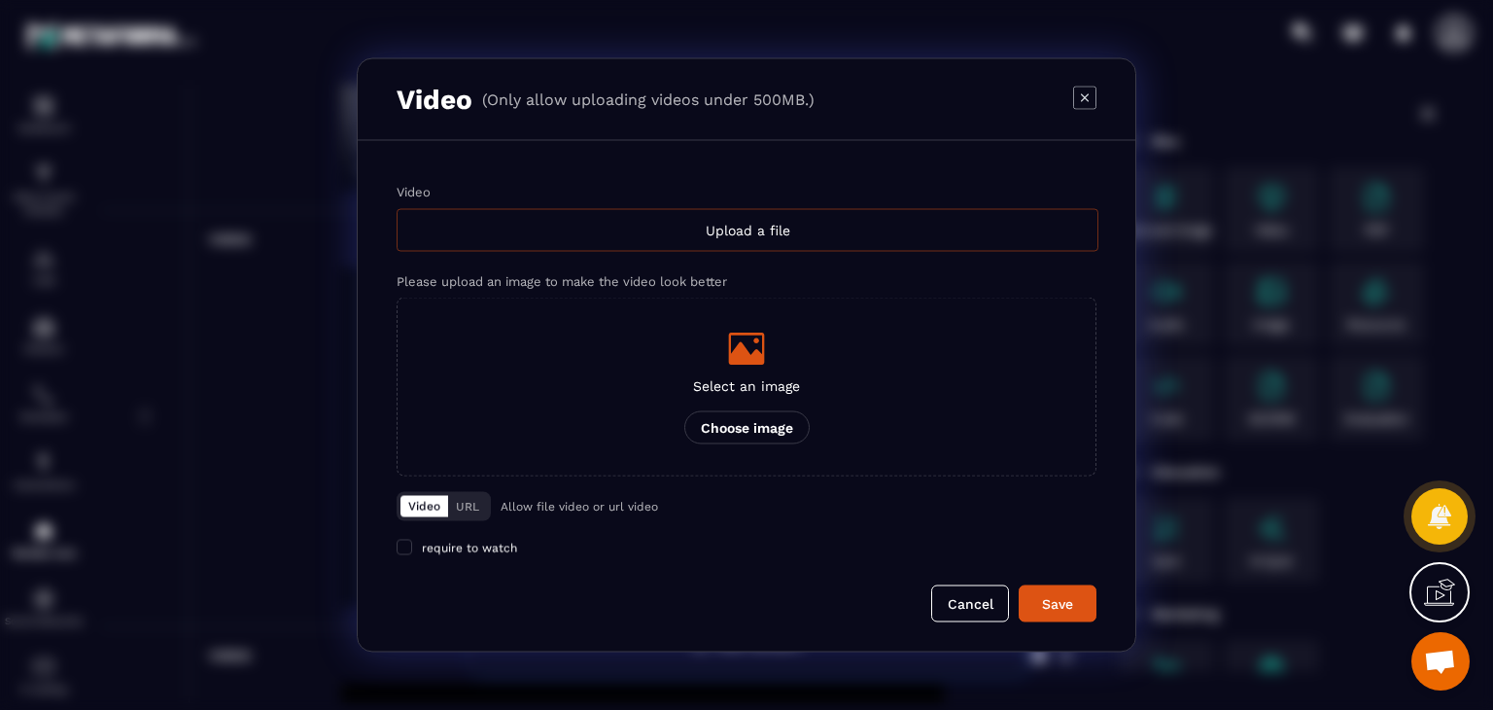
click at [612, 241] on div "Upload a file" at bounding box center [748, 230] width 702 height 43
click at [0, 0] on input "Video Upload a file" at bounding box center [0, 0] width 0 height 0
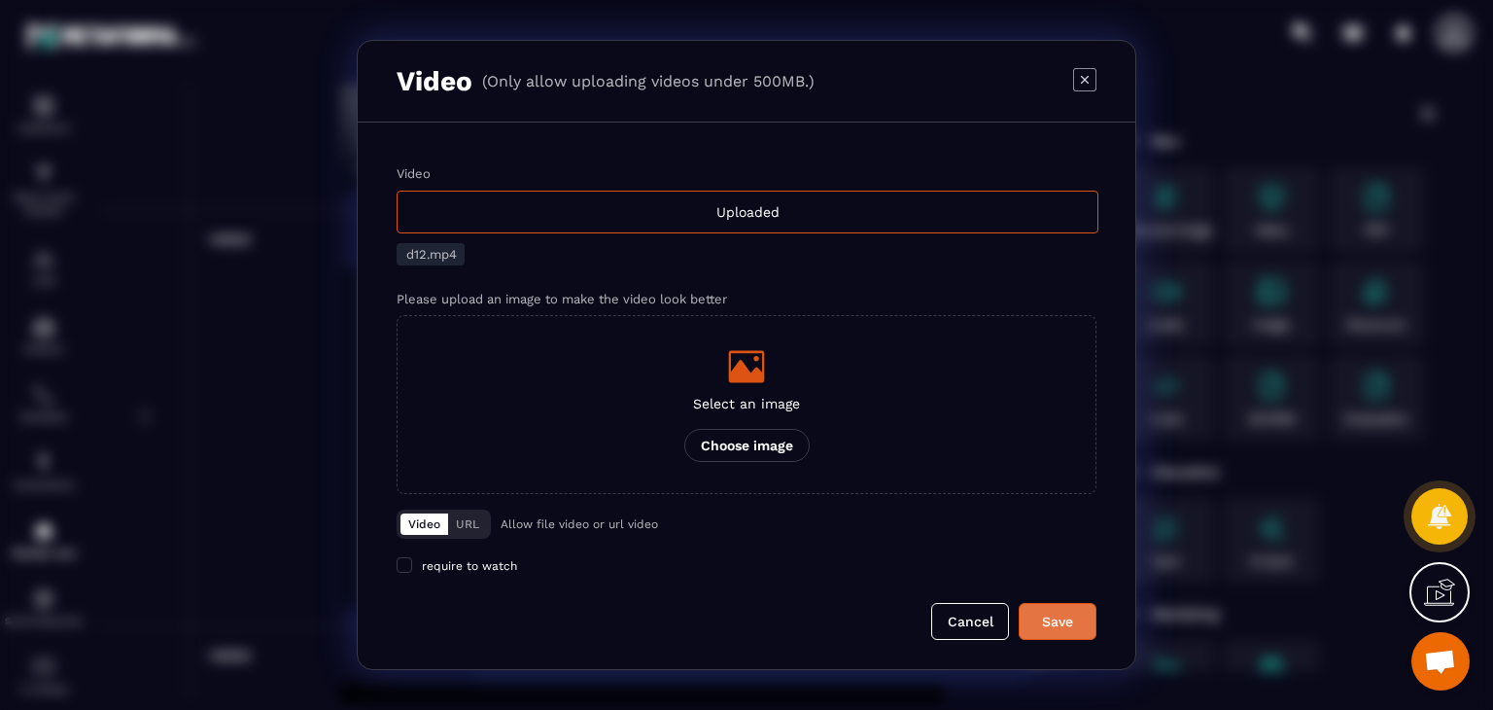
click at [1056, 623] on div "Save" at bounding box center [1057, 621] width 52 height 19
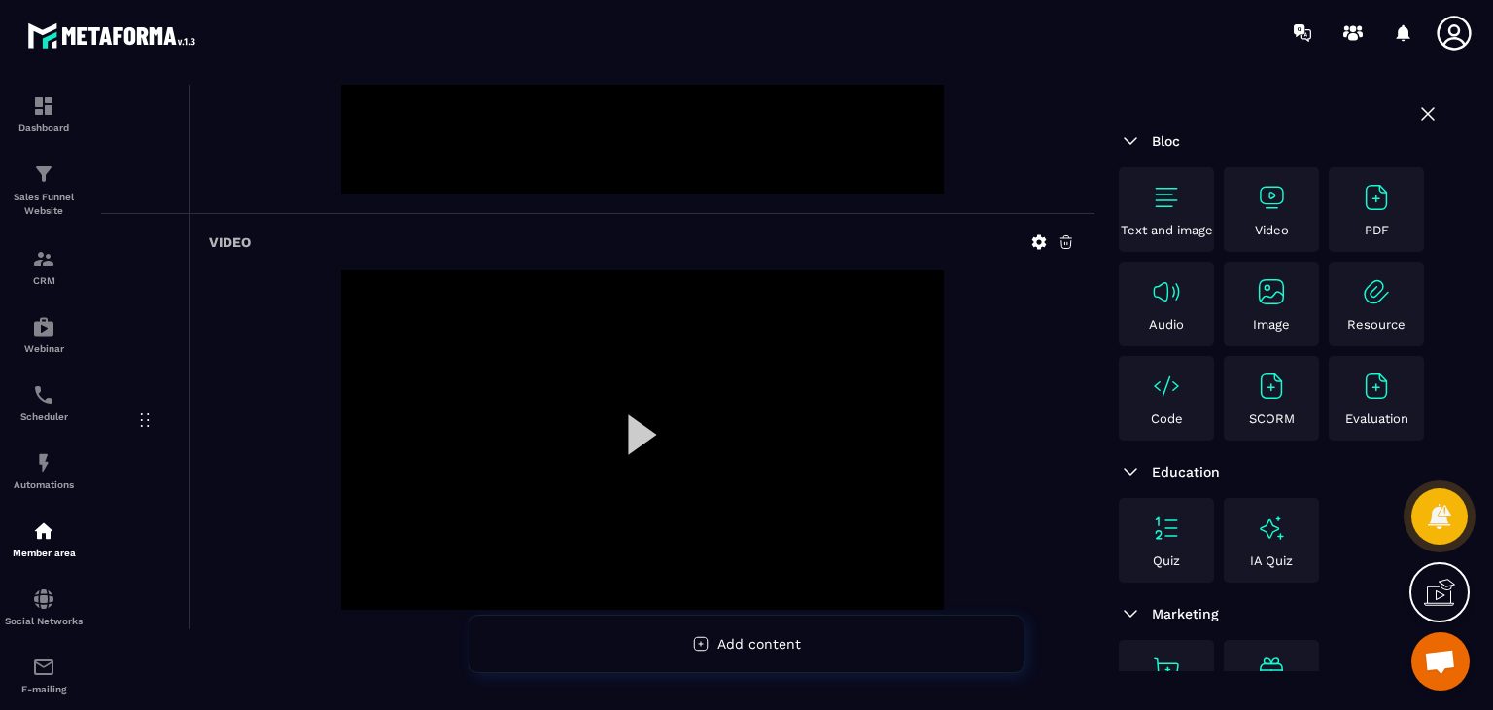
scroll to position [4608, 0]
click at [961, 210] on div "Video" at bounding box center [642, 417] width 906 height 415
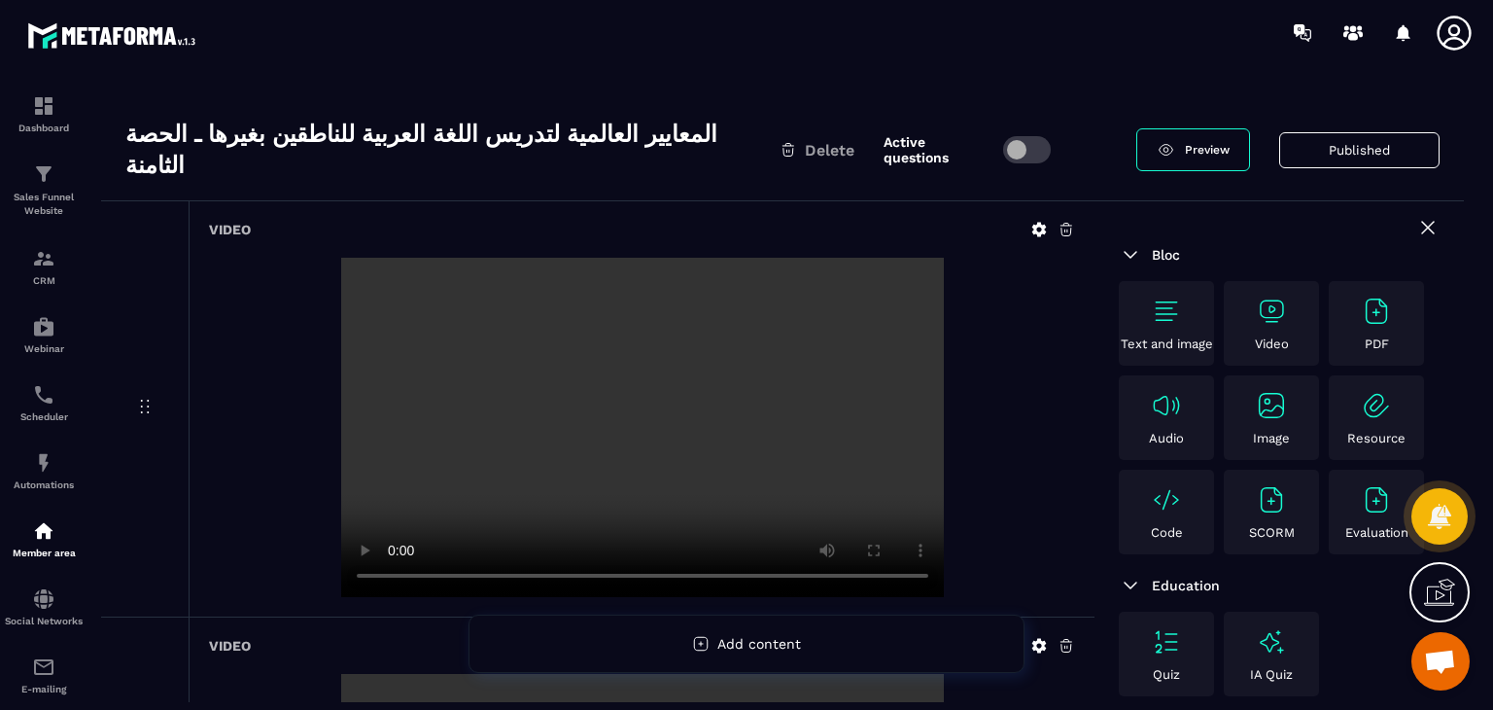
scroll to position [0, 0]
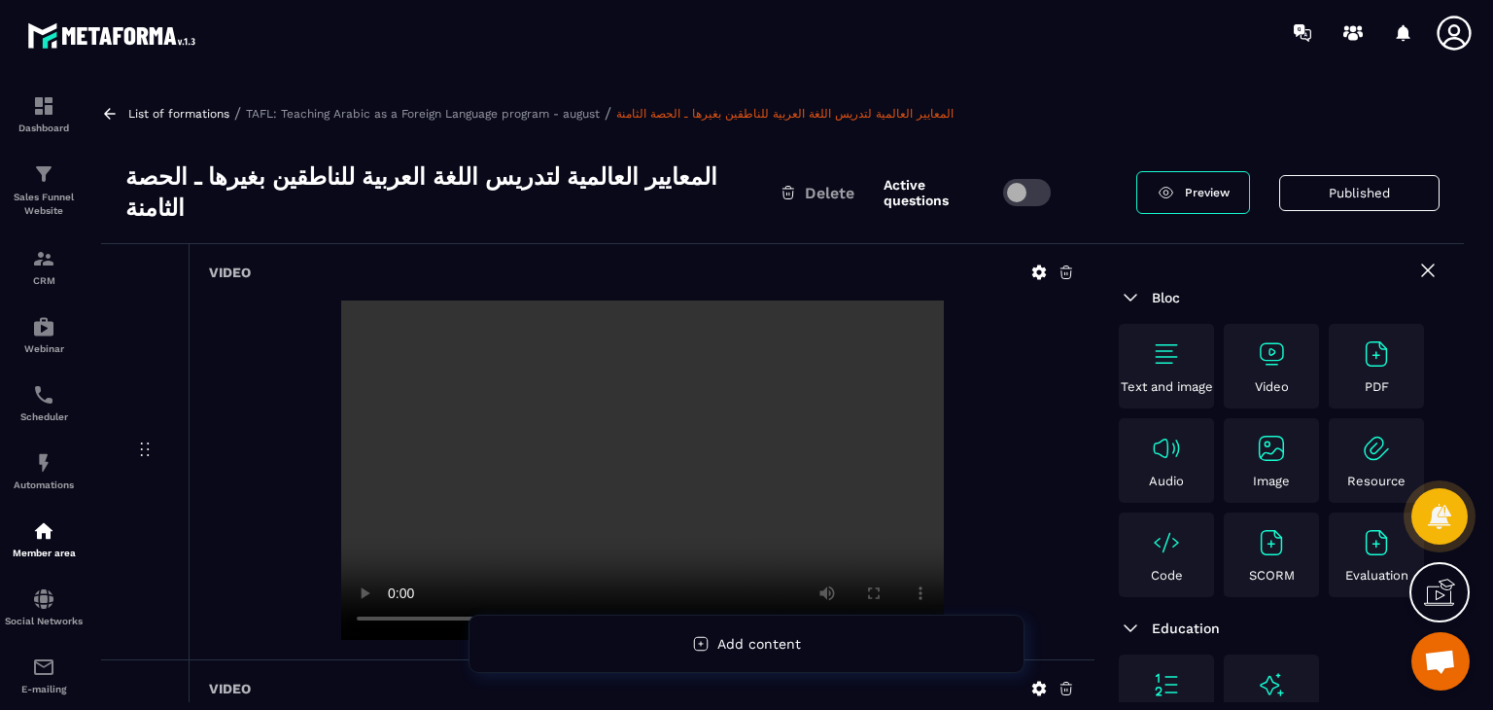
drag, startPoint x: 1043, startPoint y: 79, endPoint x: 803, endPoint y: 300, distance: 326.8
click at [1043, 79] on section "Dashboard Sales Funnel Website CRM Webinar Scheduler Automations Member area So…" at bounding box center [746, 393] width 1493 height 656
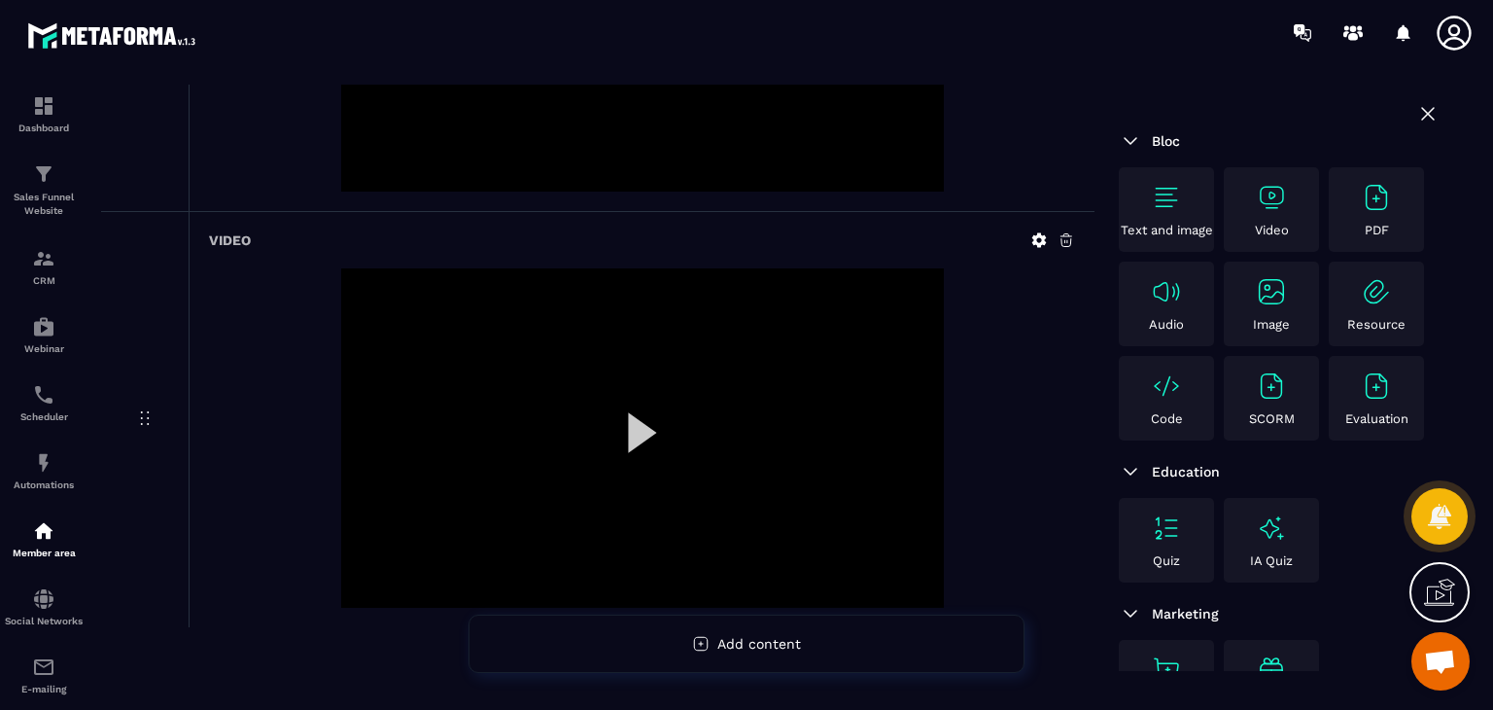
scroll to position [4608, 0]
click at [654, 382] on div at bounding box center [642, 435] width 603 height 339
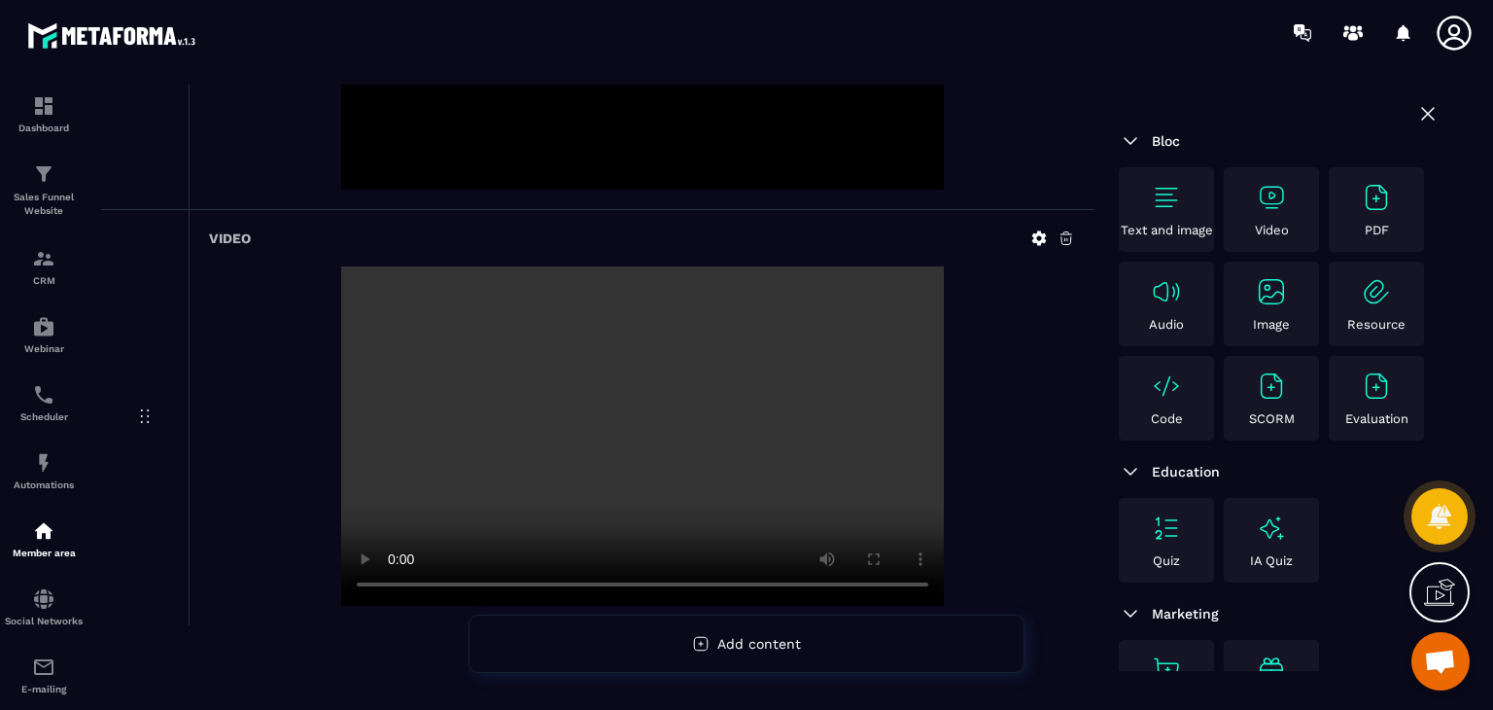
click at [1292, 201] on div "Video" at bounding box center [1272, 209] width 86 height 55
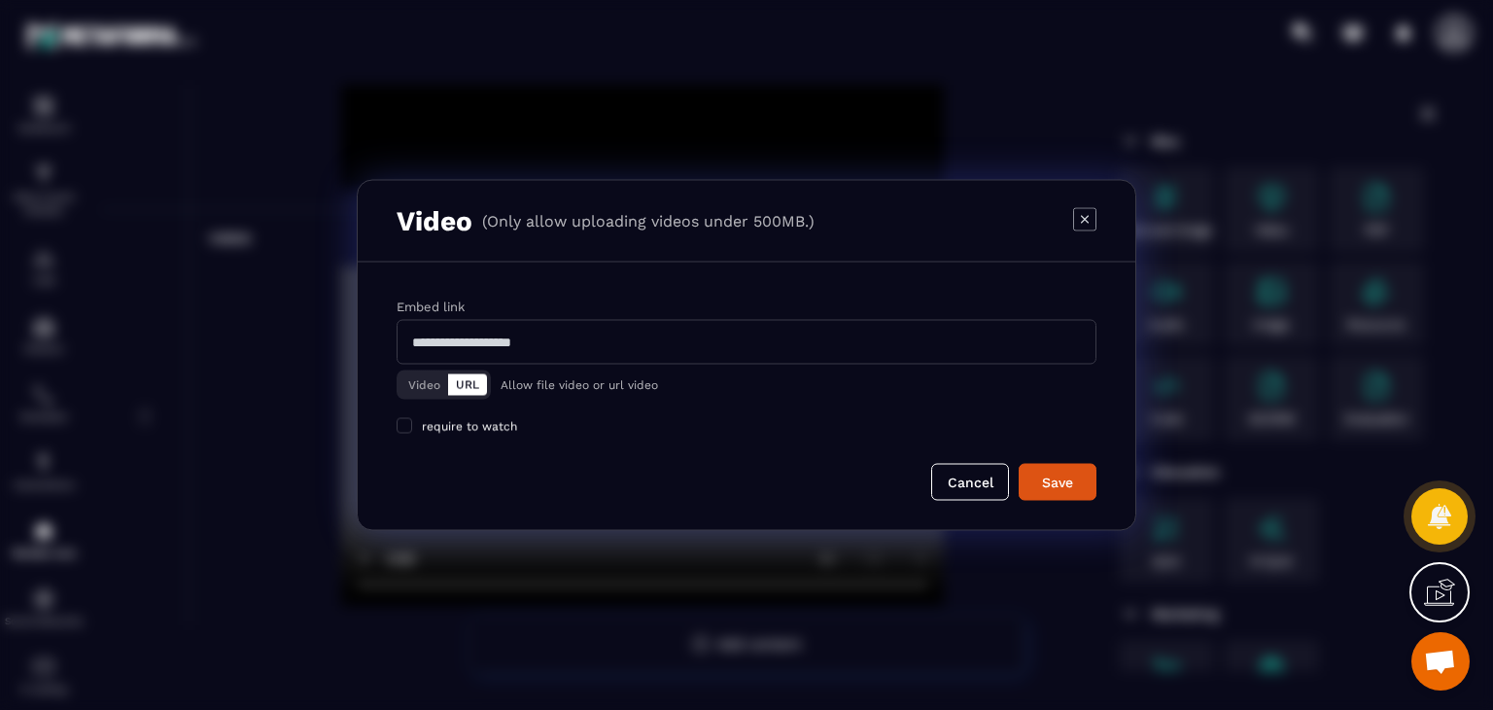
click at [417, 382] on button "Video" at bounding box center [425, 384] width 48 height 21
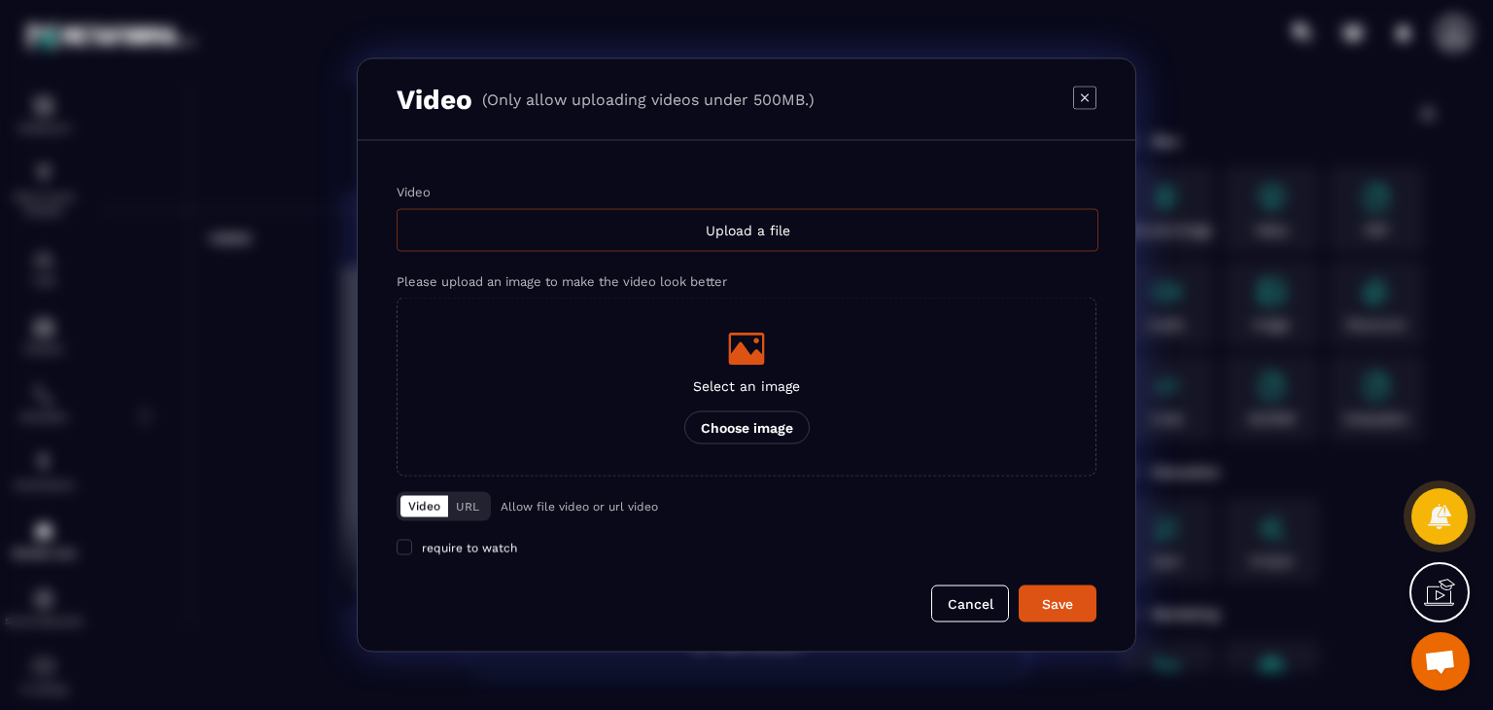
click at [745, 230] on div "Upload a file" at bounding box center [748, 230] width 702 height 43
click at [0, 0] on input "Video Upload a file" at bounding box center [0, 0] width 0 height 0
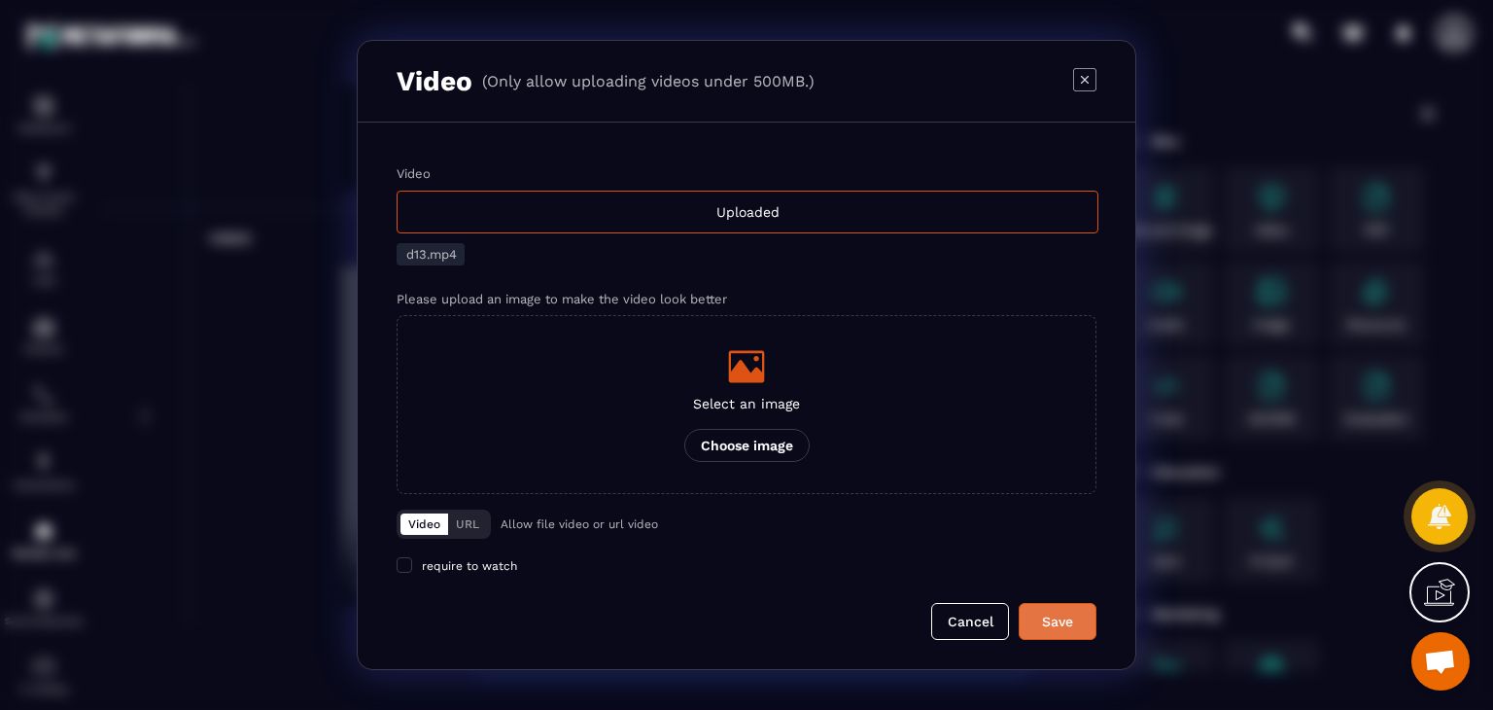
click at [1082, 630] on div "Save" at bounding box center [1057, 621] width 52 height 19
click at [804, 126] on div "Video Uploaded d13.mp4 Please upload an image to make the video look better Sel…" at bounding box center [747, 395] width 778 height 546
click at [785, 278] on div "Video Uploaded d13.mp4 Please upload an image to make the video look better Sel…" at bounding box center [747, 330] width 700 height 328
click at [785, 277] on div "Video Uploaded d13.mp4 Please upload an image to make the video look better Sel…" at bounding box center [747, 330] width 700 height 328
drag, startPoint x: 971, startPoint y: 610, endPoint x: 980, endPoint y: 580, distance: 30.4
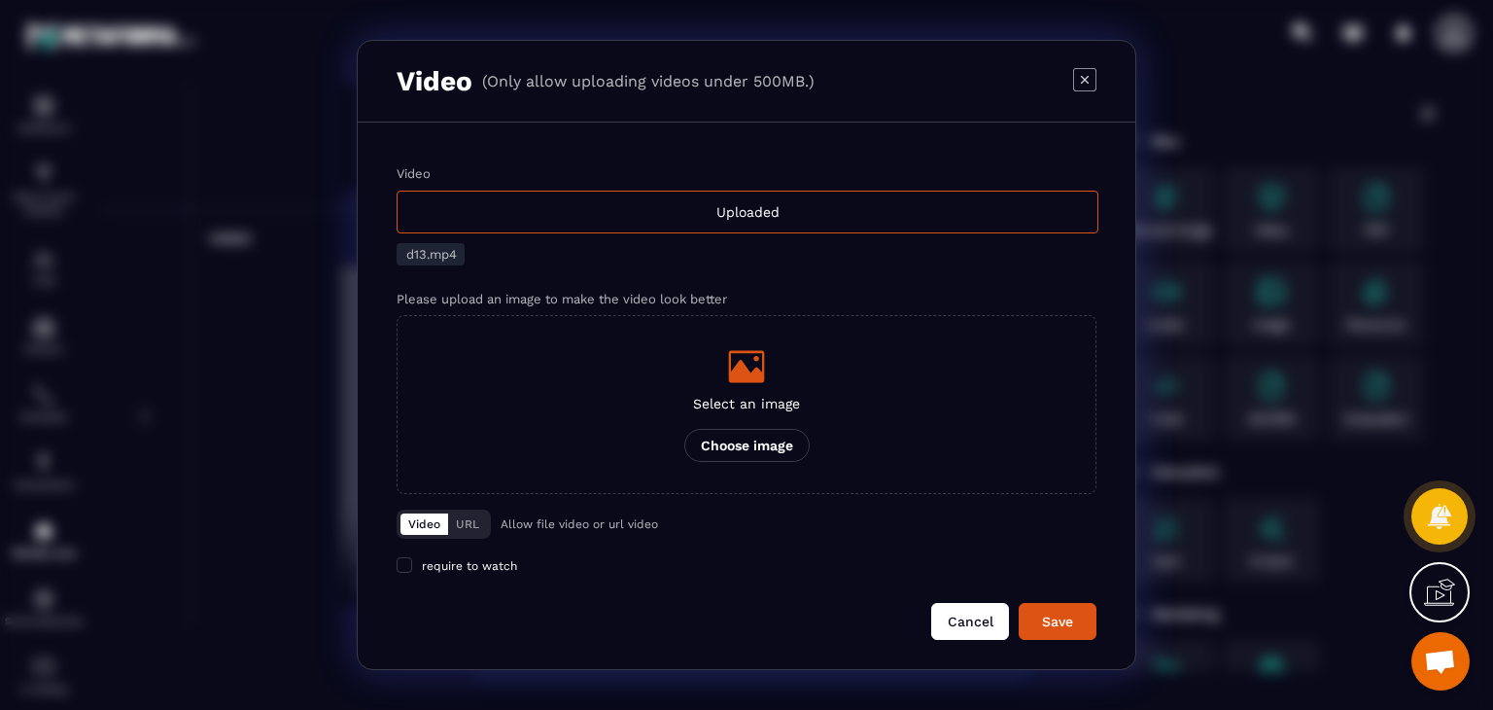
click at [971, 608] on button "Cancel" at bounding box center [970, 621] width 78 height 37
